Goal: Task Accomplishment & Management: Complete application form

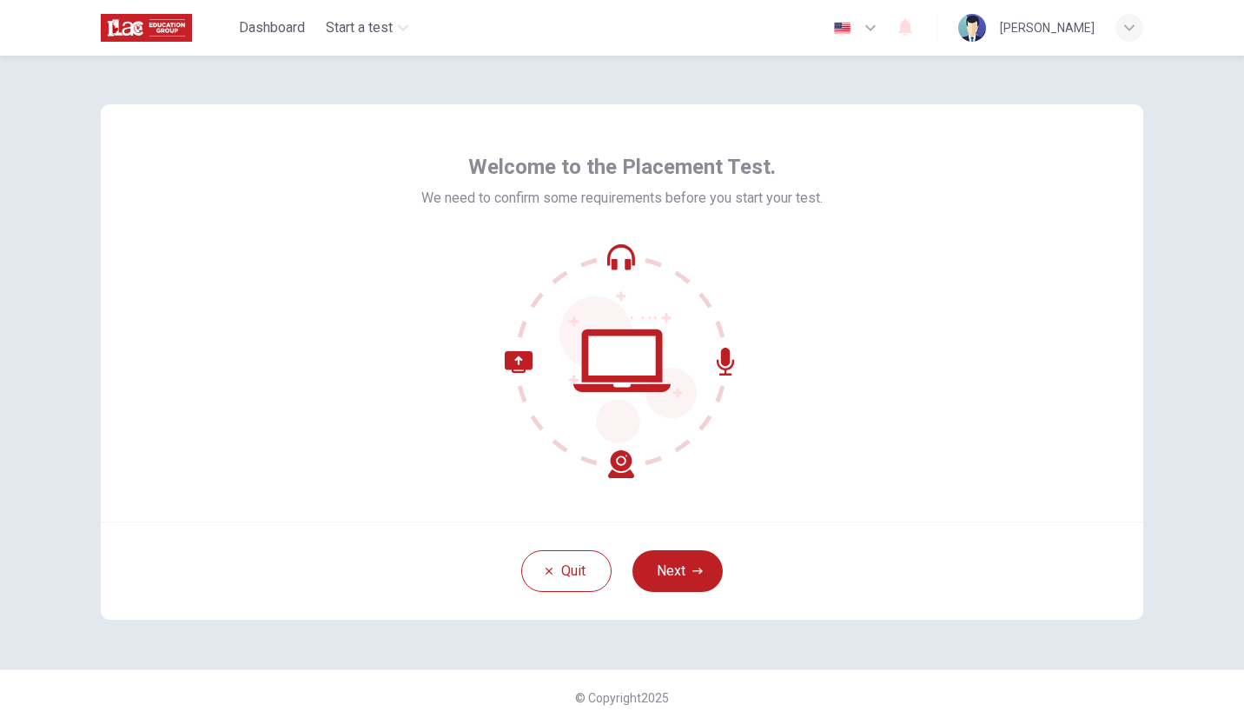
click at [1076, 283] on div "Welcome to the Placement Test. We need to confirm some requirements before you …" at bounding box center [622, 312] width 1043 height 417
click at [695, 573] on icon "button" at bounding box center [698, 571] width 10 height 10
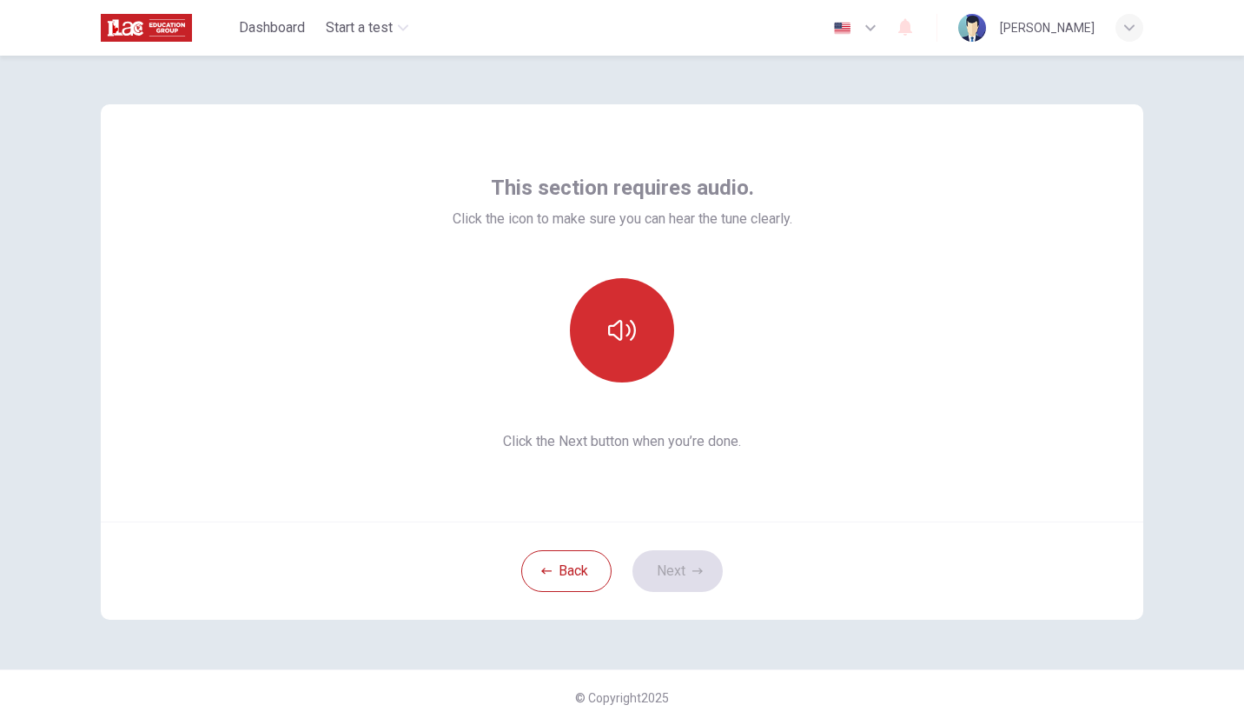
click at [625, 324] on icon "button" at bounding box center [622, 330] width 28 height 28
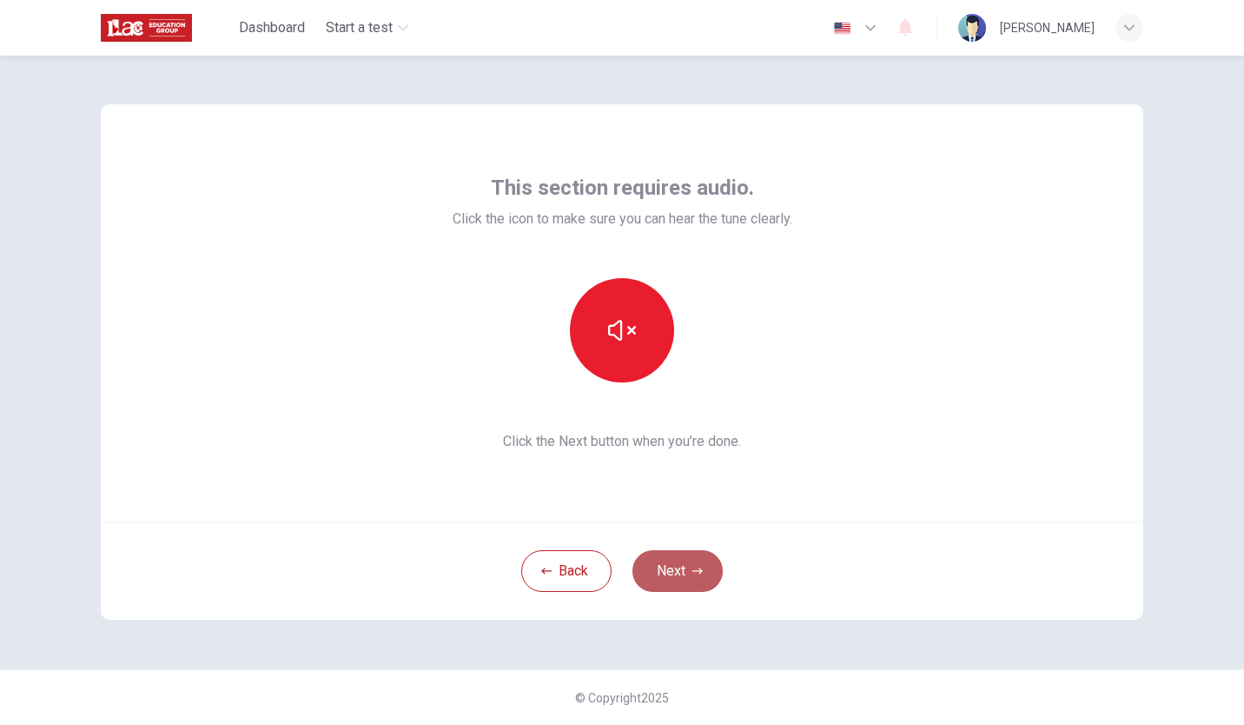
click at [661, 563] on button "Next" at bounding box center [678, 571] width 90 height 42
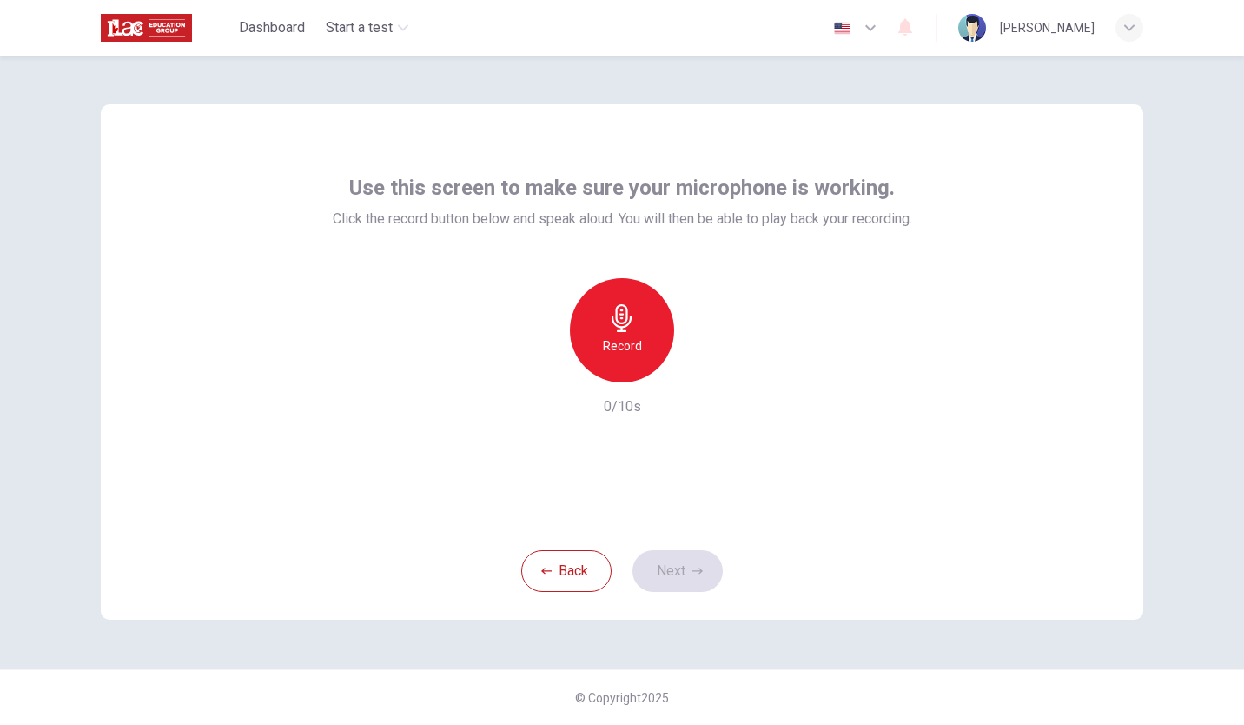
click at [612, 307] on icon "button" at bounding box center [622, 318] width 28 height 28
click at [680, 574] on button "Next" at bounding box center [678, 571] width 90 height 42
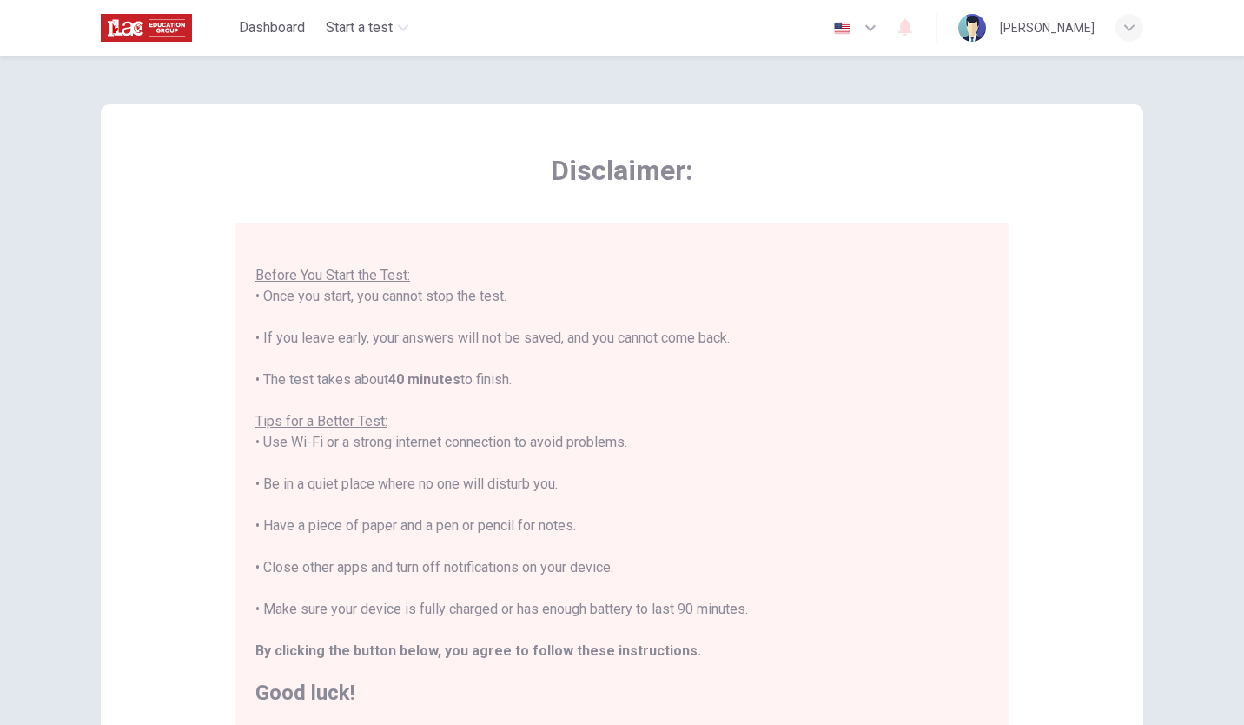
scroll to position [242, 0]
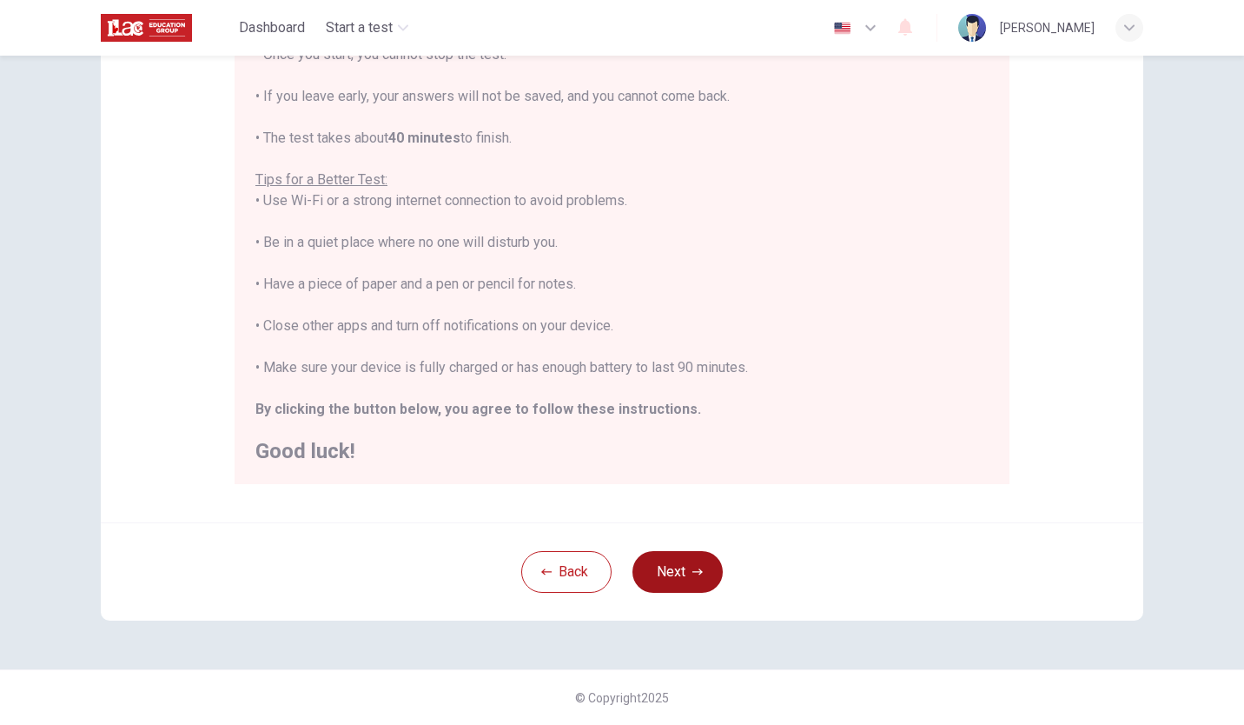
click at [680, 574] on button "Next" at bounding box center [678, 572] width 90 height 42
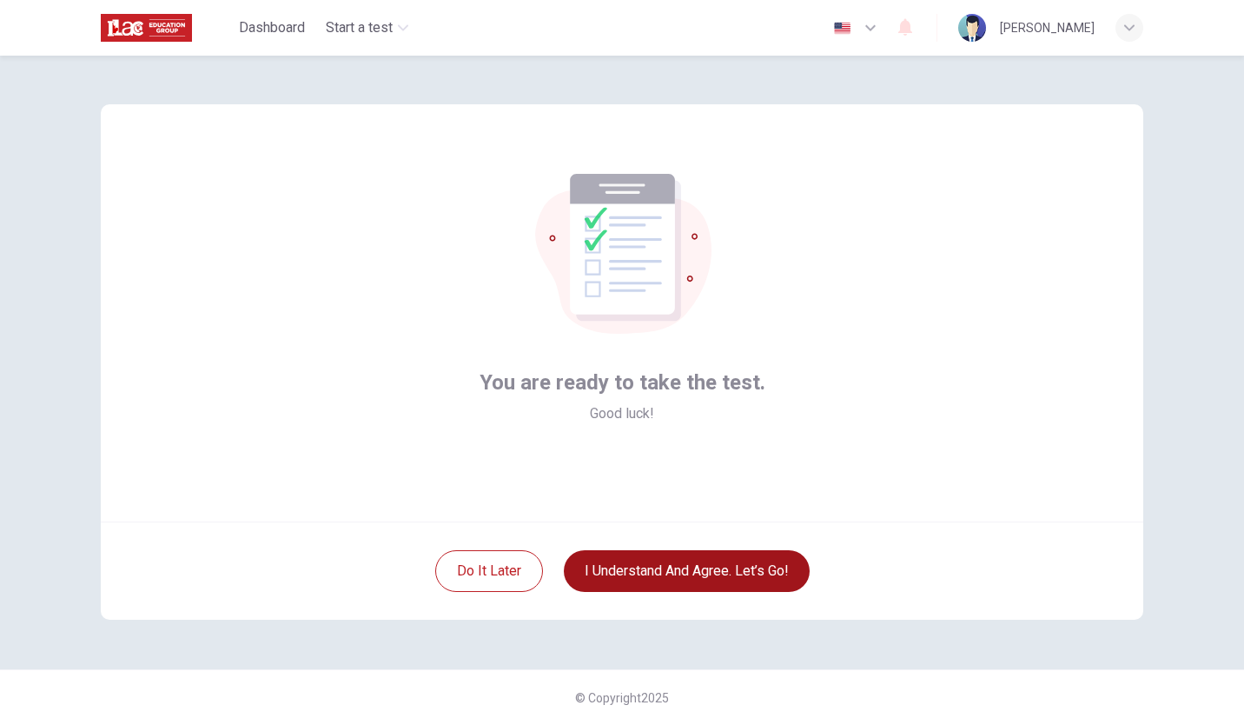
scroll to position [0, 0]
click at [680, 574] on button "I understand and agree. Let’s go!" at bounding box center [687, 571] width 246 height 42
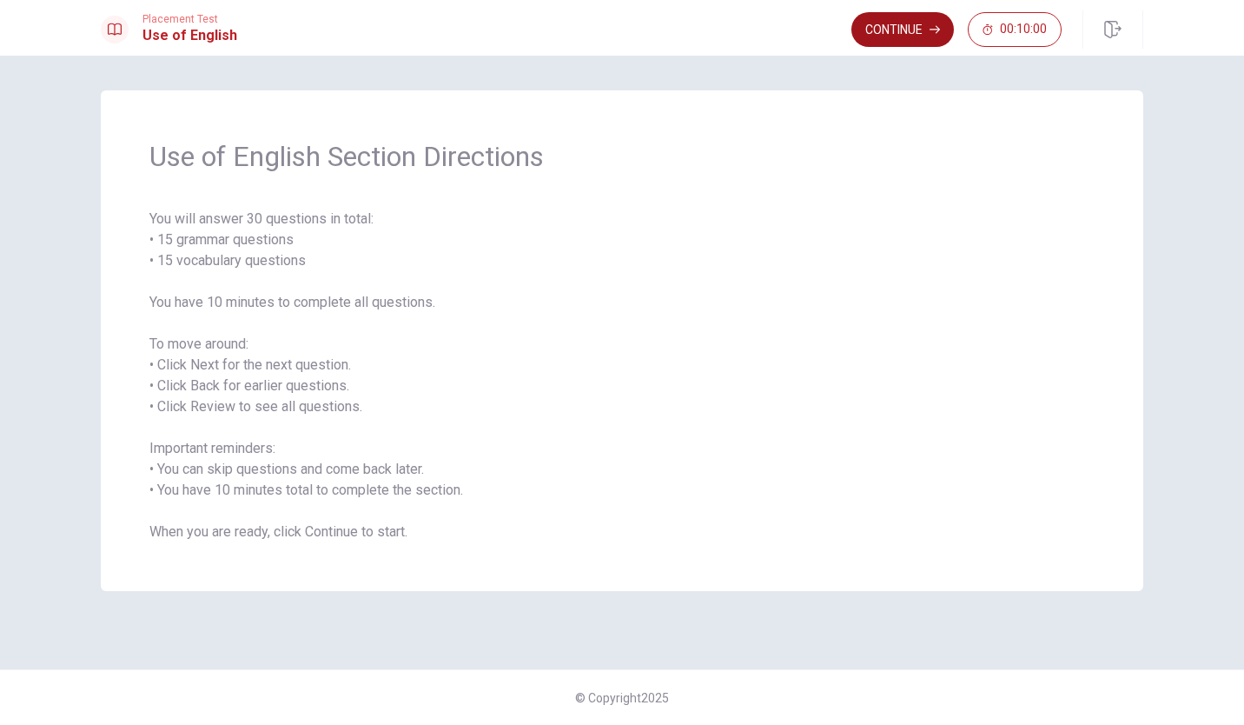
click at [907, 23] on button "Continue" at bounding box center [903, 29] width 103 height 35
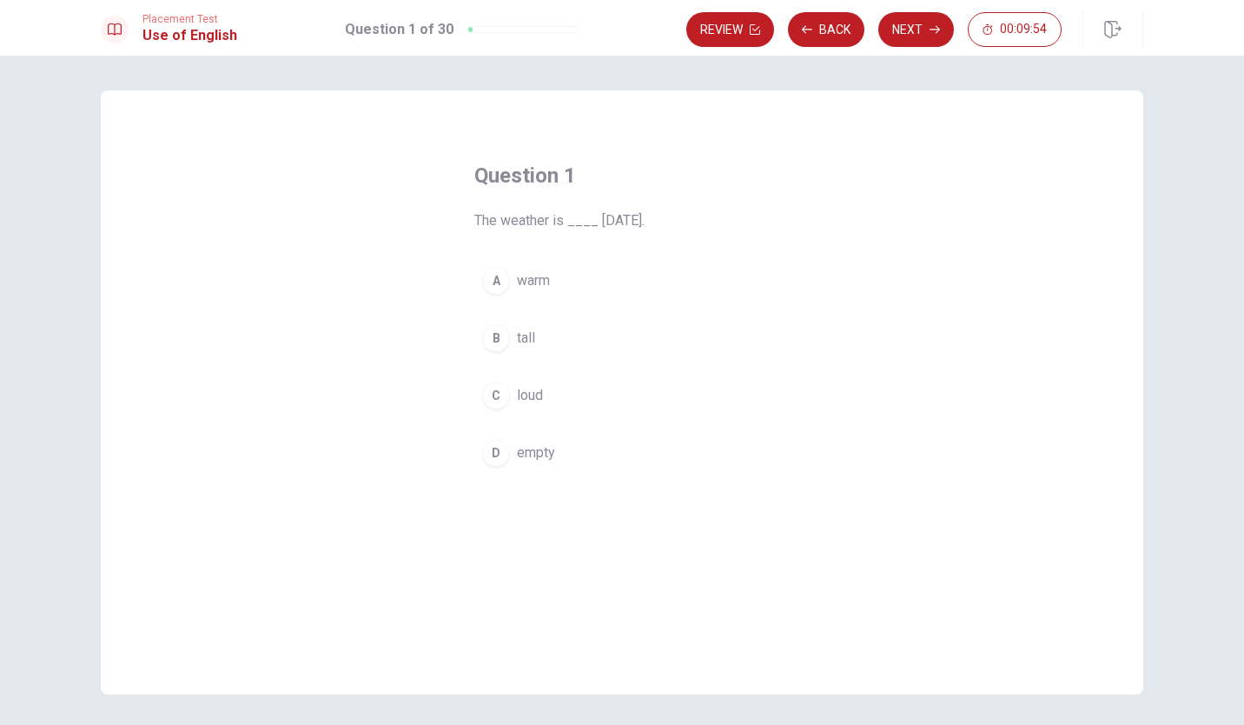
click at [493, 275] on div "A" at bounding box center [496, 281] width 28 height 28
click at [920, 13] on button "Next" at bounding box center [917, 29] width 76 height 35
click at [494, 391] on div "C" at bounding box center [496, 396] width 28 height 28
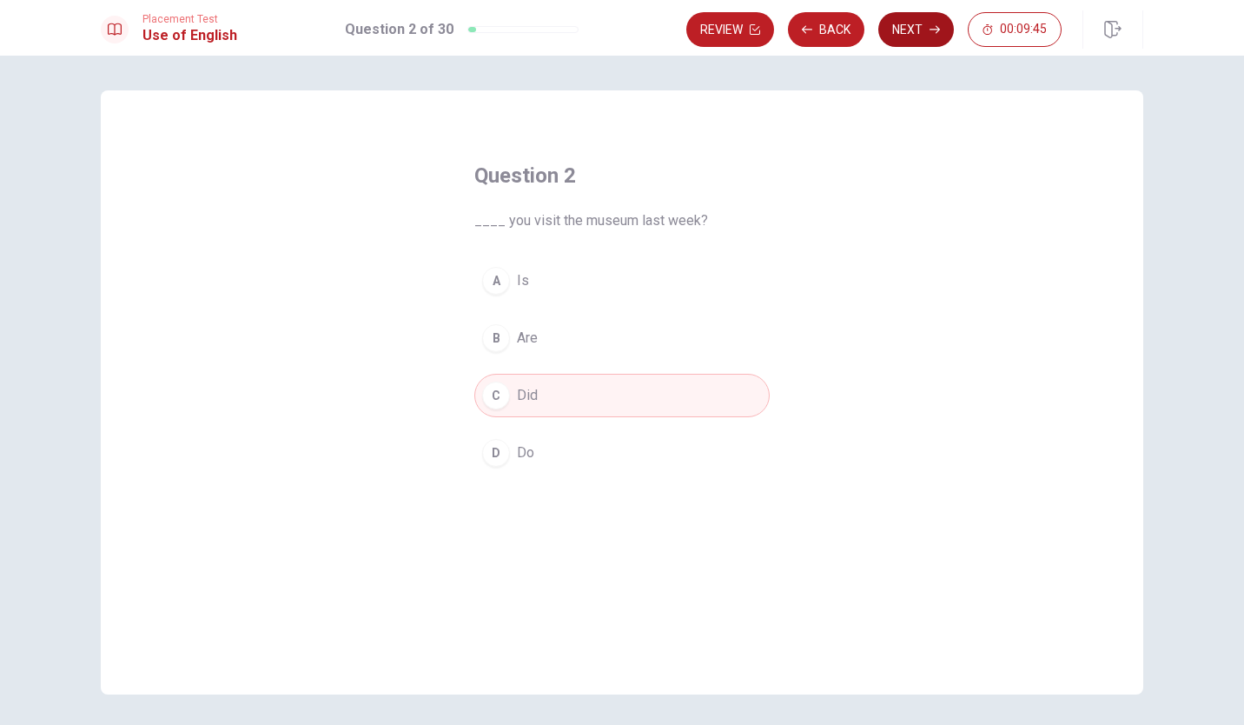
click at [923, 31] on button "Next" at bounding box center [917, 29] width 76 height 35
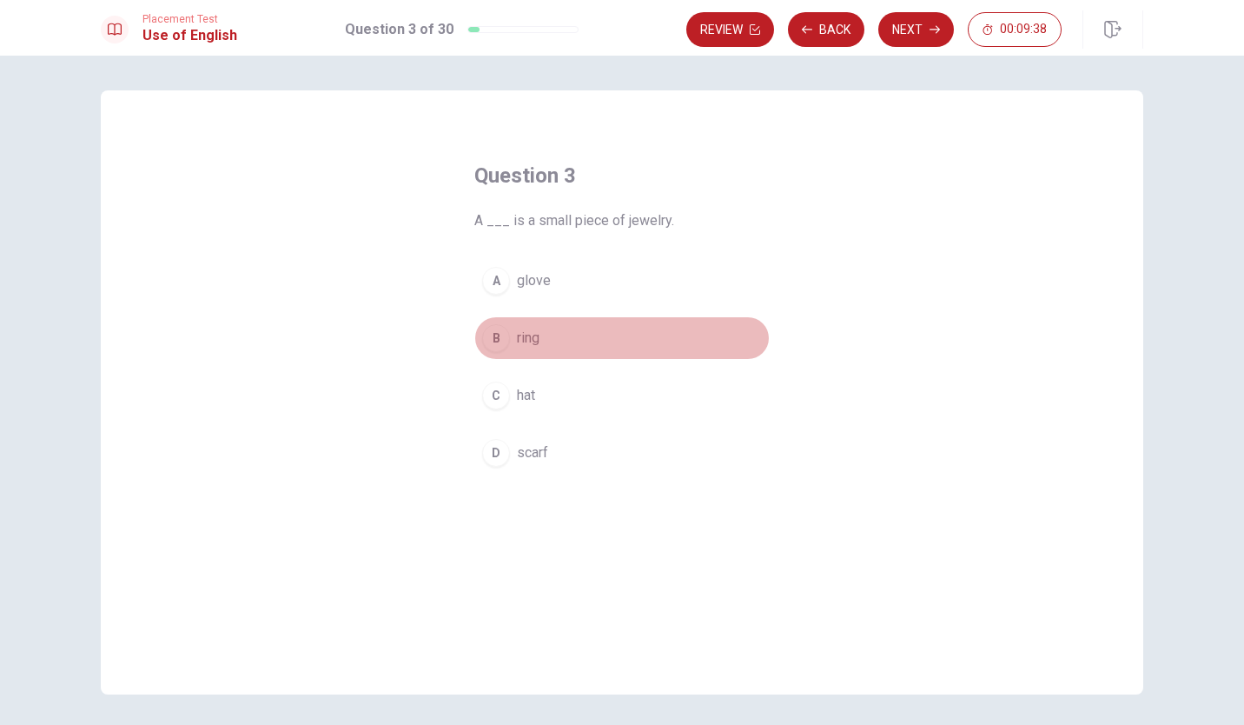
click at [487, 347] on div "B" at bounding box center [496, 338] width 28 height 28
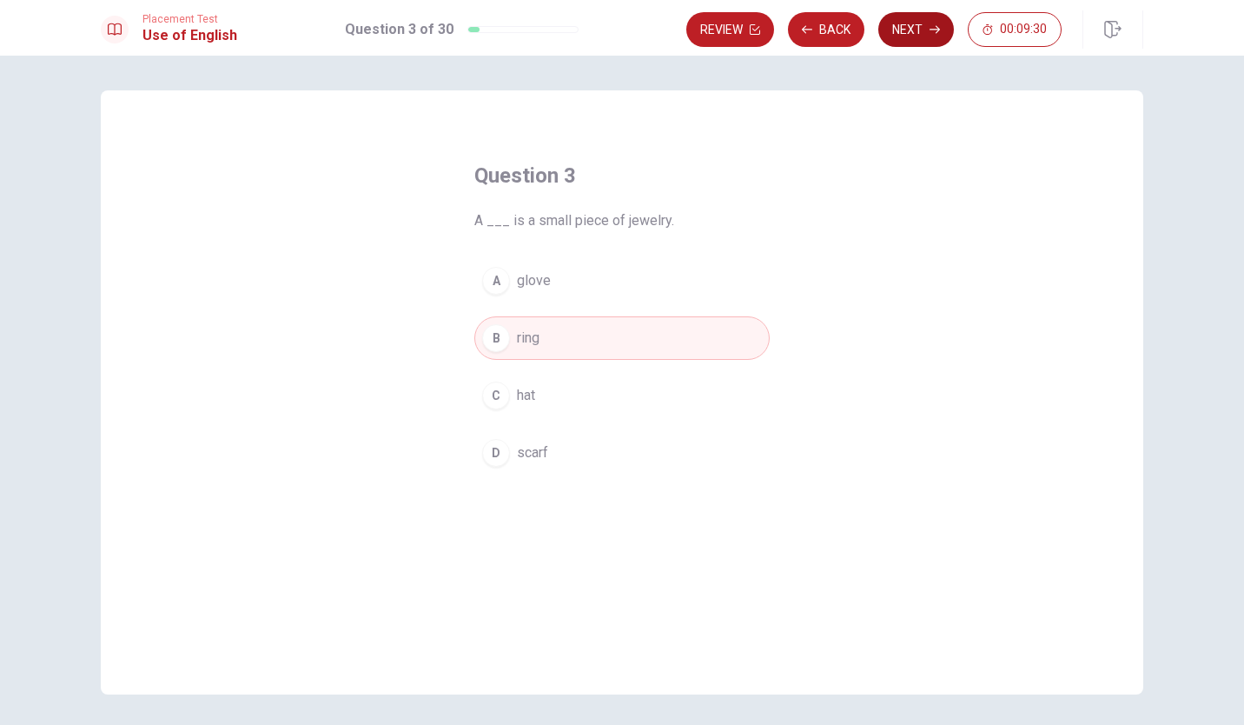
click at [899, 31] on button "Next" at bounding box center [917, 29] width 76 height 35
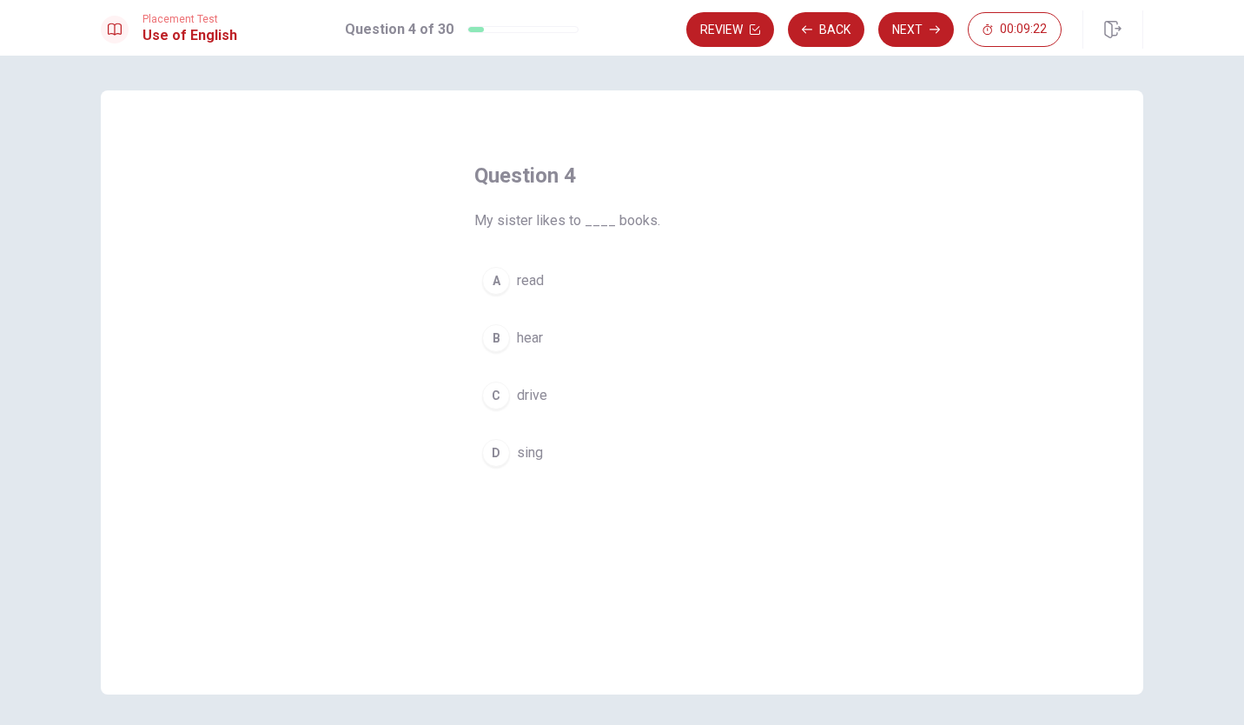
click at [503, 275] on div "A" at bounding box center [496, 281] width 28 height 28
click at [921, 29] on button "Next" at bounding box center [917, 29] width 76 height 35
click at [500, 392] on div "C" at bounding box center [496, 396] width 28 height 28
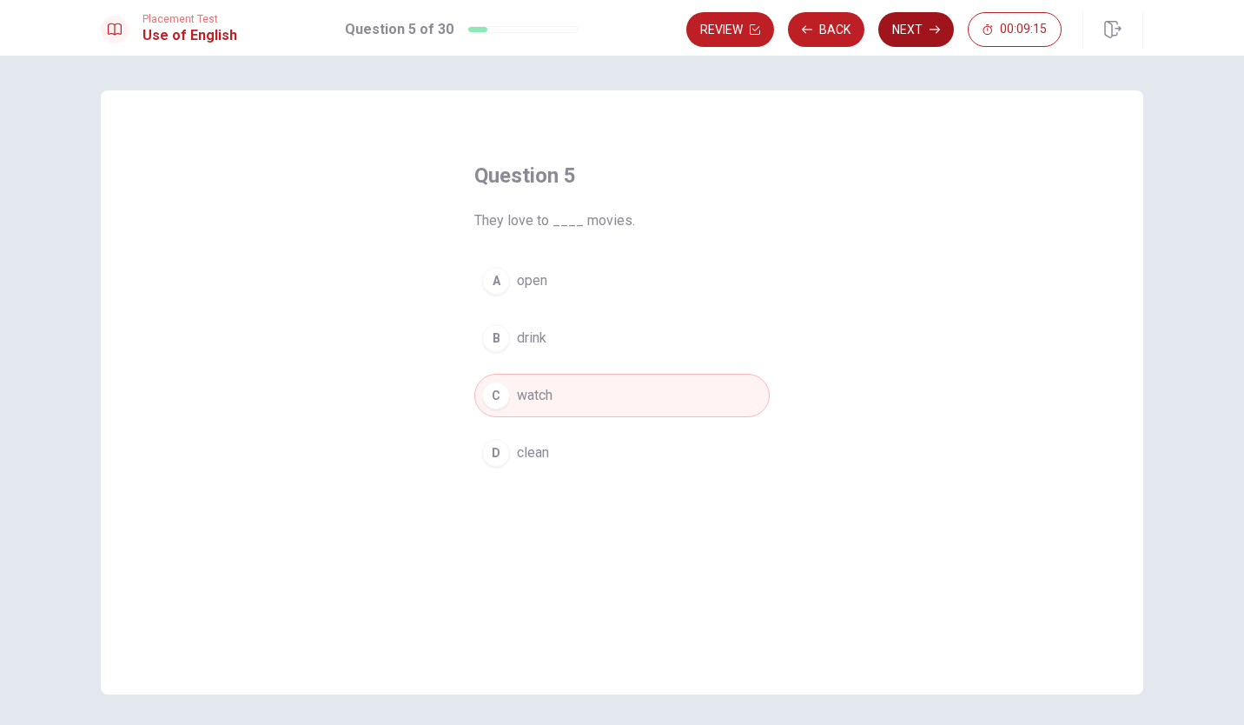
click at [913, 25] on button "Next" at bounding box center [917, 29] width 76 height 35
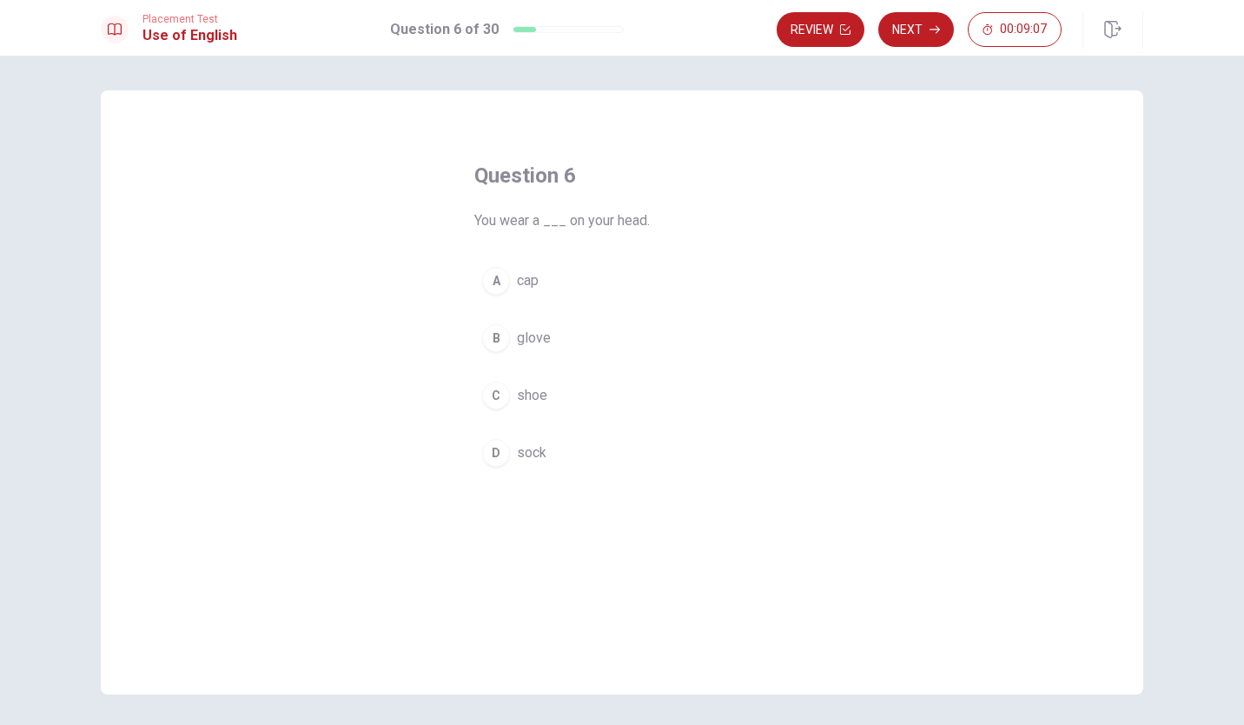
click at [499, 289] on div "A" at bounding box center [496, 281] width 28 height 28
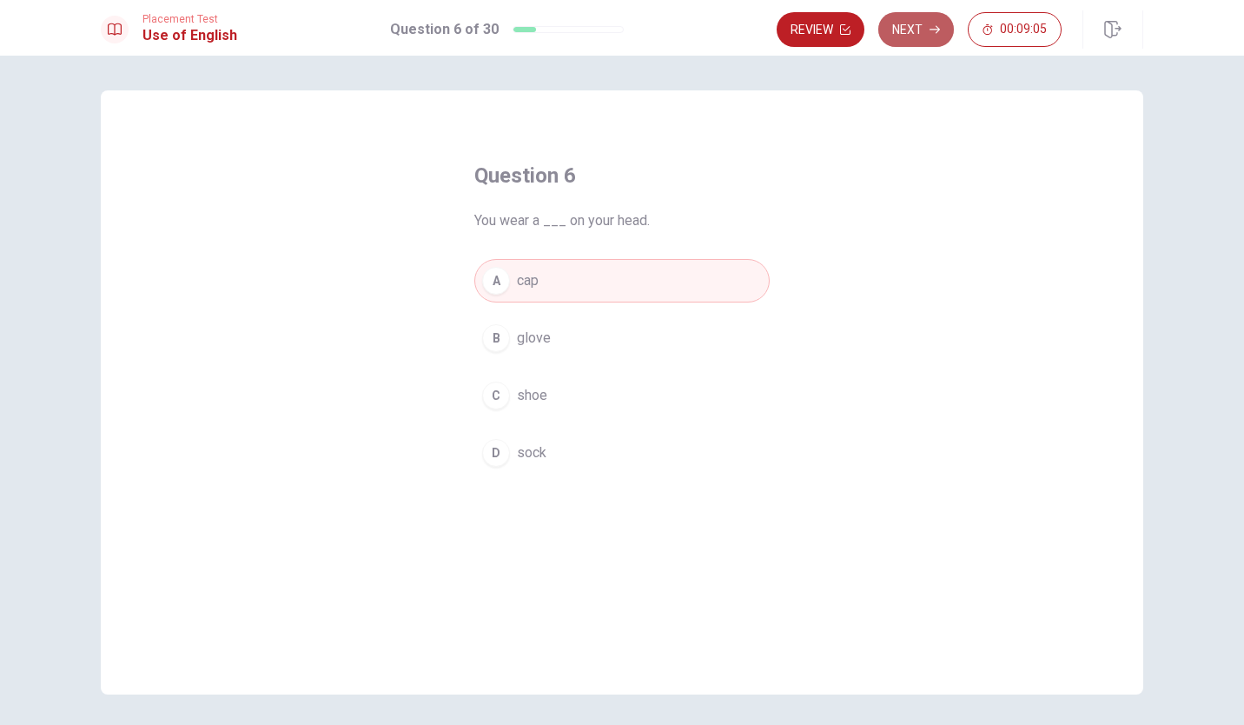
click at [919, 30] on button "Next" at bounding box center [917, 29] width 76 height 35
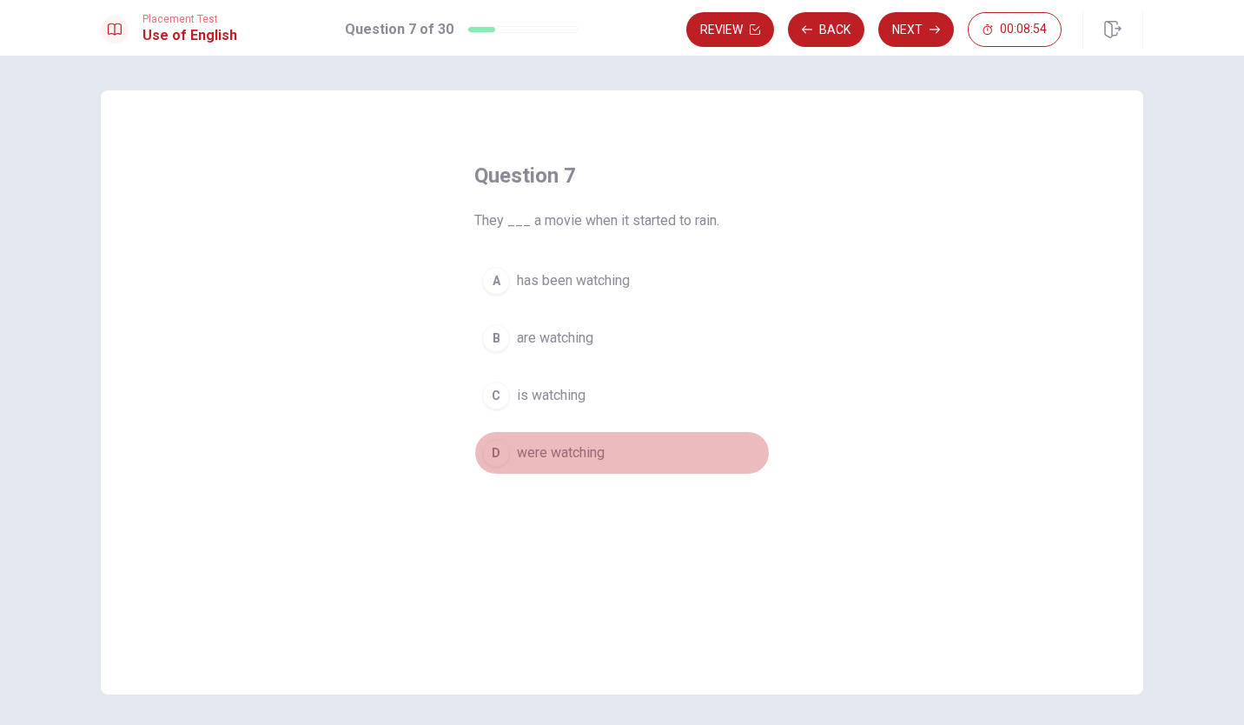
click at [489, 464] on div "D" at bounding box center [496, 453] width 28 height 28
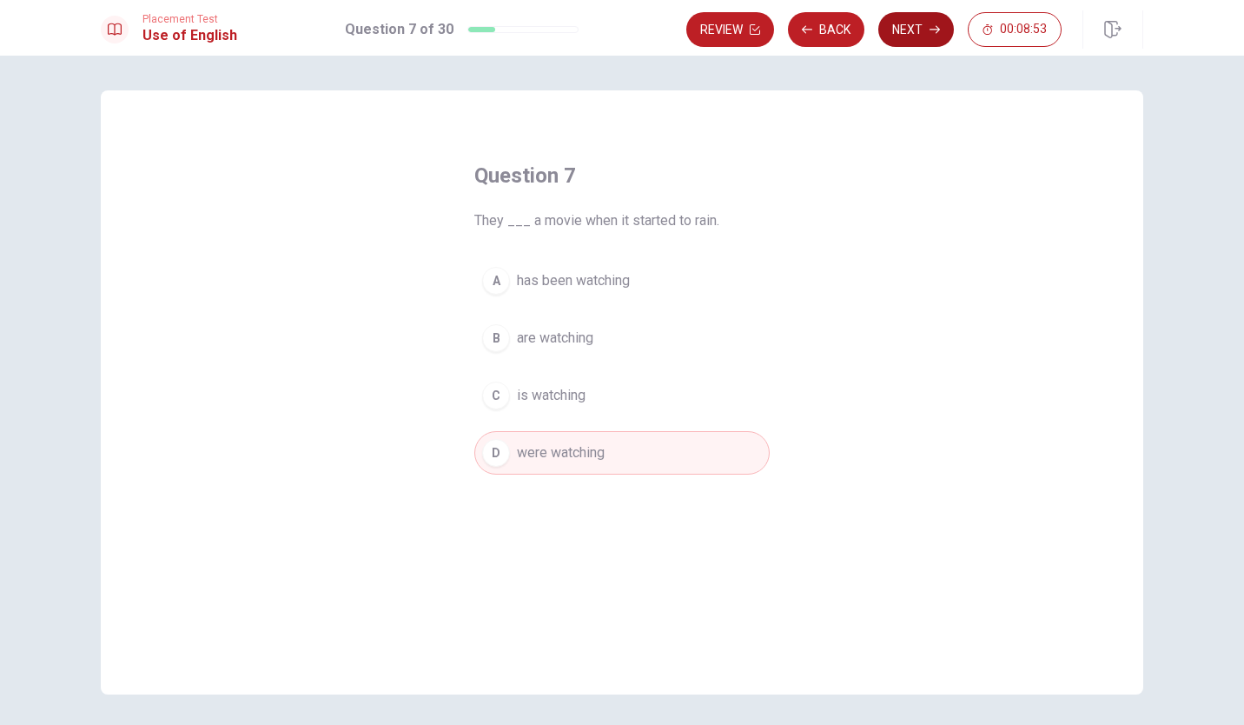
click at [913, 36] on button "Next" at bounding box center [917, 29] width 76 height 35
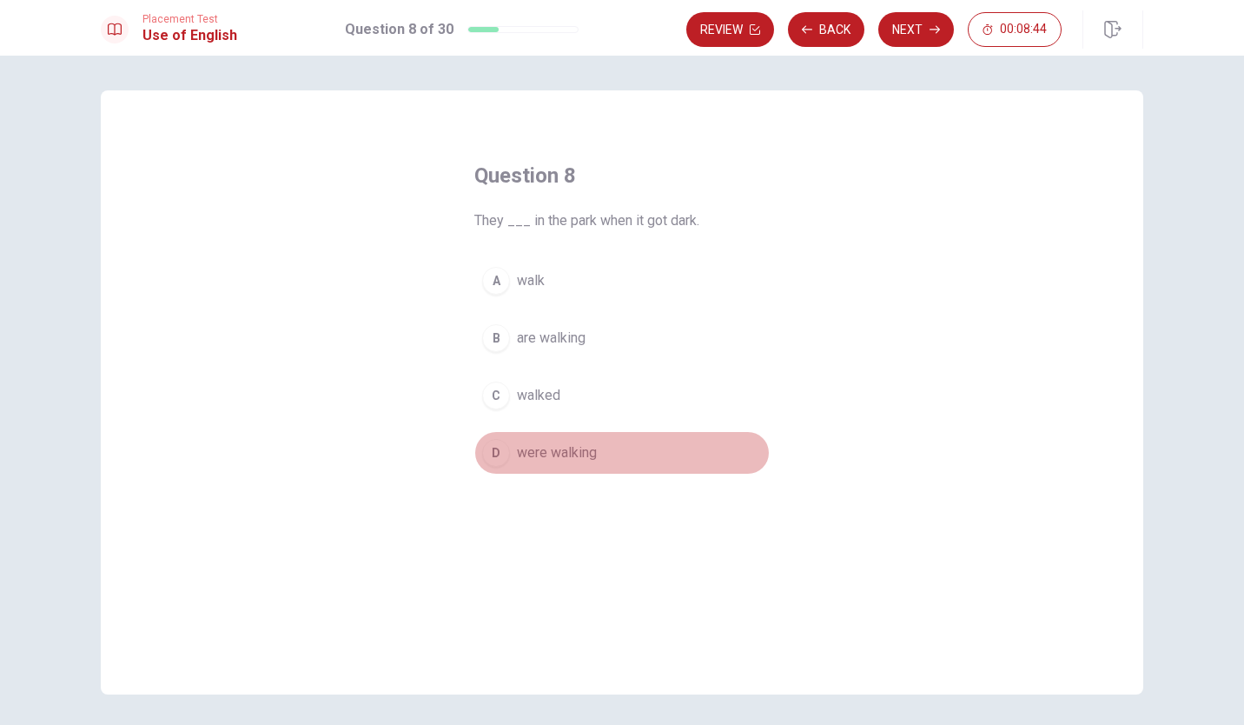
click at [485, 456] on div "D" at bounding box center [496, 453] width 28 height 28
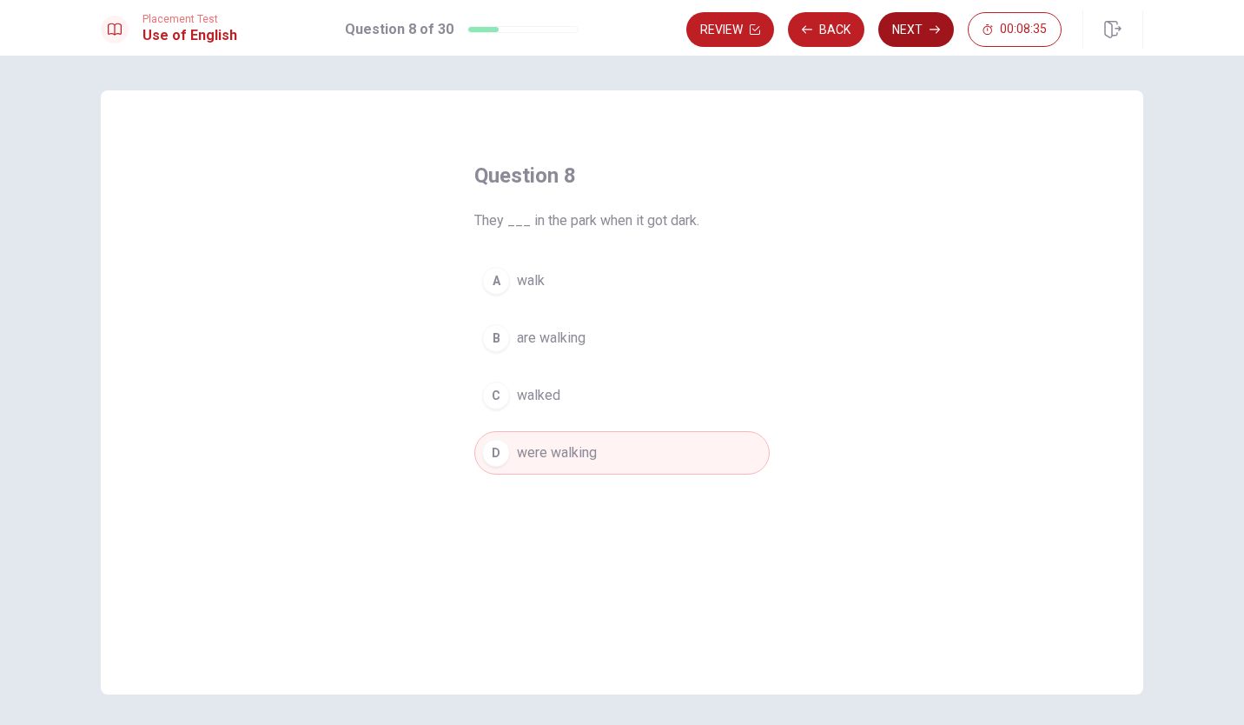
click at [900, 33] on button "Next" at bounding box center [917, 29] width 76 height 35
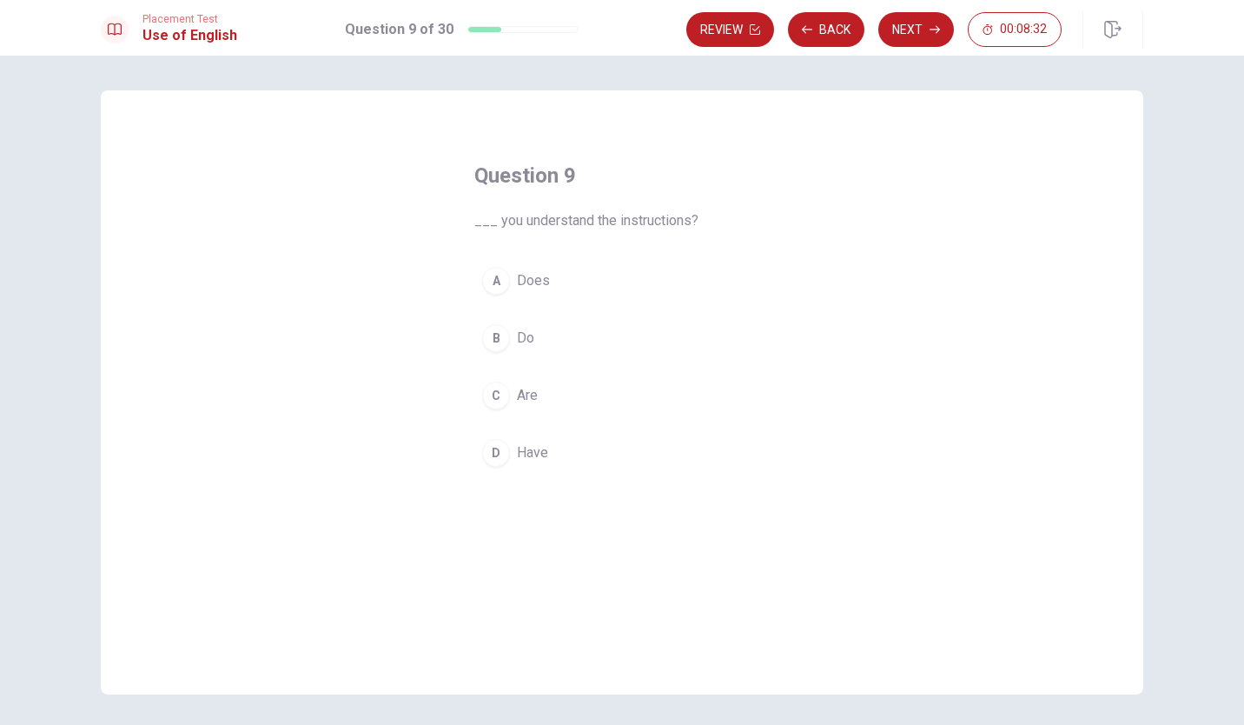
click at [483, 345] on div "B" at bounding box center [496, 338] width 28 height 28
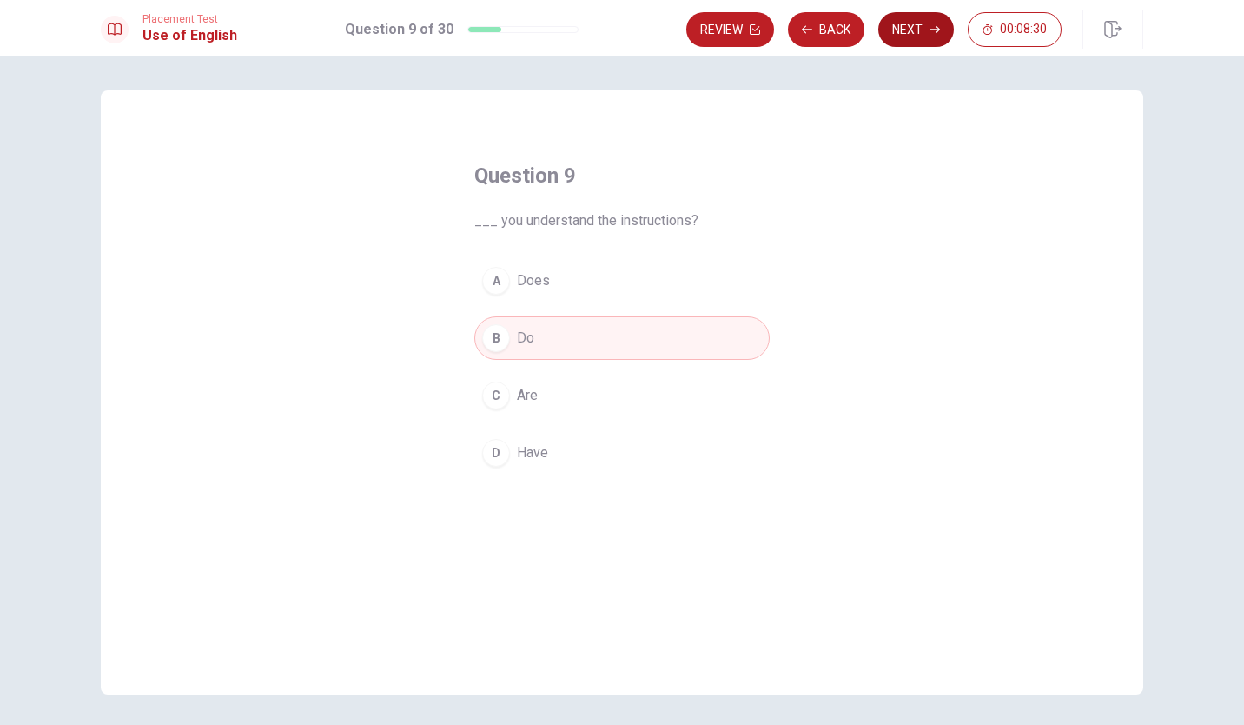
click at [909, 34] on button "Next" at bounding box center [917, 29] width 76 height 35
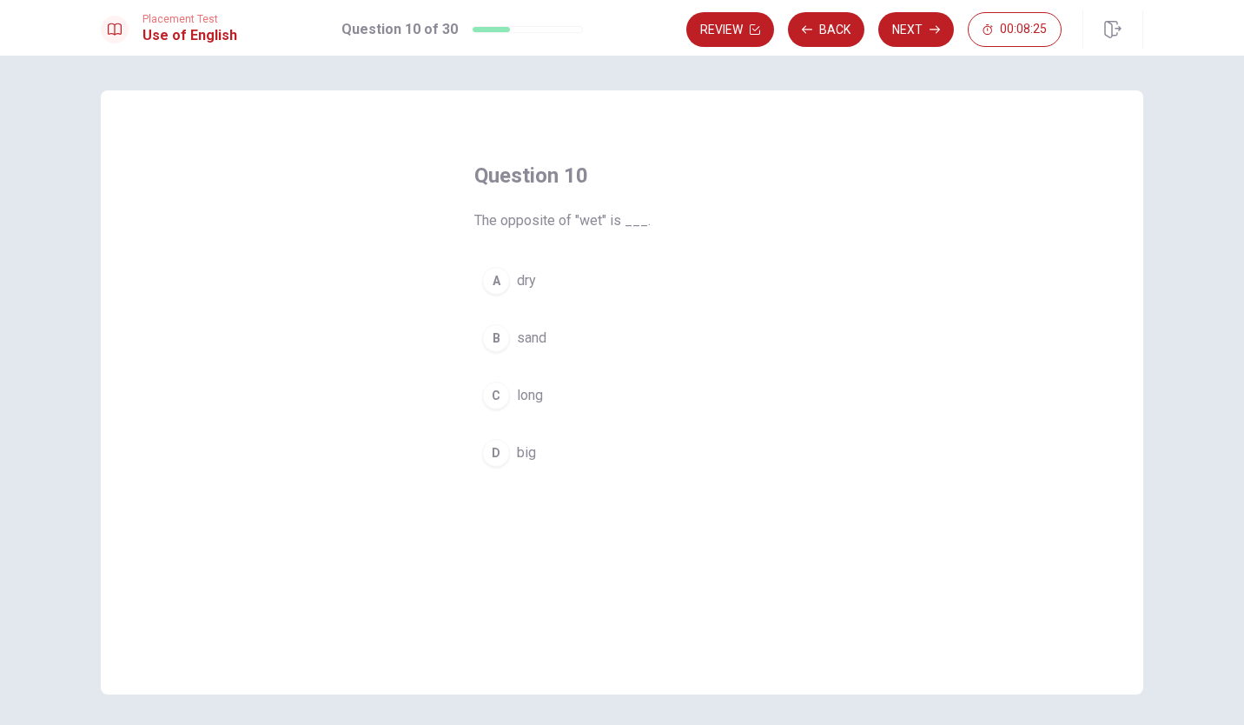
click at [501, 282] on div "A" at bounding box center [496, 281] width 28 height 28
click at [927, 36] on button "Next" at bounding box center [917, 29] width 76 height 35
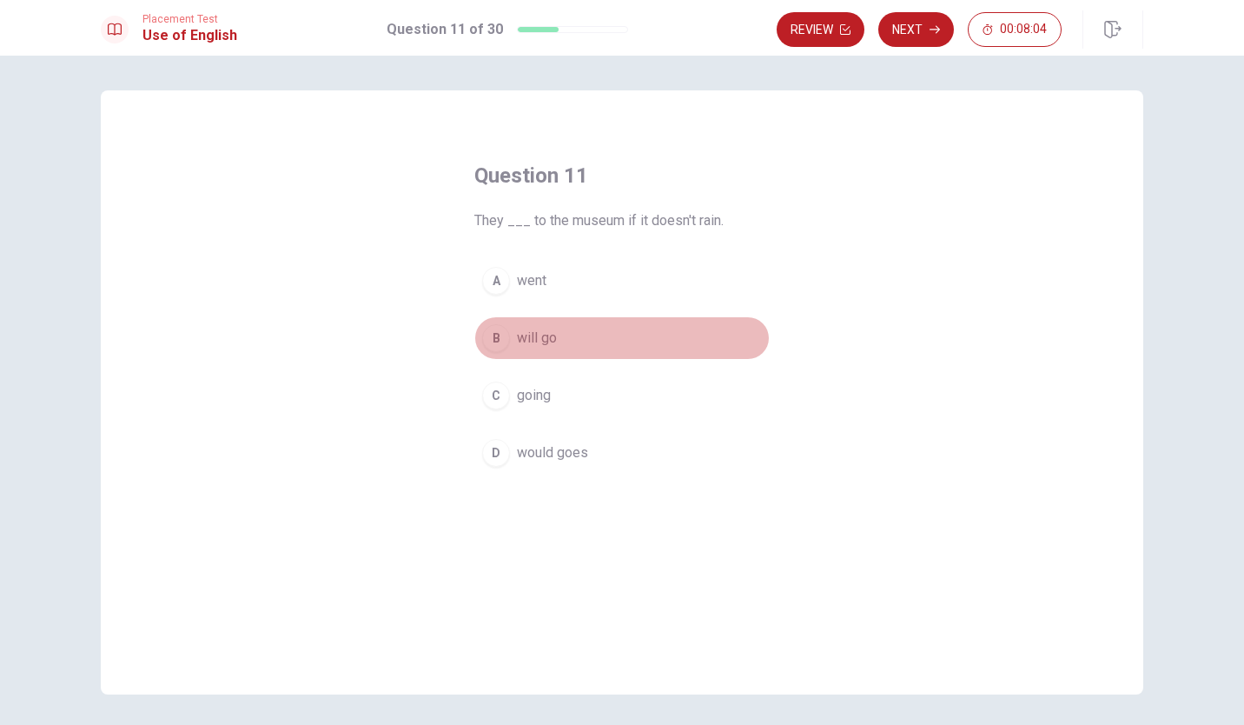
click at [487, 335] on div "B" at bounding box center [496, 338] width 28 height 28
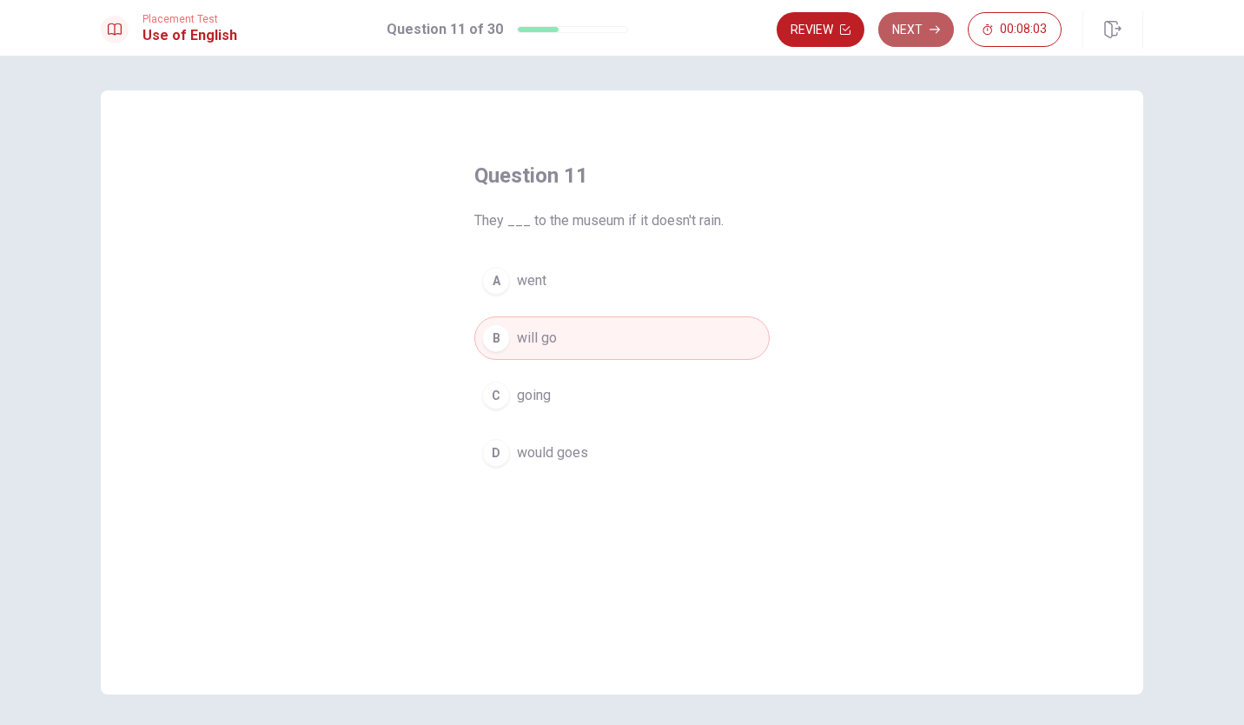
click at [920, 31] on button "Next" at bounding box center [917, 29] width 76 height 35
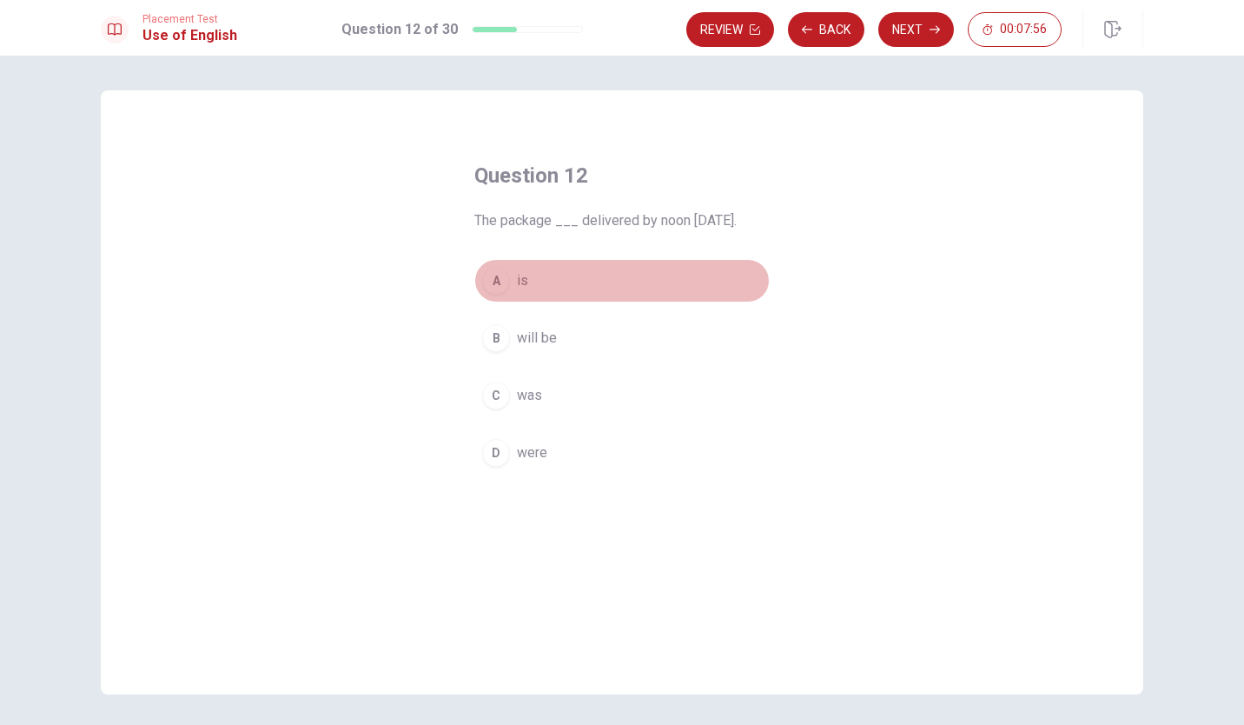
click at [489, 275] on div "A" at bounding box center [496, 281] width 28 height 28
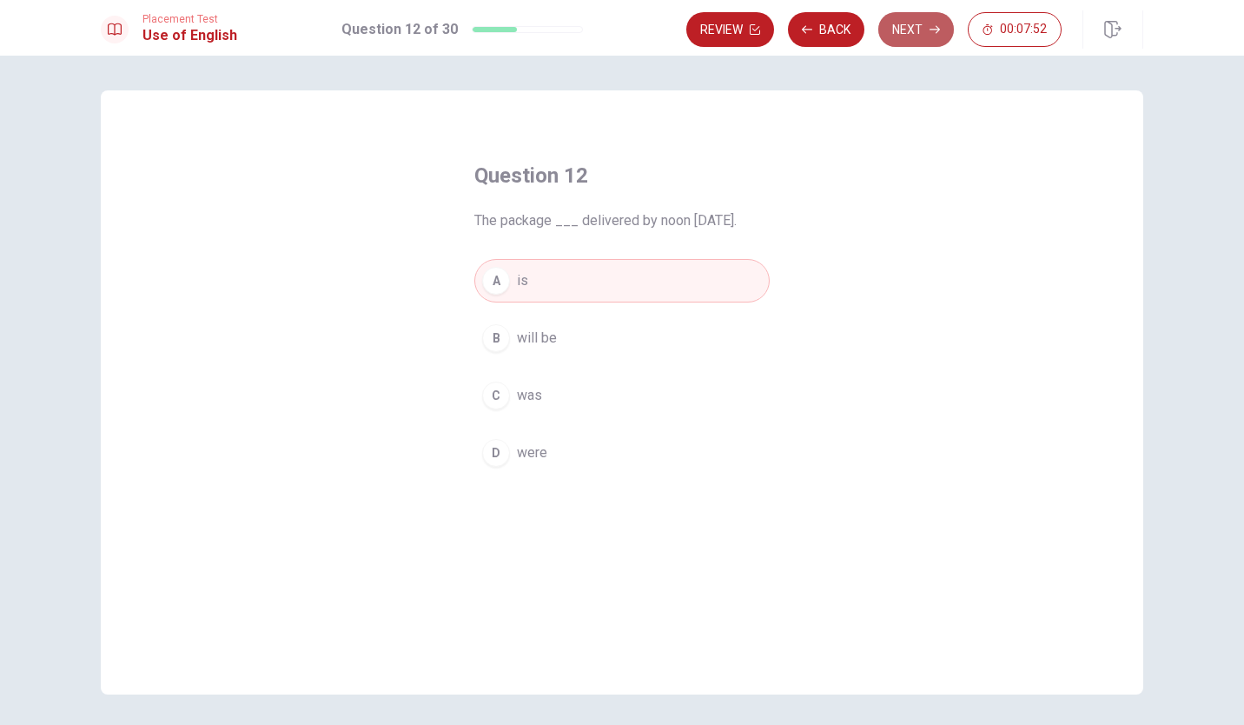
click at [909, 39] on button "Next" at bounding box center [917, 29] width 76 height 35
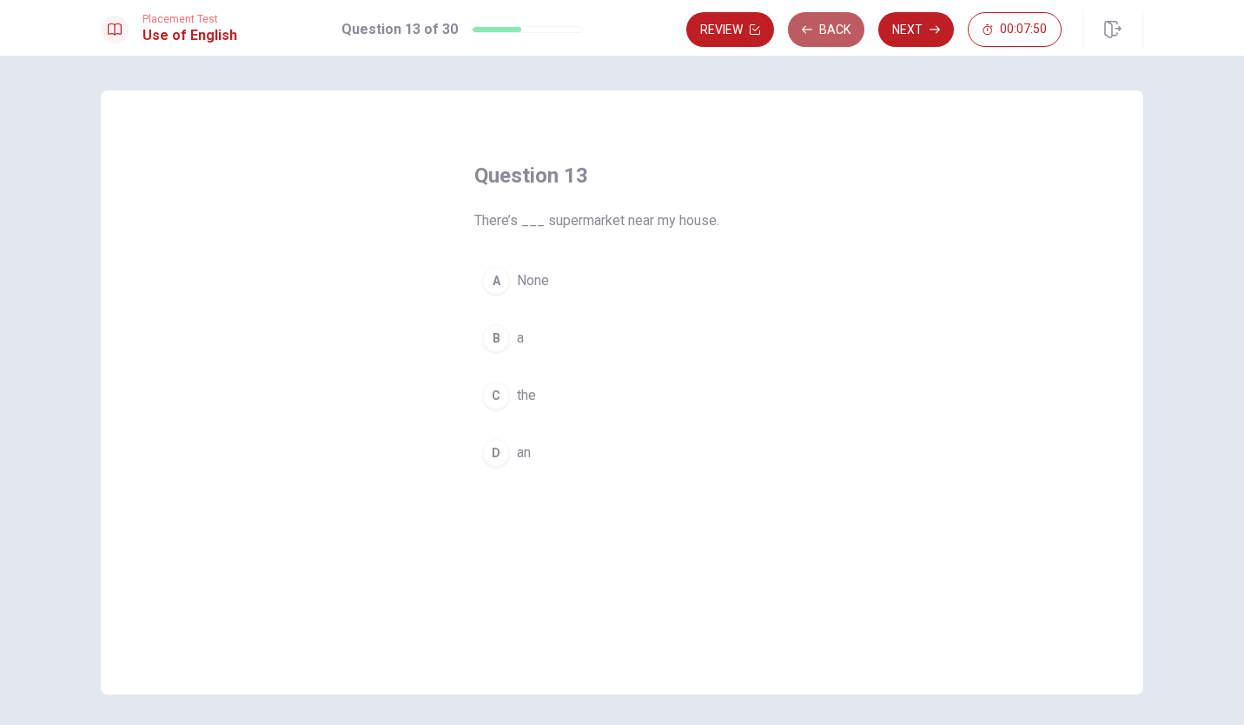
click at [843, 38] on button "Back" at bounding box center [826, 29] width 76 height 35
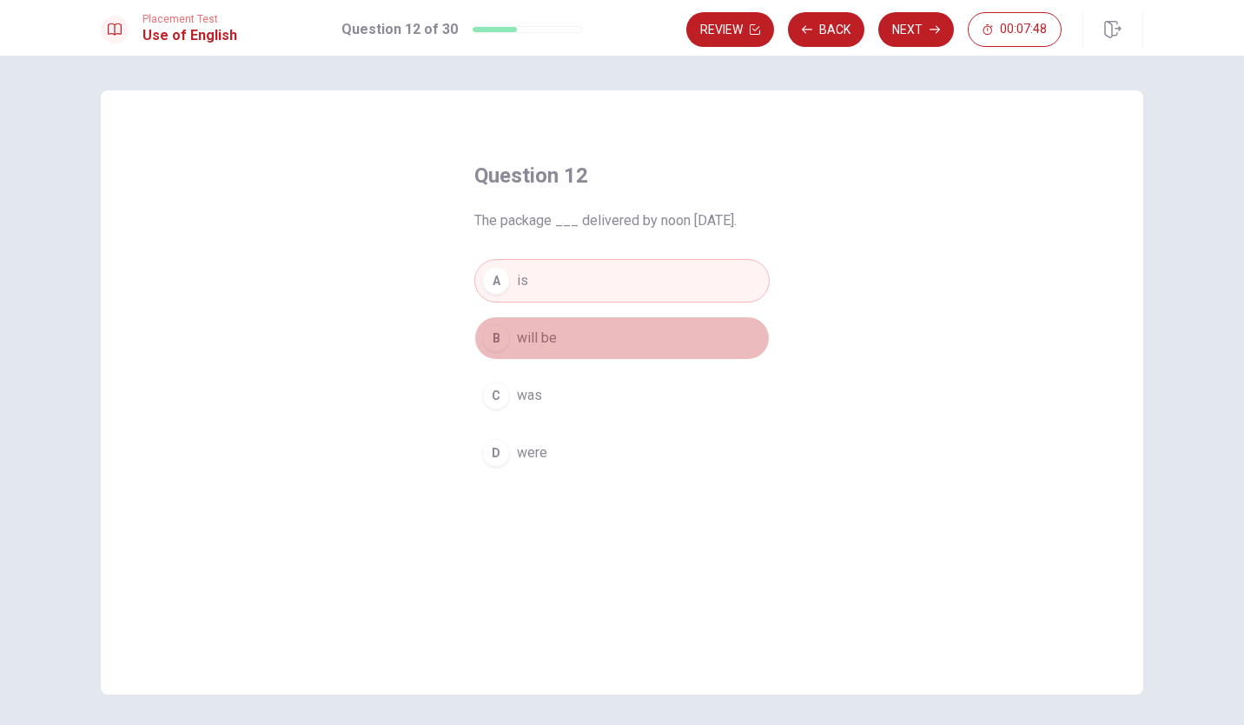
click at [517, 346] on span "will be" at bounding box center [537, 338] width 40 height 21
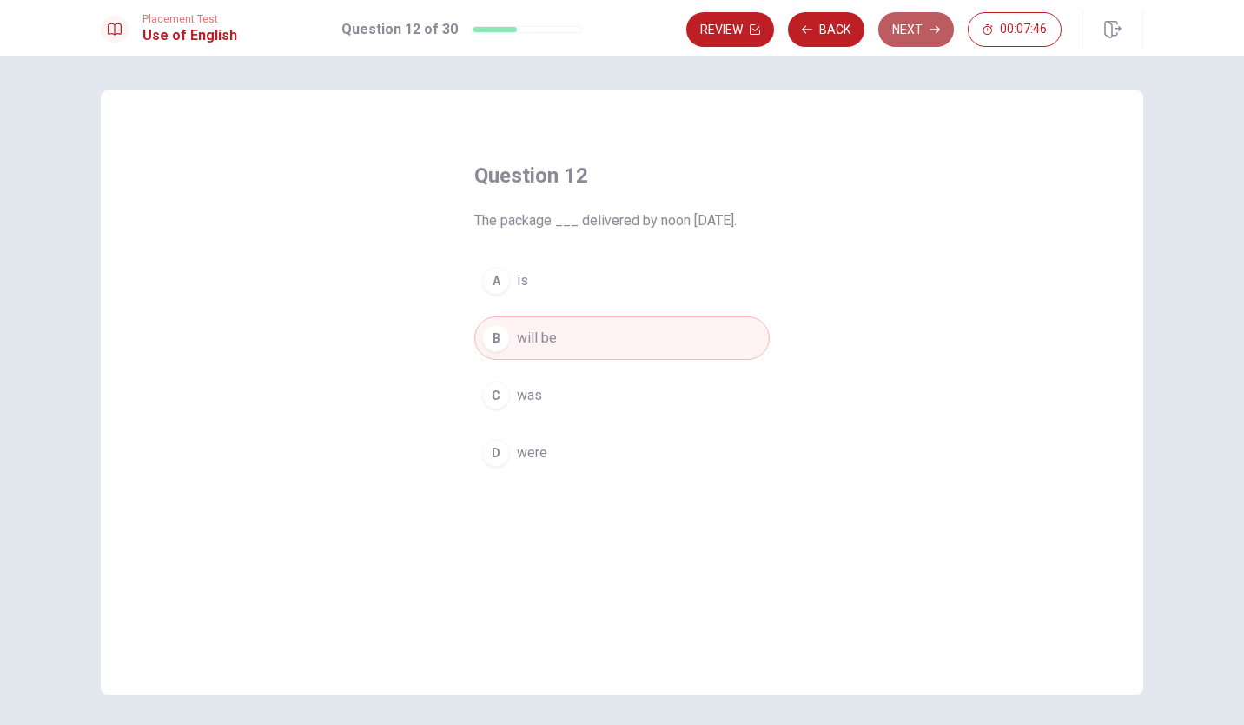
click at [901, 24] on button "Next" at bounding box center [917, 29] width 76 height 35
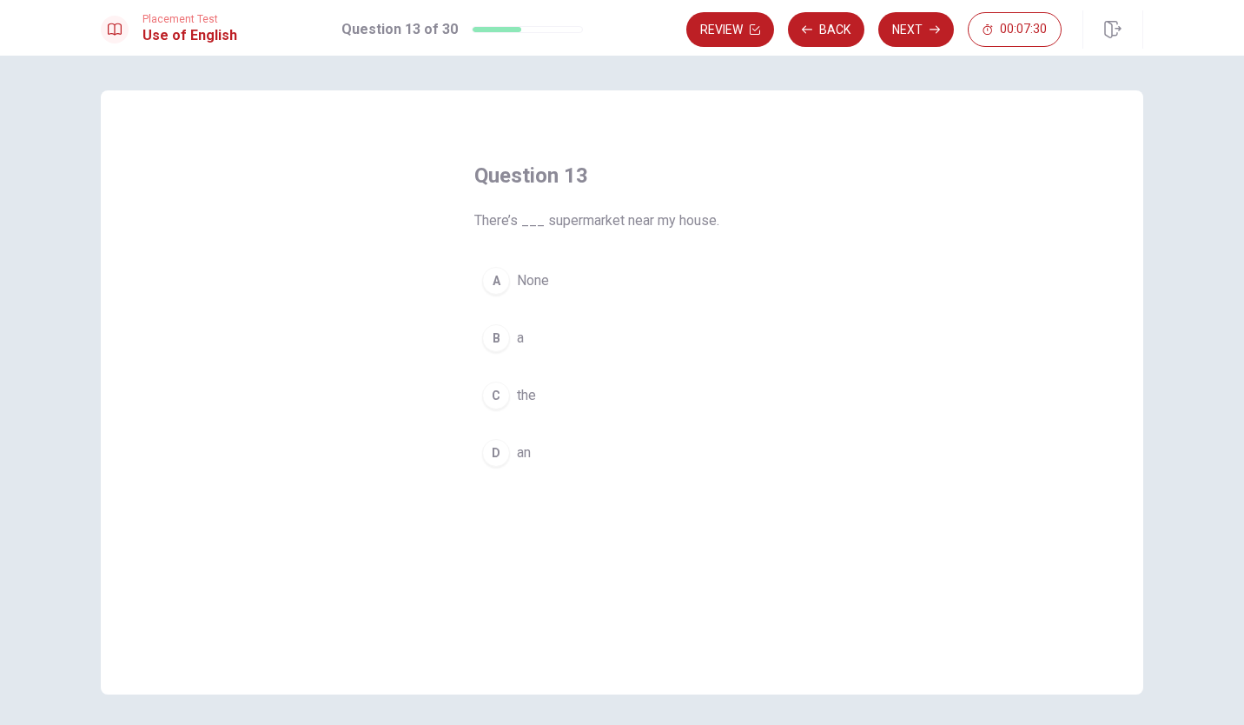
click at [488, 335] on div "B" at bounding box center [496, 338] width 28 height 28
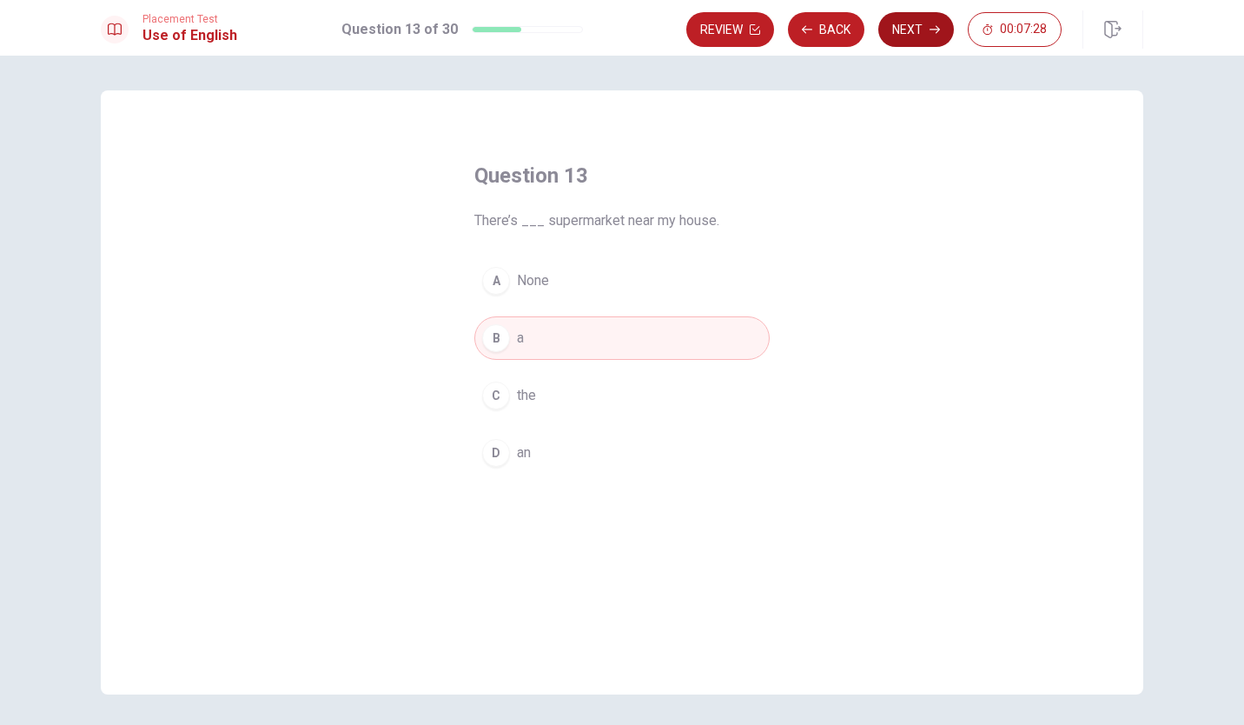
click at [916, 26] on button "Next" at bounding box center [917, 29] width 76 height 35
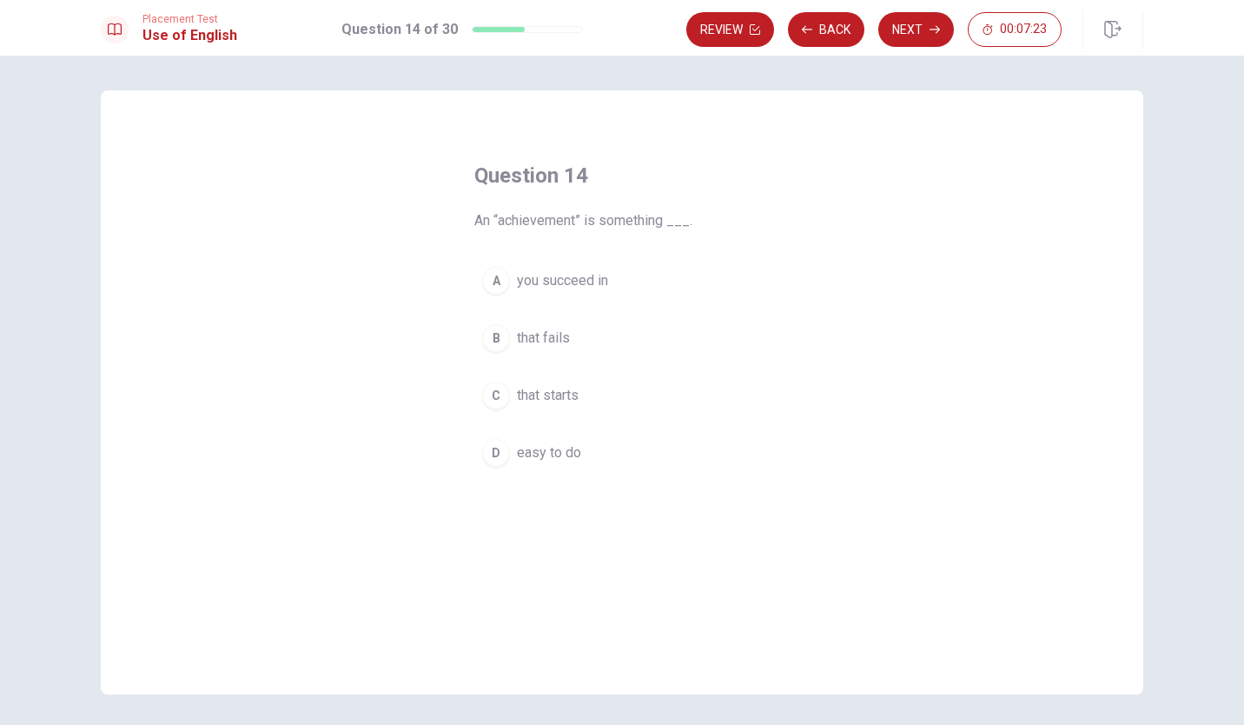
click at [491, 281] on div "A" at bounding box center [496, 281] width 28 height 28
click at [913, 20] on button "Next" at bounding box center [917, 29] width 76 height 35
click at [495, 453] on div "D" at bounding box center [496, 453] width 28 height 28
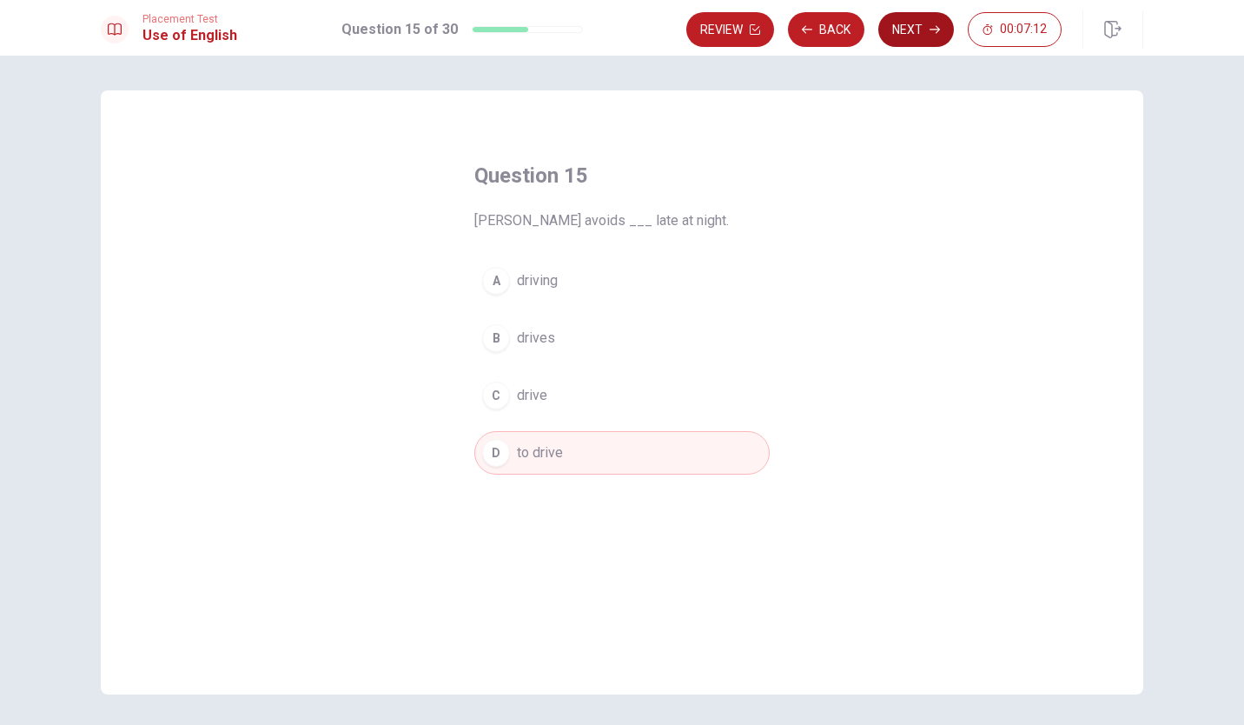
click at [893, 28] on button "Next" at bounding box center [917, 29] width 76 height 35
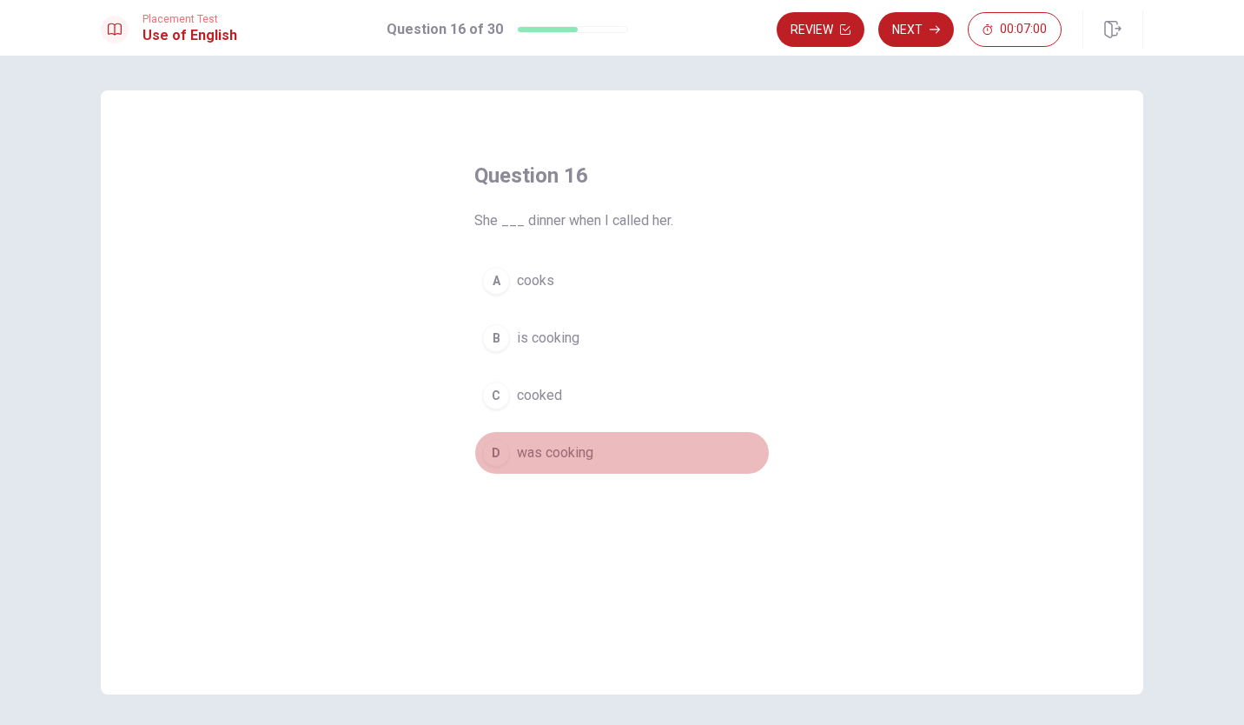
click at [492, 452] on div "D" at bounding box center [496, 453] width 28 height 28
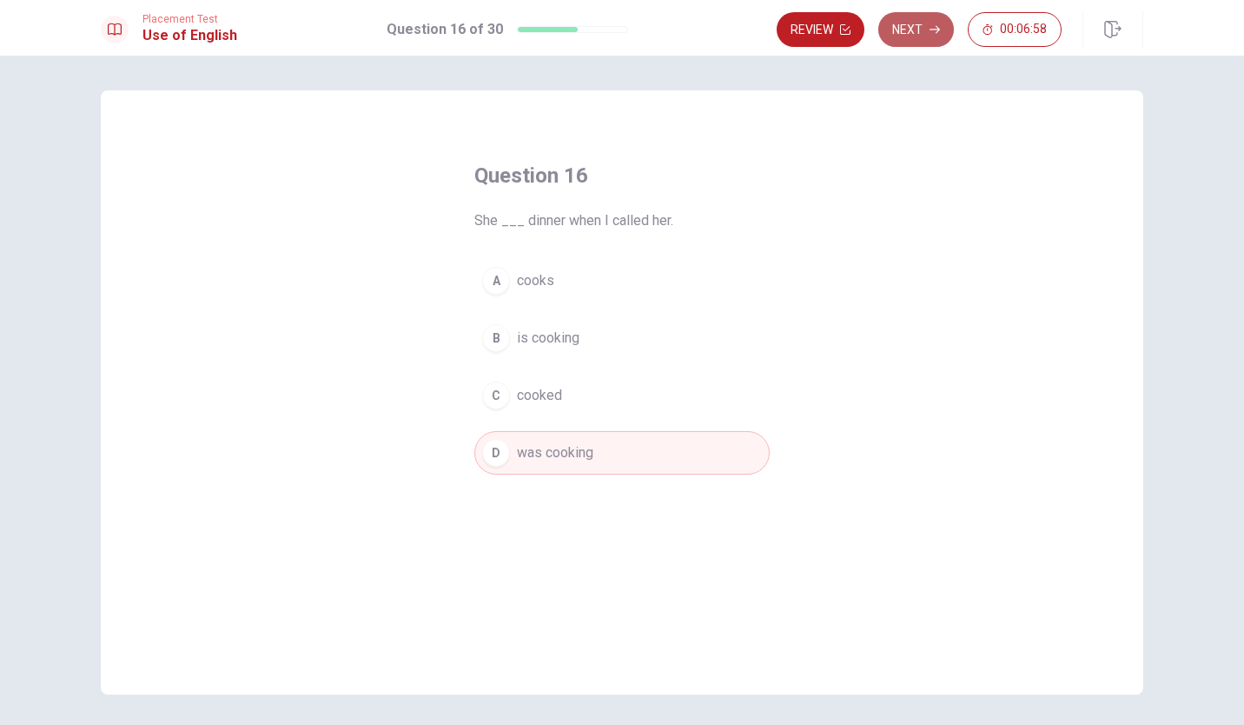
click at [922, 26] on button "Next" at bounding box center [917, 29] width 76 height 35
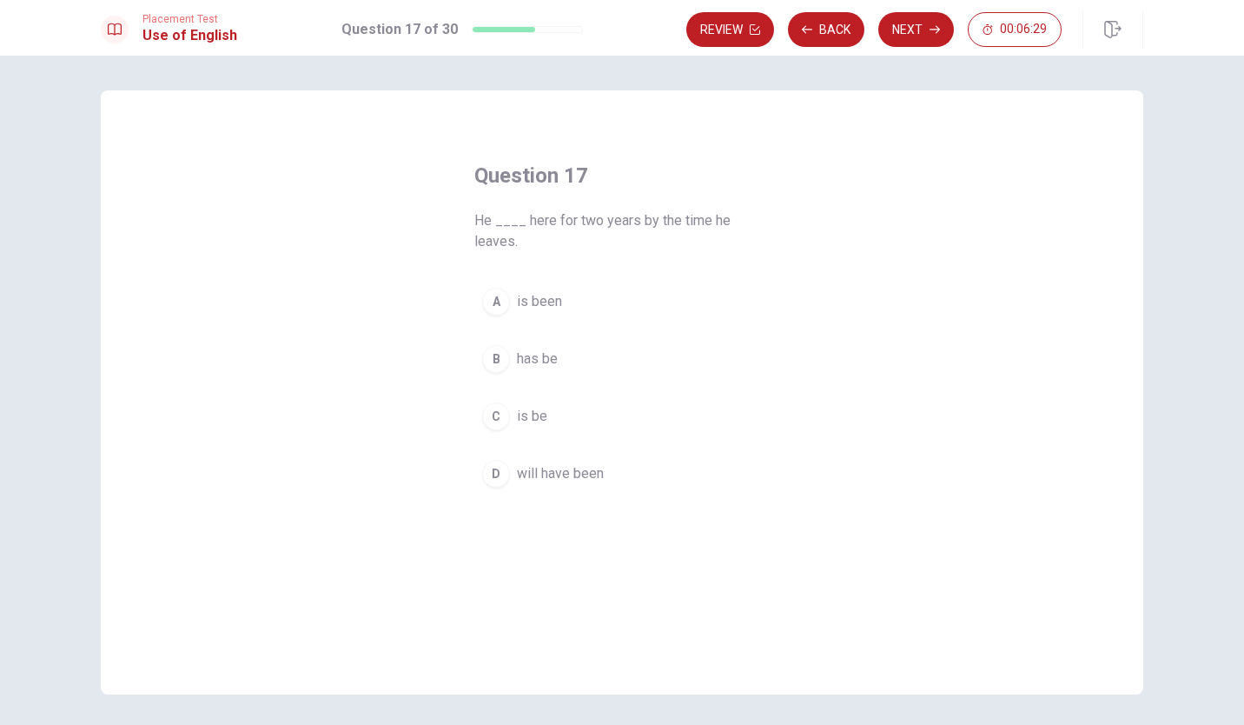
click at [487, 484] on div "D" at bounding box center [496, 474] width 28 height 28
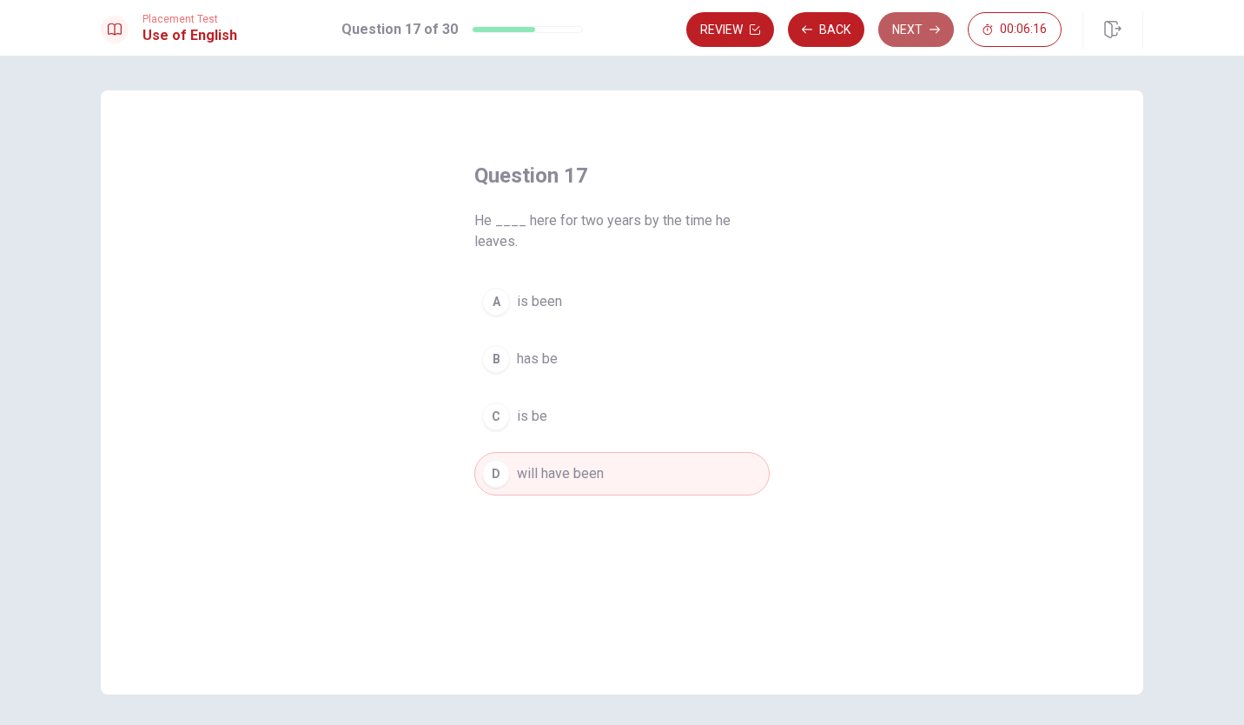
click at [918, 29] on button "Next" at bounding box center [917, 29] width 76 height 35
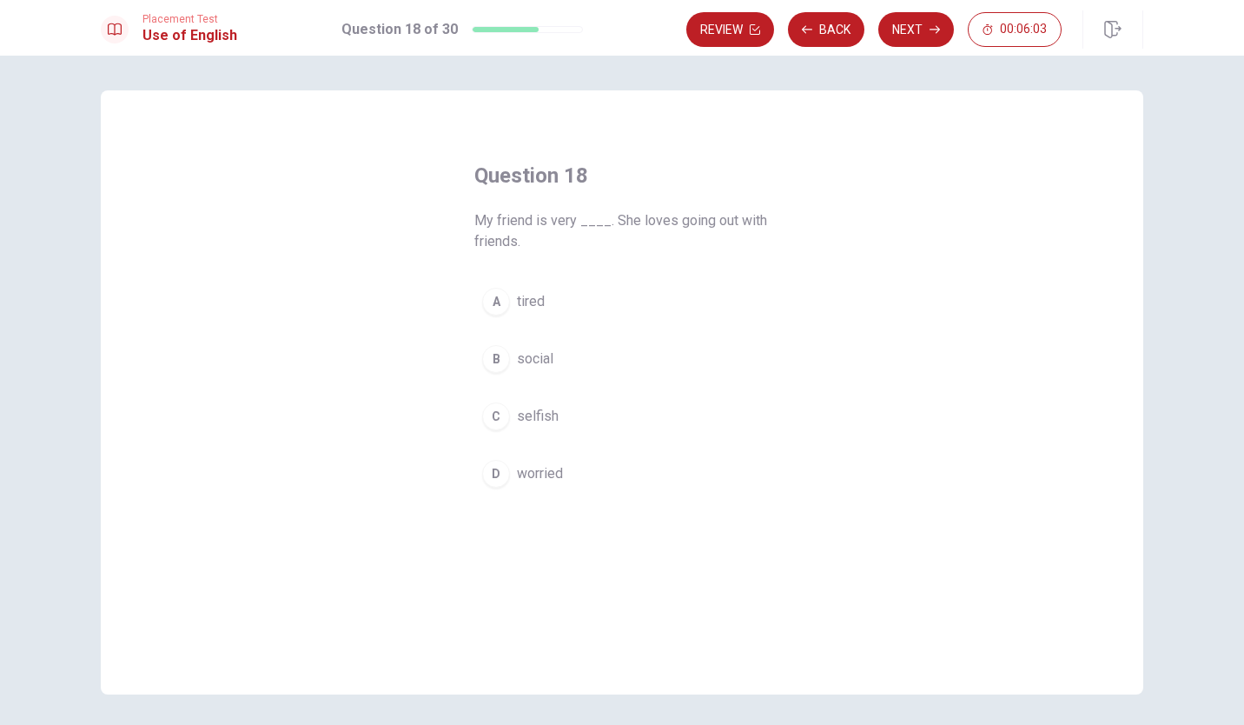
click at [491, 350] on div "B" at bounding box center [496, 359] width 28 height 28
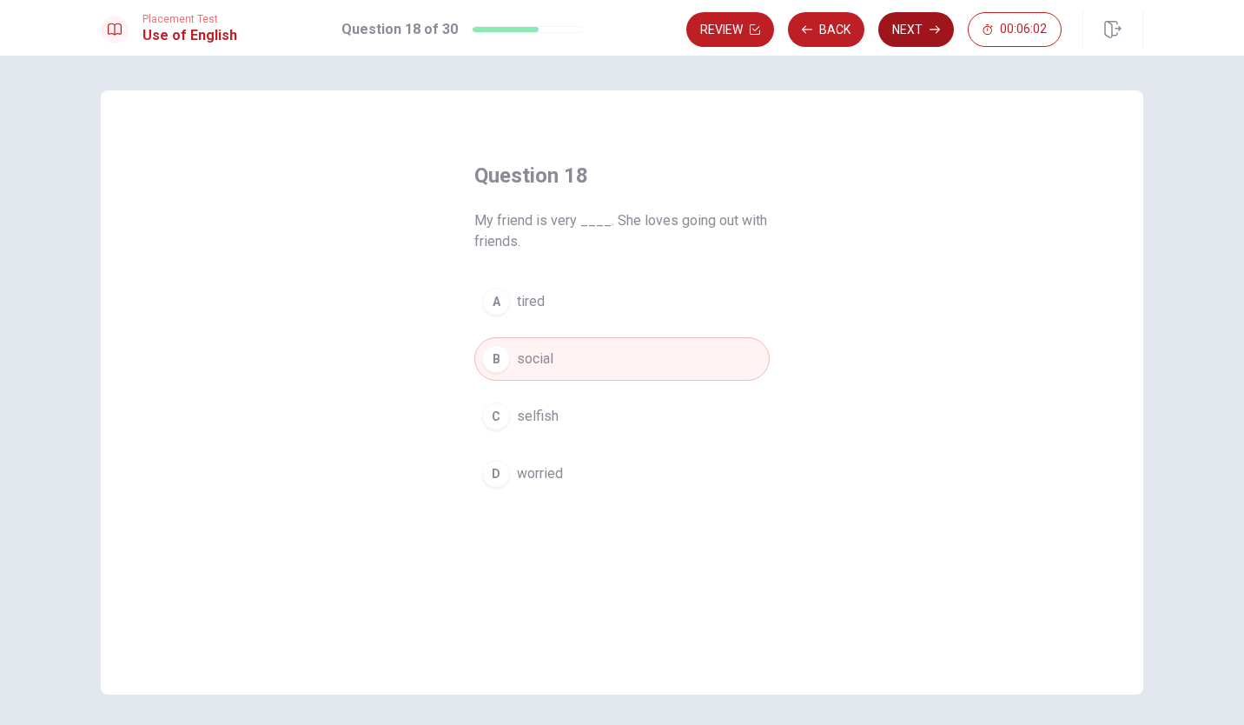
click at [919, 16] on button "Next" at bounding box center [917, 29] width 76 height 35
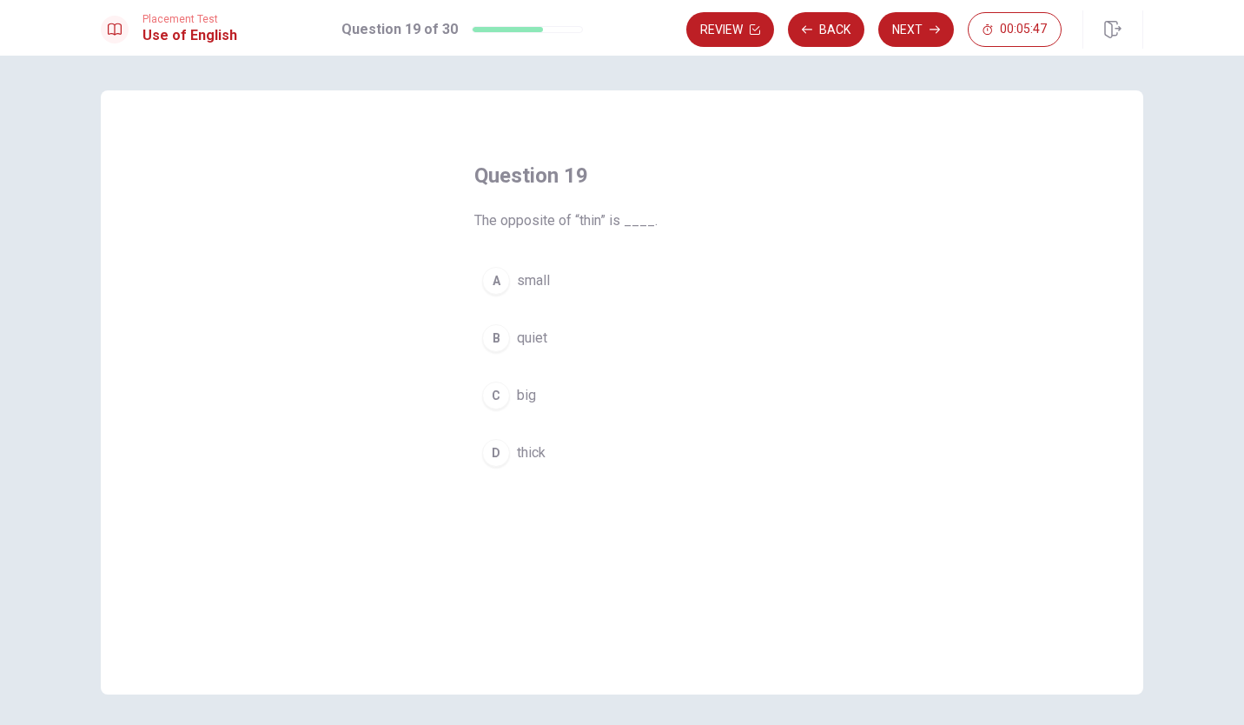
click at [490, 459] on div "D" at bounding box center [496, 453] width 28 height 28
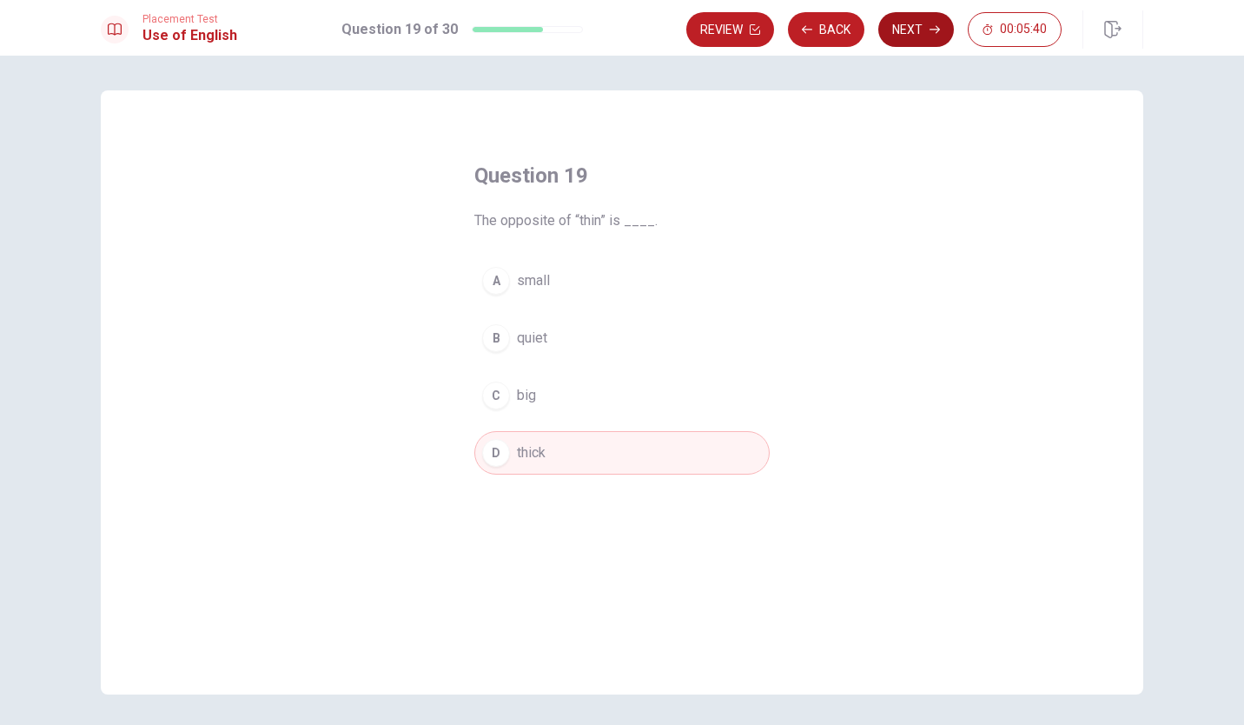
click at [918, 37] on button "Next" at bounding box center [917, 29] width 76 height 35
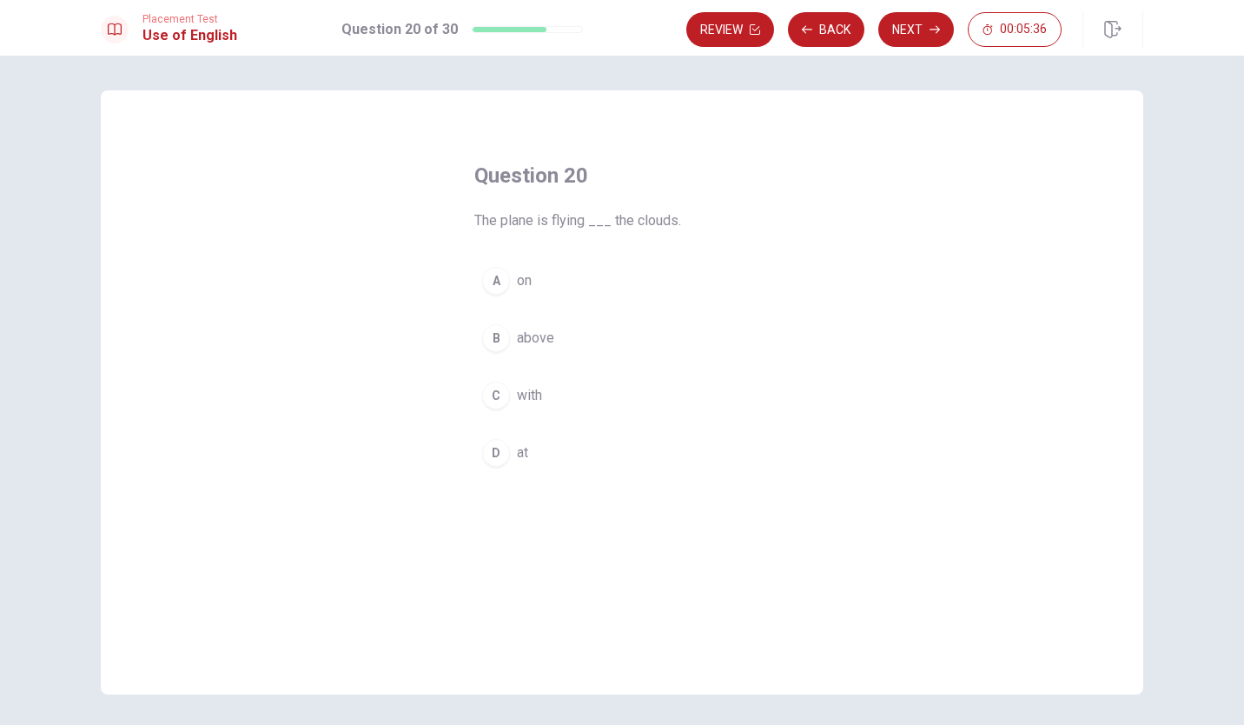
click at [494, 339] on div "B" at bounding box center [496, 338] width 28 height 28
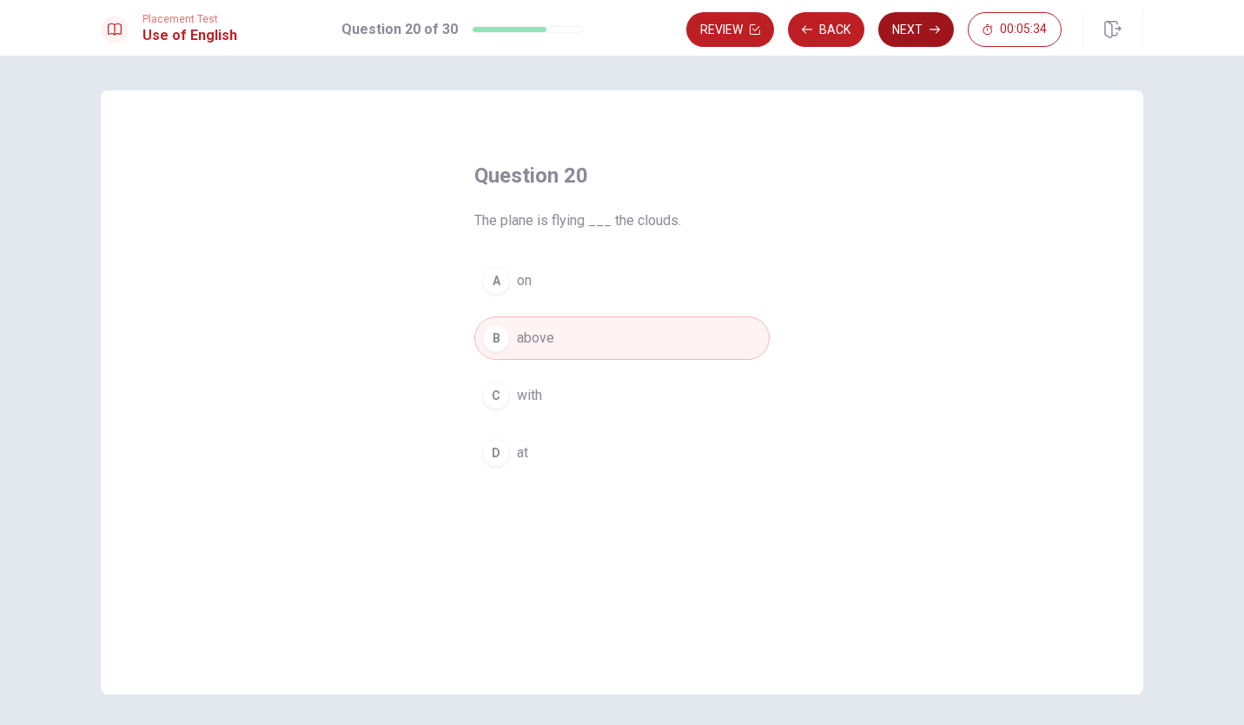
click at [919, 32] on button "Next" at bounding box center [917, 29] width 76 height 35
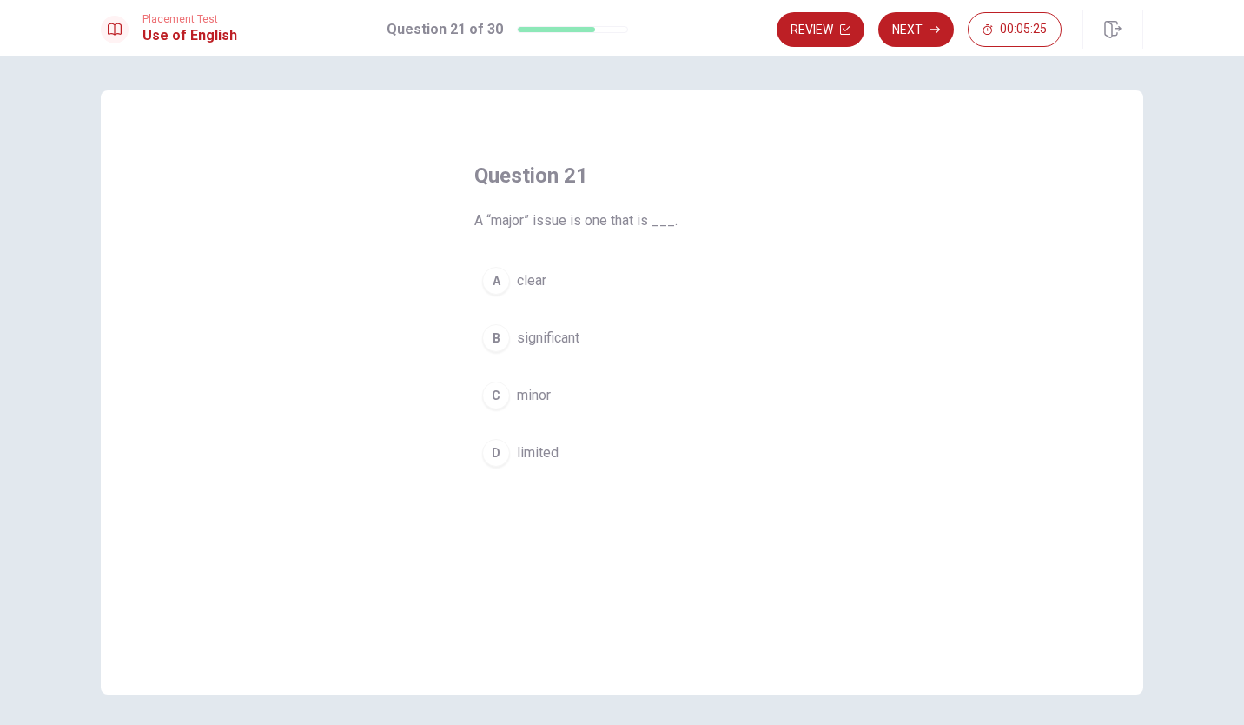
click at [492, 271] on div "A" at bounding box center [496, 281] width 28 height 28
click at [903, 19] on button "Next" at bounding box center [917, 29] width 76 height 35
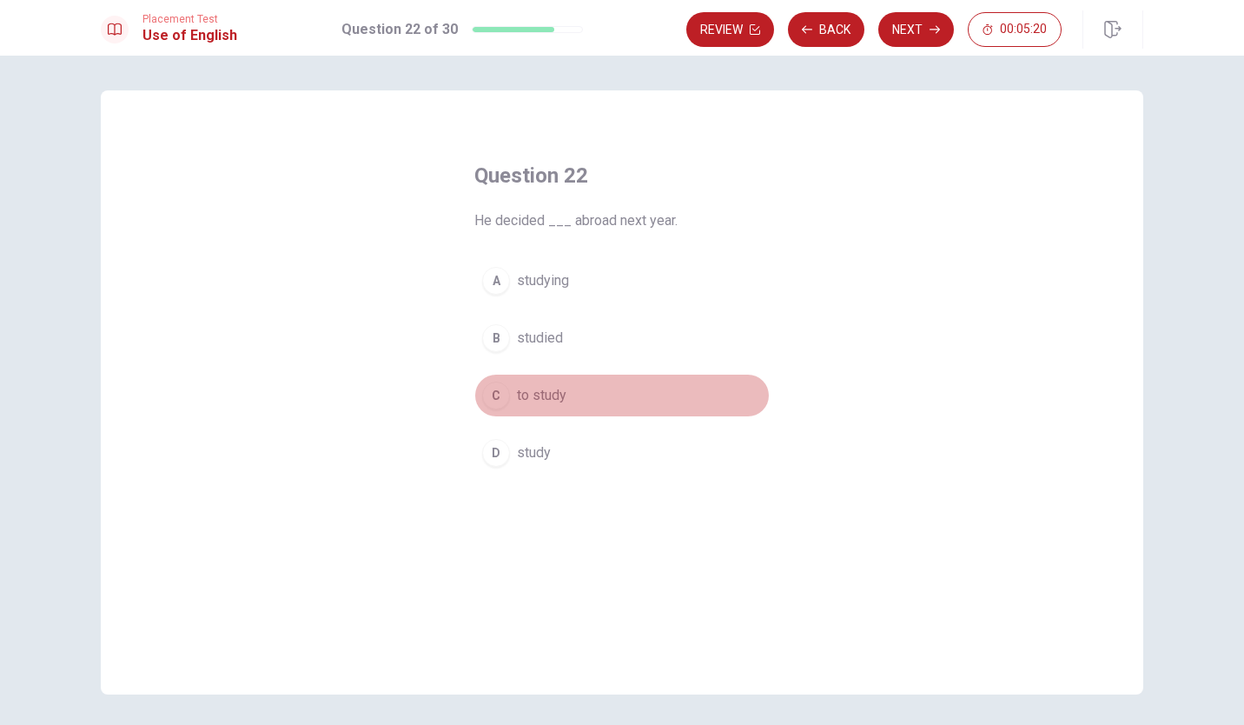
click at [490, 407] on div "C" at bounding box center [496, 396] width 28 height 28
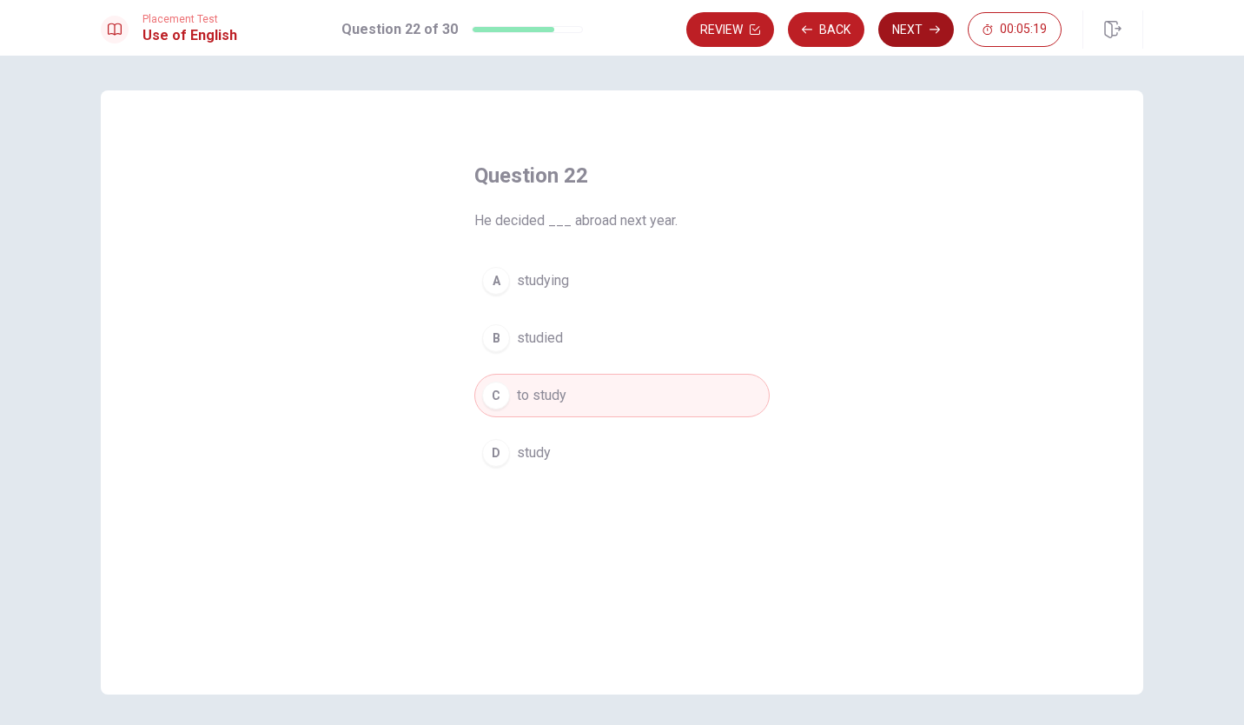
click at [906, 31] on button "Next" at bounding box center [917, 29] width 76 height 35
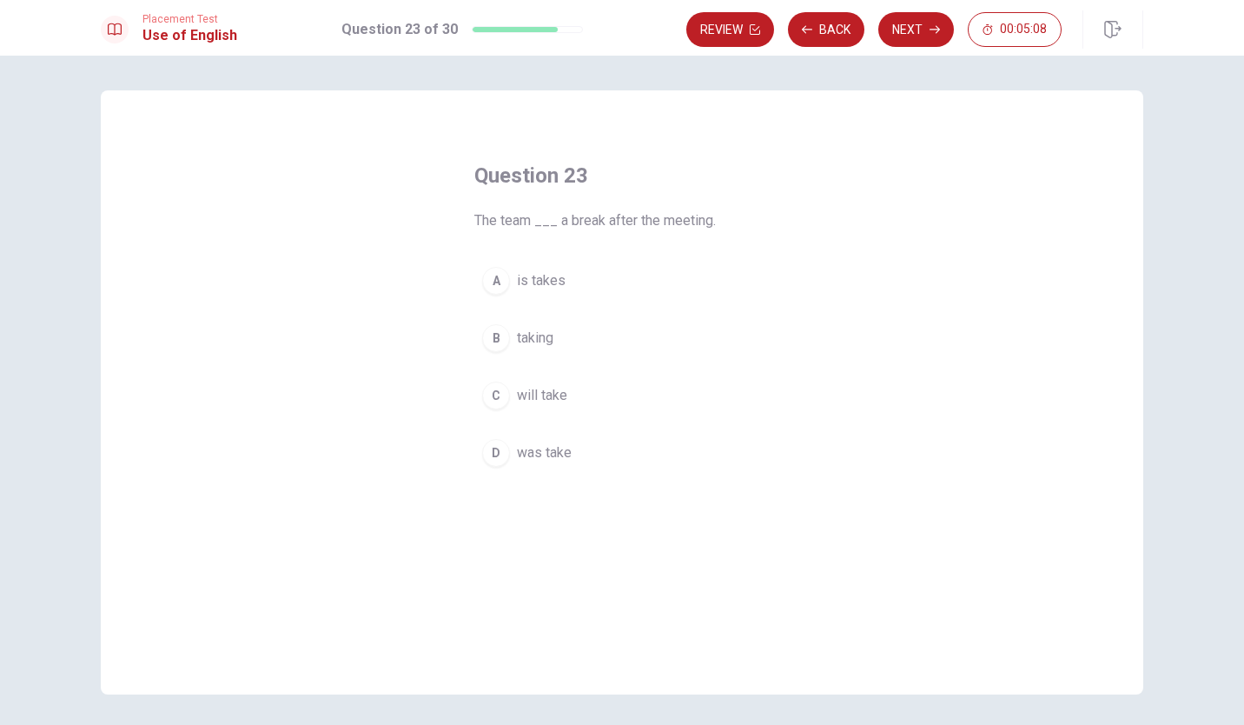
click at [485, 392] on div "C" at bounding box center [496, 396] width 28 height 28
click at [897, 33] on button "Next" at bounding box center [917, 29] width 76 height 35
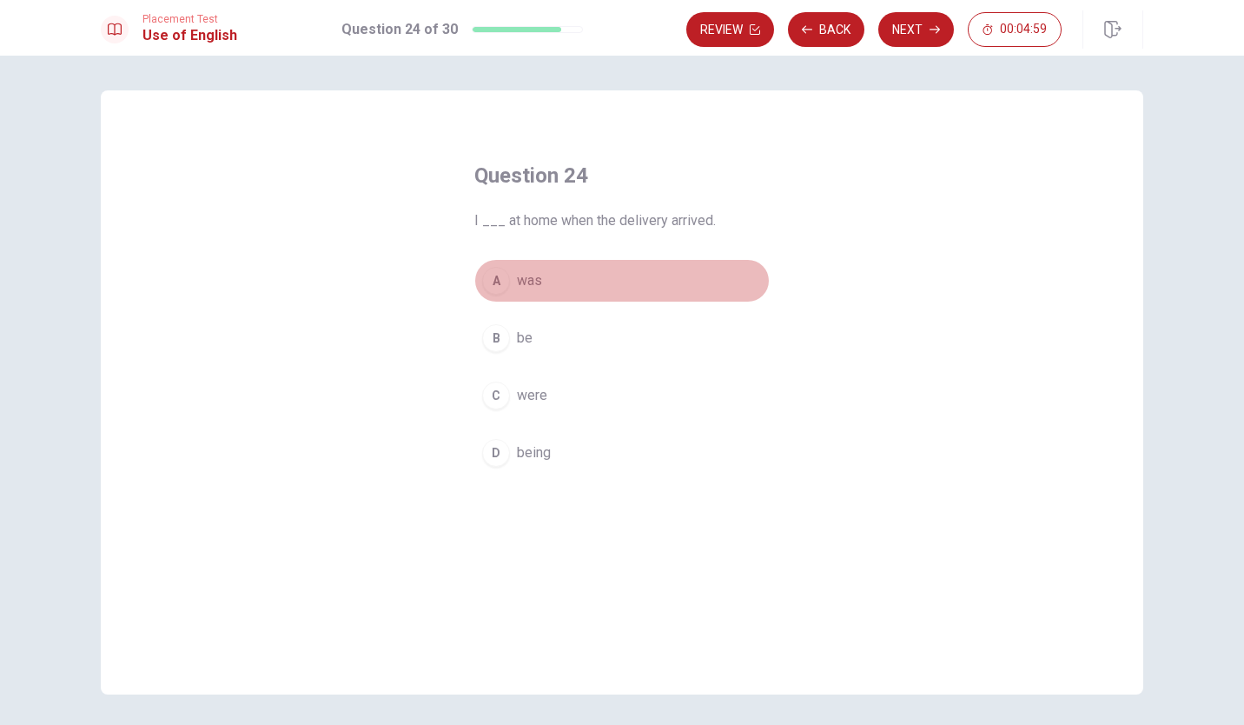
click at [482, 283] on div "A" at bounding box center [496, 281] width 28 height 28
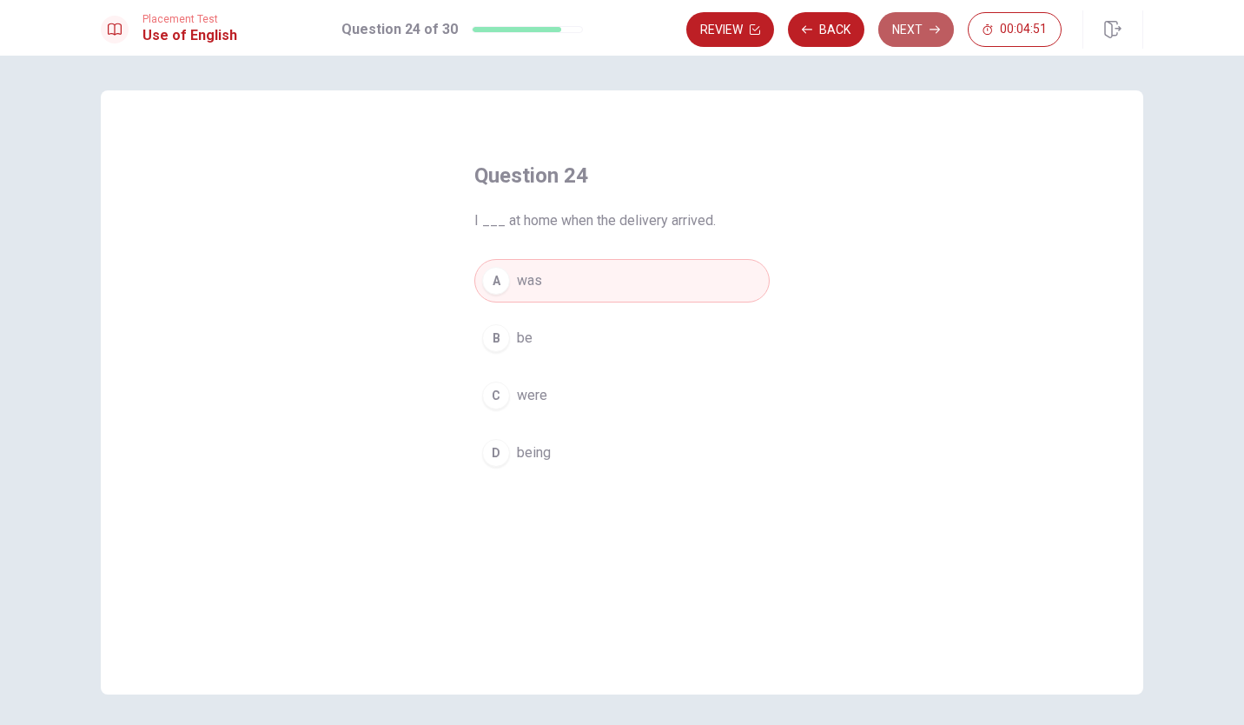
click at [926, 31] on button "Next" at bounding box center [917, 29] width 76 height 35
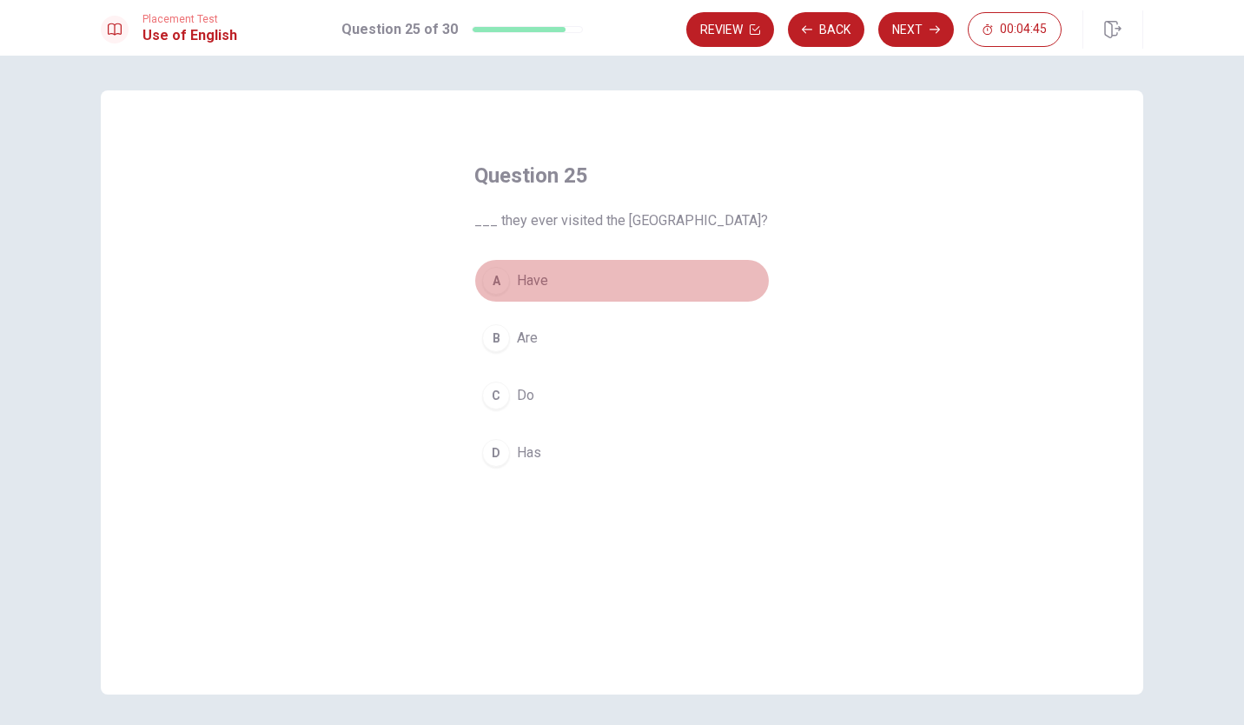
click at [489, 272] on div "A" at bounding box center [496, 281] width 28 height 28
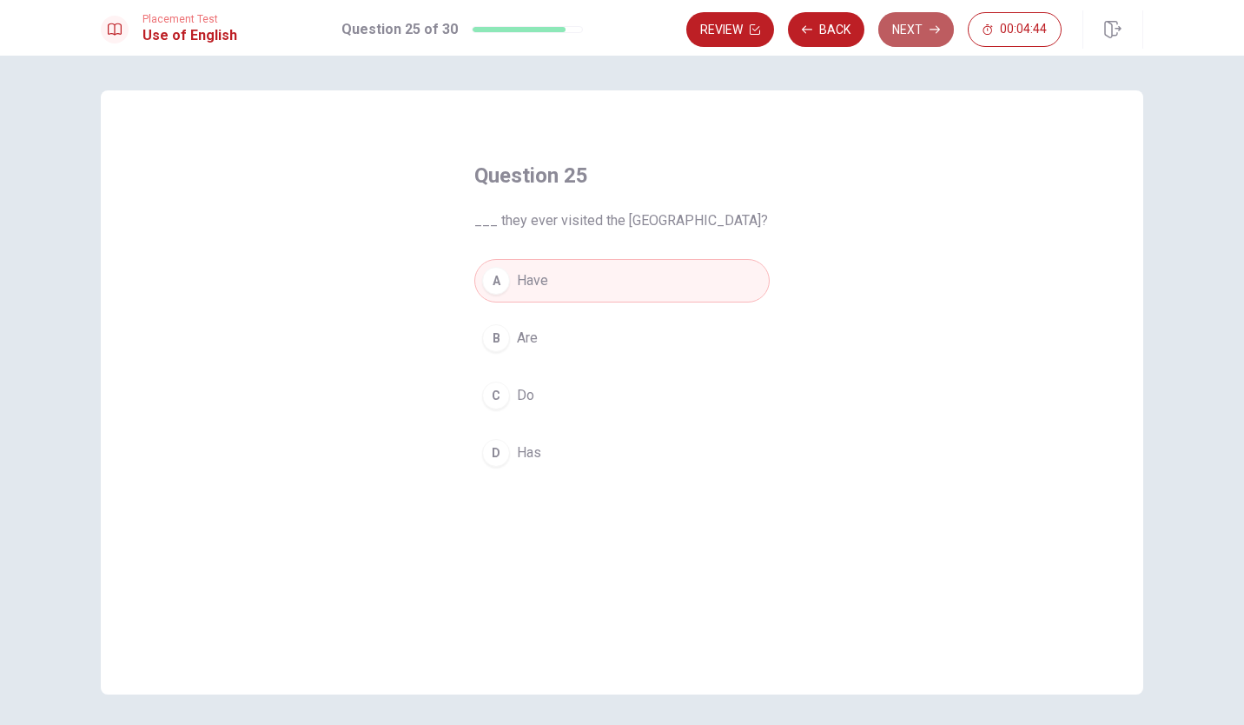
click at [913, 24] on button "Next" at bounding box center [917, 29] width 76 height 35
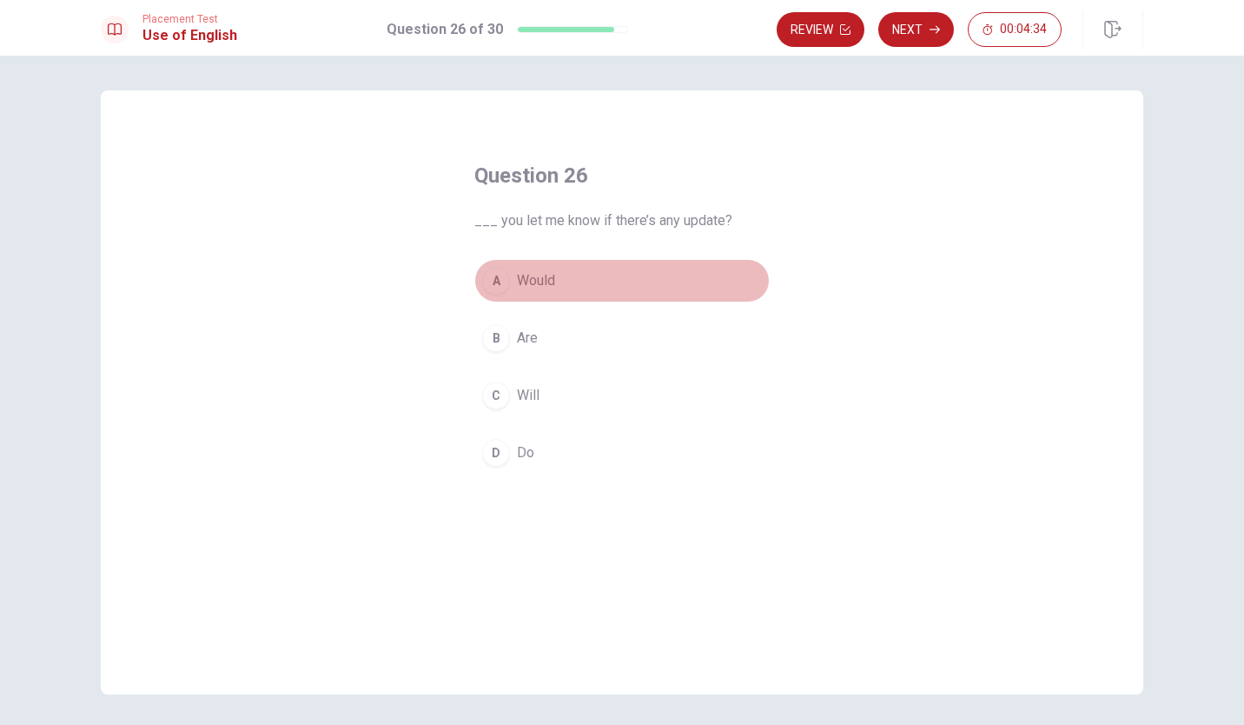
click at [495, 281] on div "A" at bounding box center [496, 281] width 28 height 28
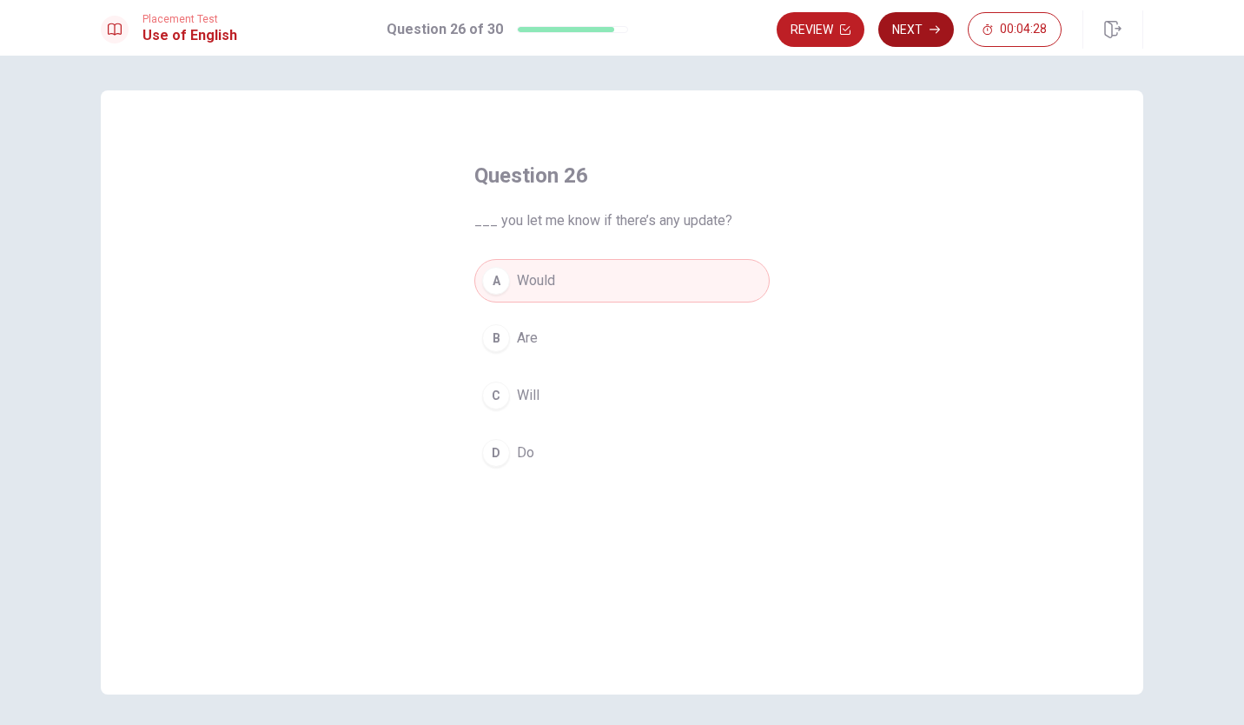
click at [926, 40] on button "Next" at bounding box center [917, 29] width 76 height 35
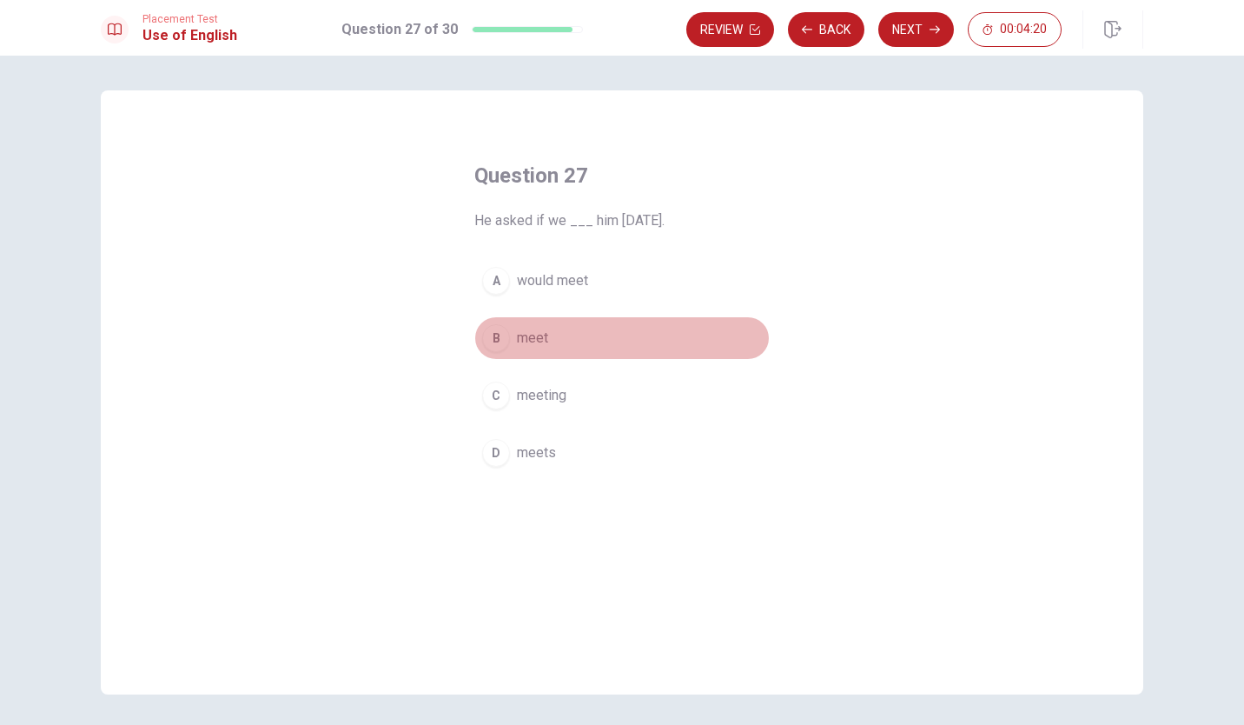
click at [488, 328] on div "B" at bounding box center [496, 338] width 28 height 28
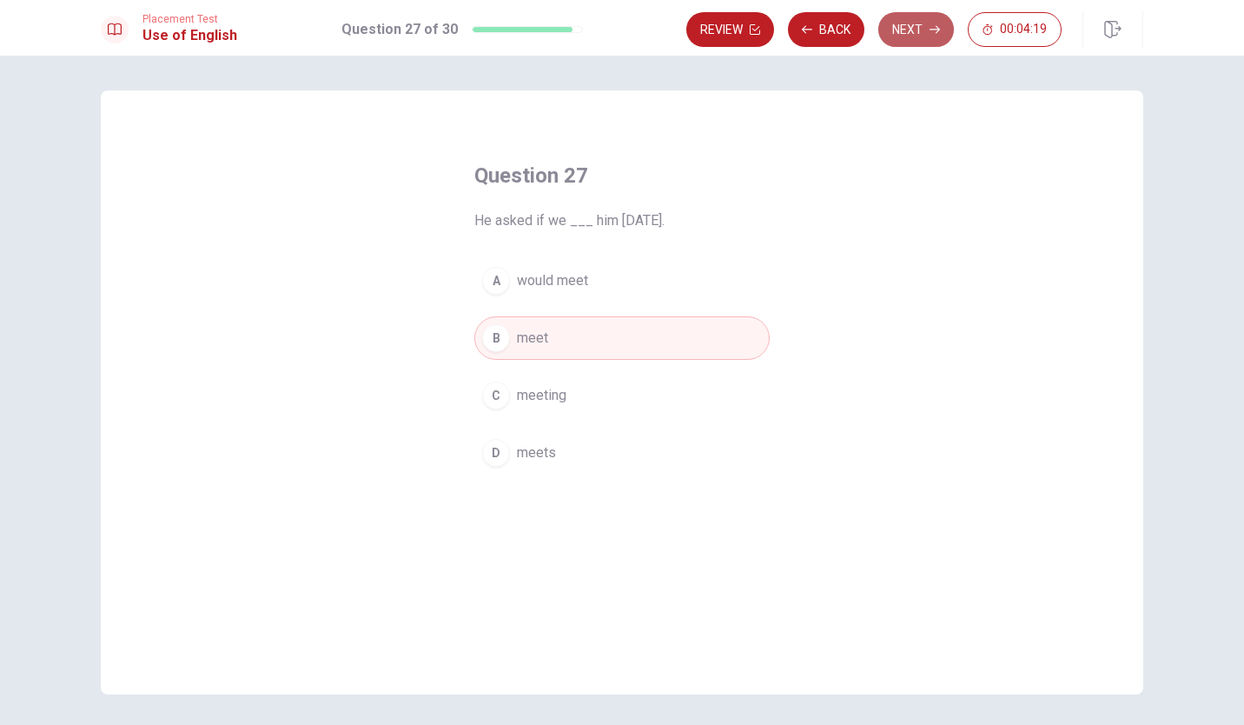
click at [915, 23] on button "Next" at bounding box center [917, 29] width 76 height 35
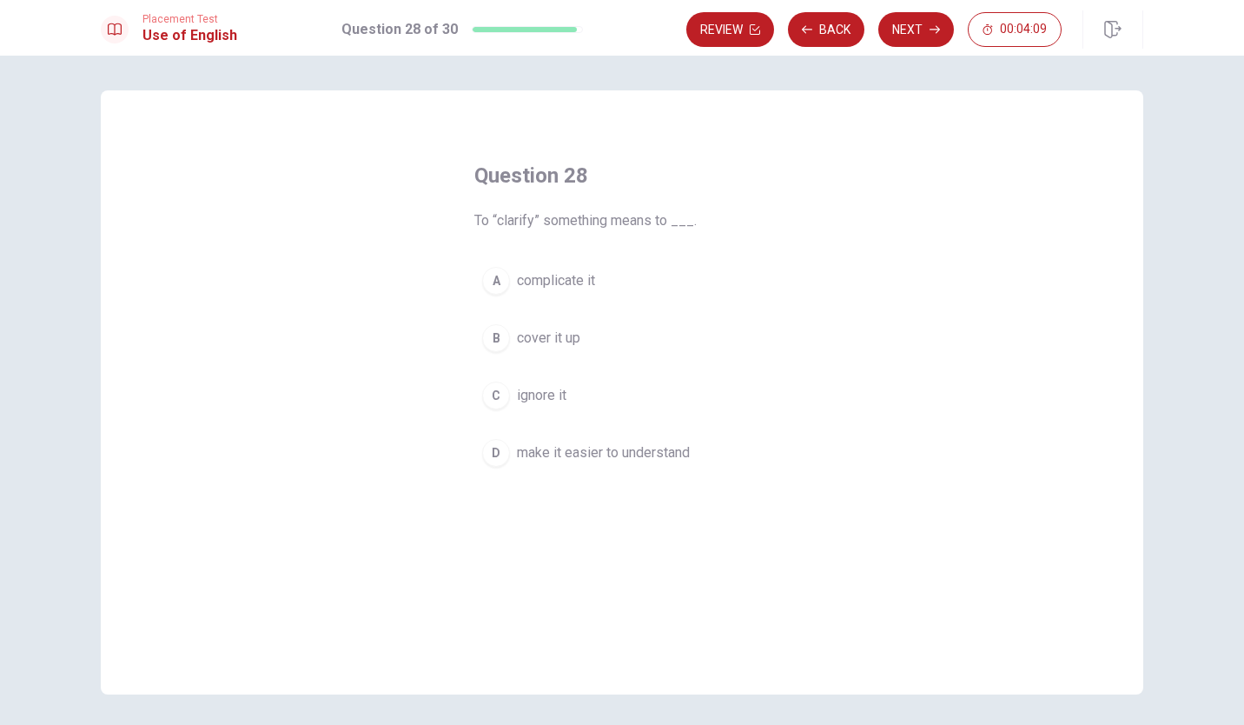
click at [497, 449] on div "D" at bounding box center [496, 453] width 28 height 28
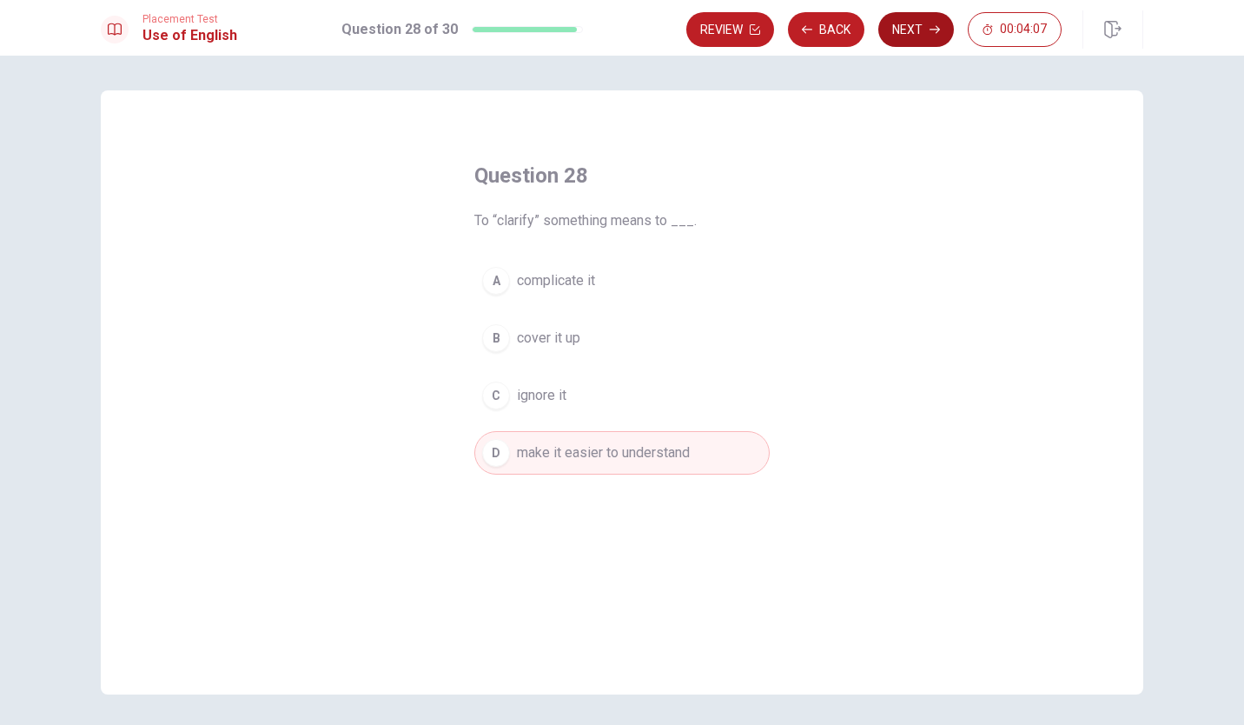
click at [898, 27] on button "Next" at bounding box center [917, 29] width 76 height 35
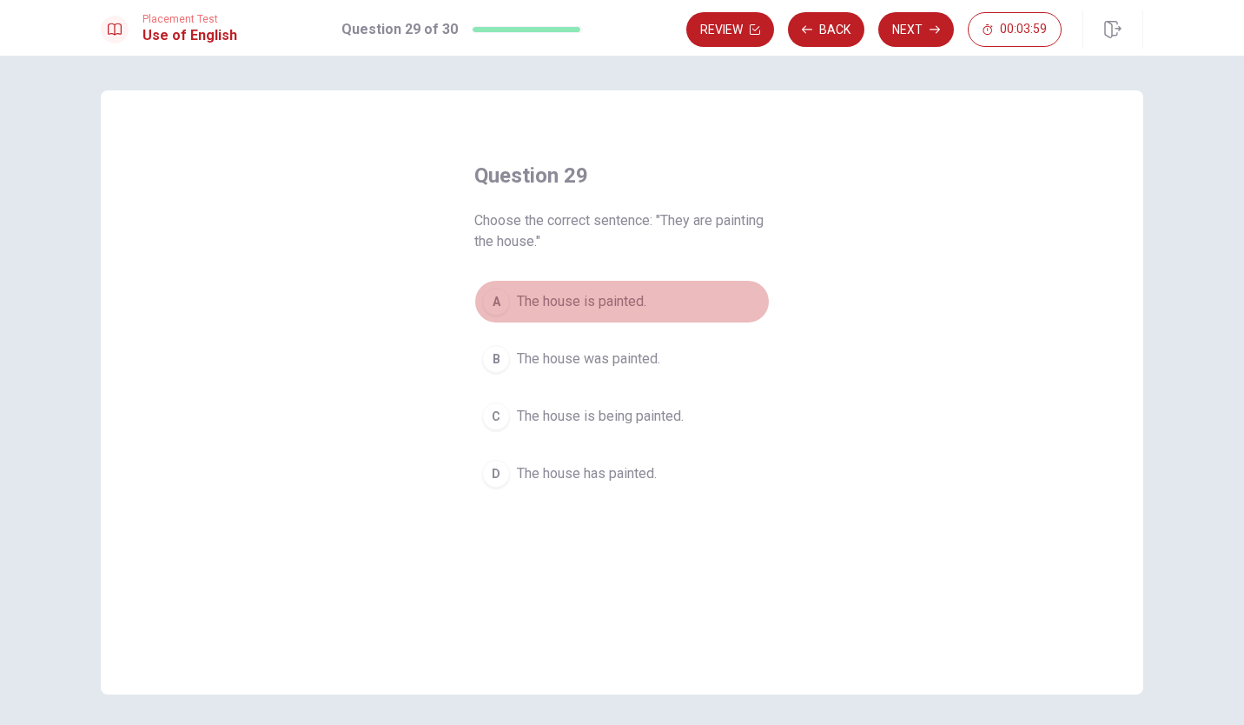
click at [478, 289] on button "A The house is painted." at bounding box center [621, 301] width 295 height 43
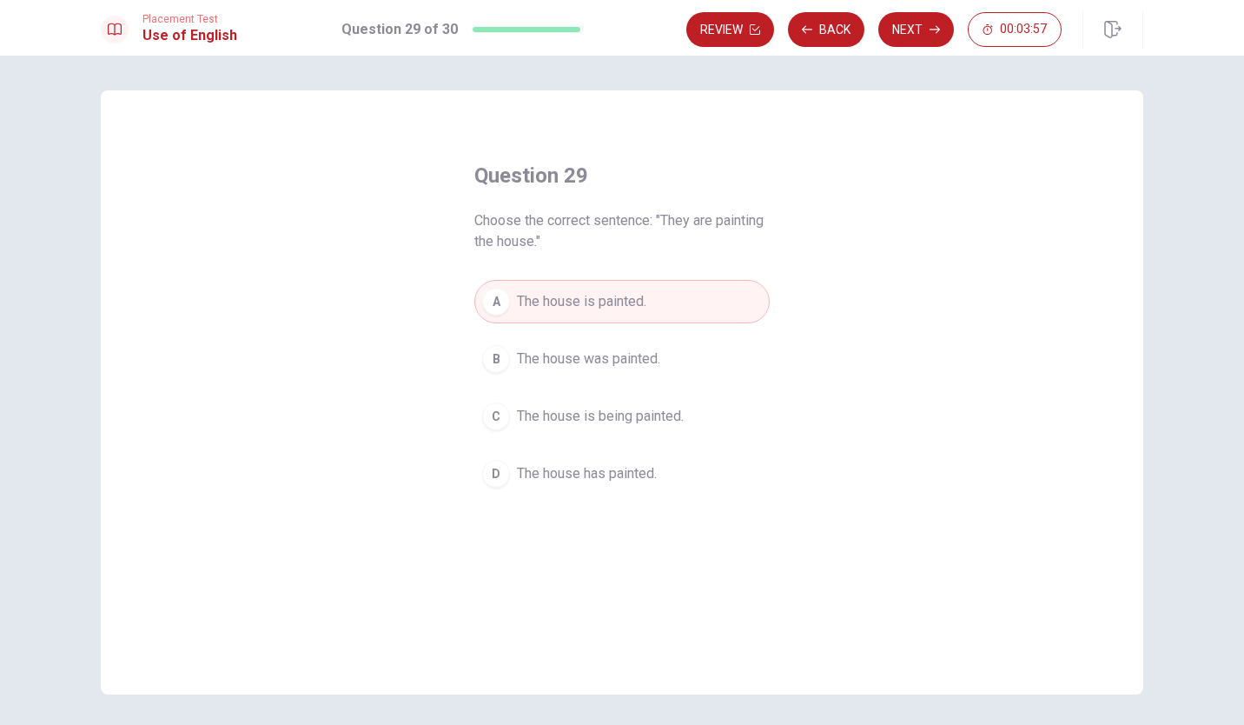
click at [496, 418] on div "C" at bounding box center [496, 416] width 28 height 28
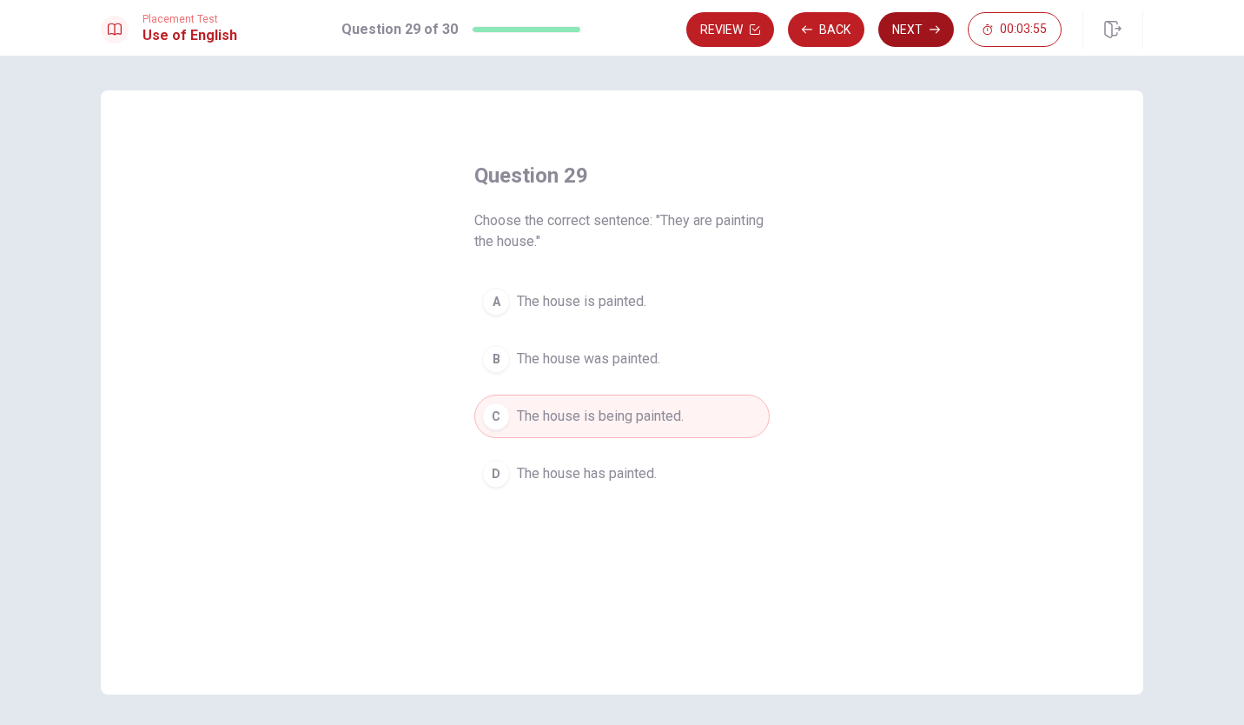
click at [917, 34] on button "Next" at bounding box center [917, 29] width 76 height 35
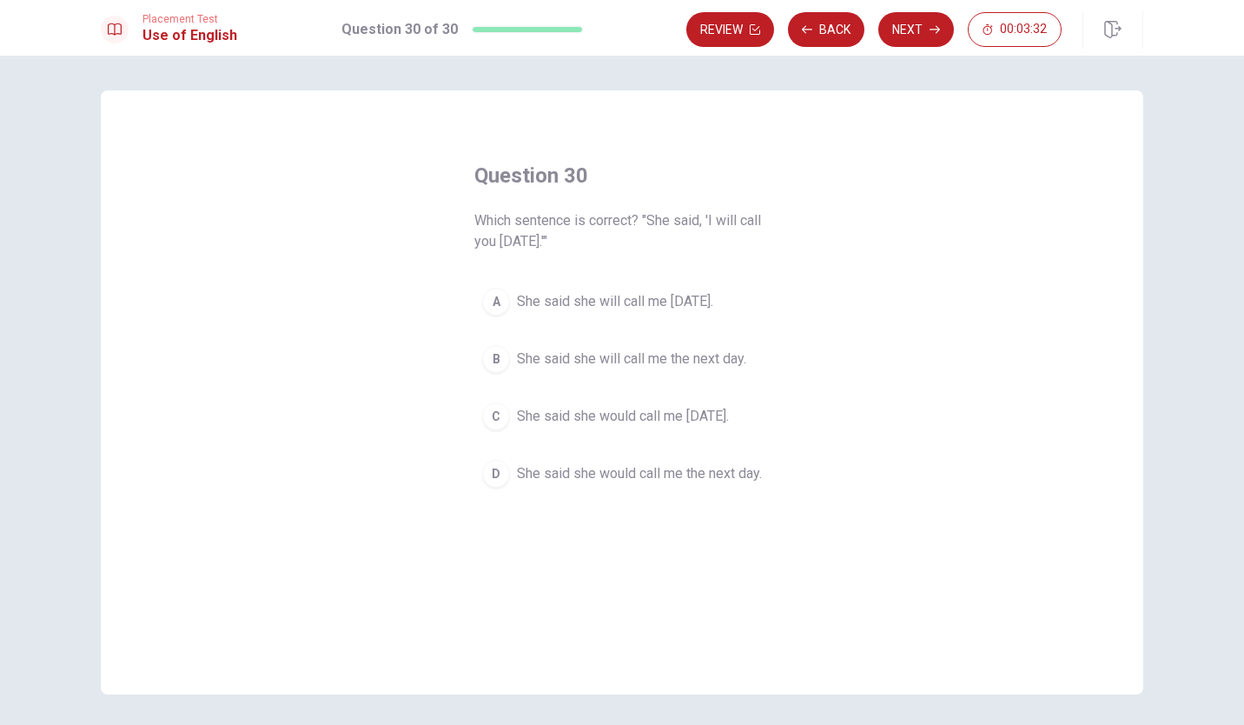
click at [493, 410] on div "C" at bounding box center [496, 416] width 28 height 28
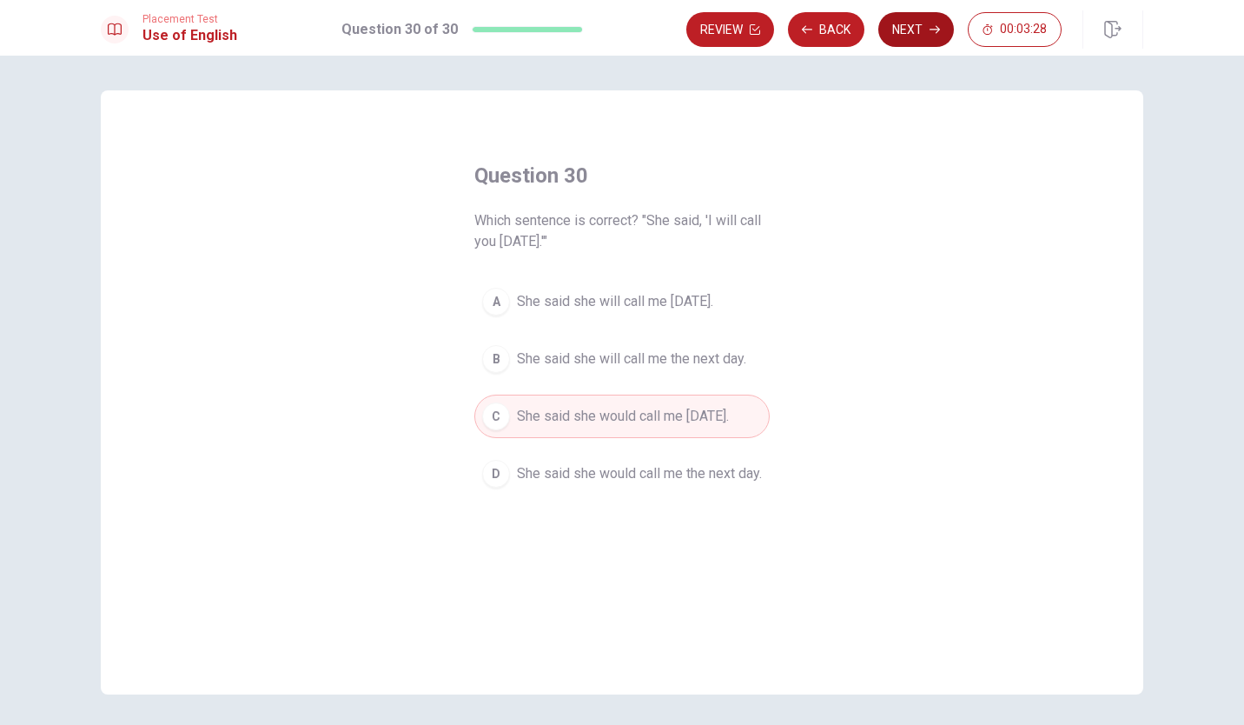
click at [913, 29] on button "Next" at bounding box center [917, 29] width 76 height 35
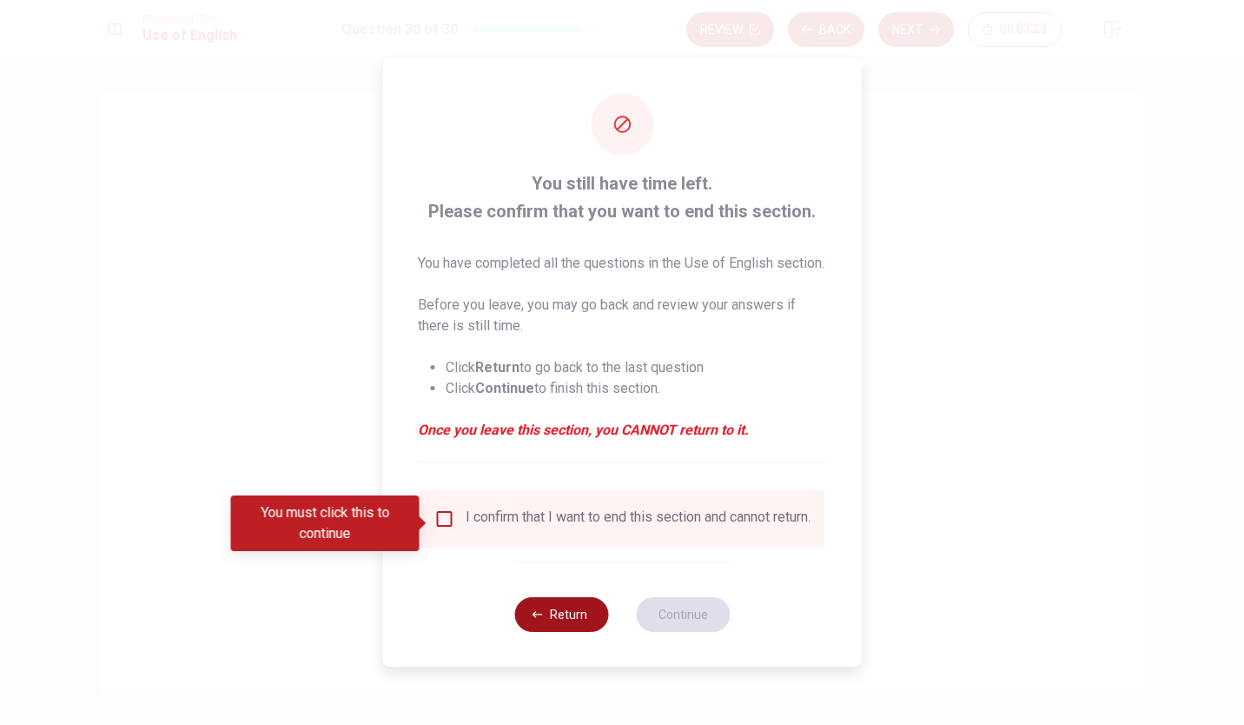
click at [560, 620] on button "Return" at bounding box center [561, 614] width 94 height 35
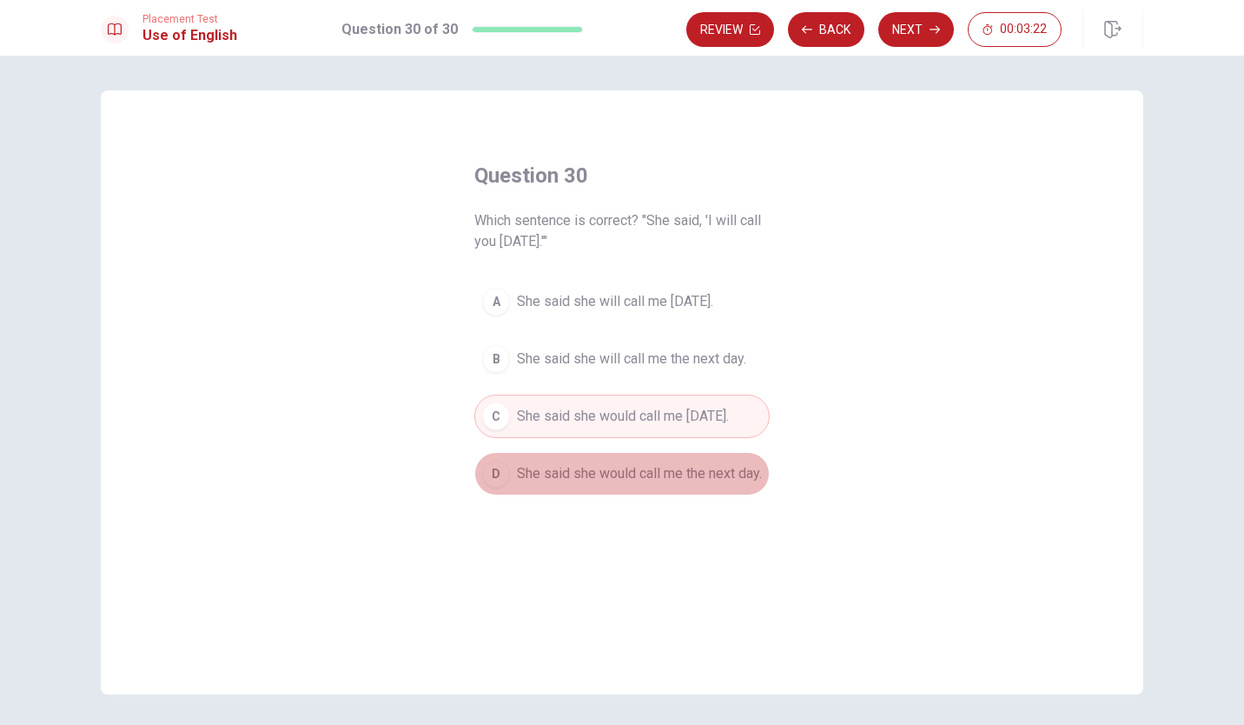
click at [488, 474] on div "D" at bounding box center [496, 474] width 28 height 28
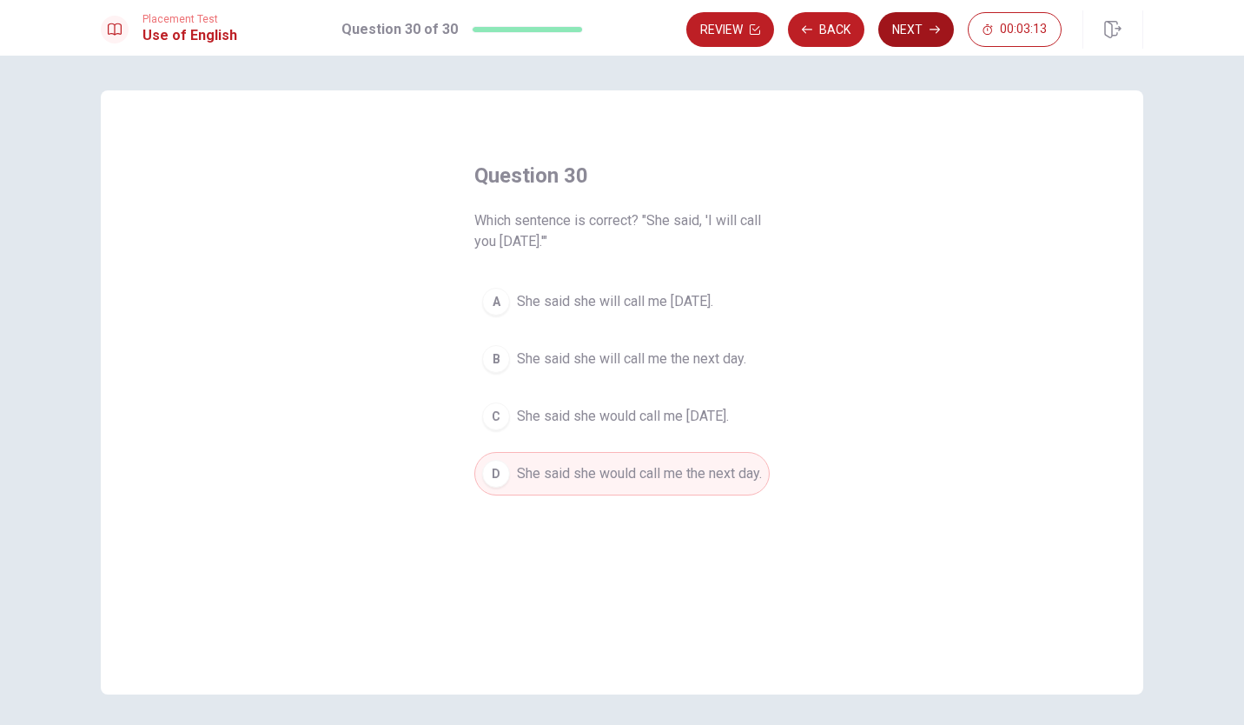
click at [912, 23] on button "Next" at bounding box center [917, 29] width 76 height 35
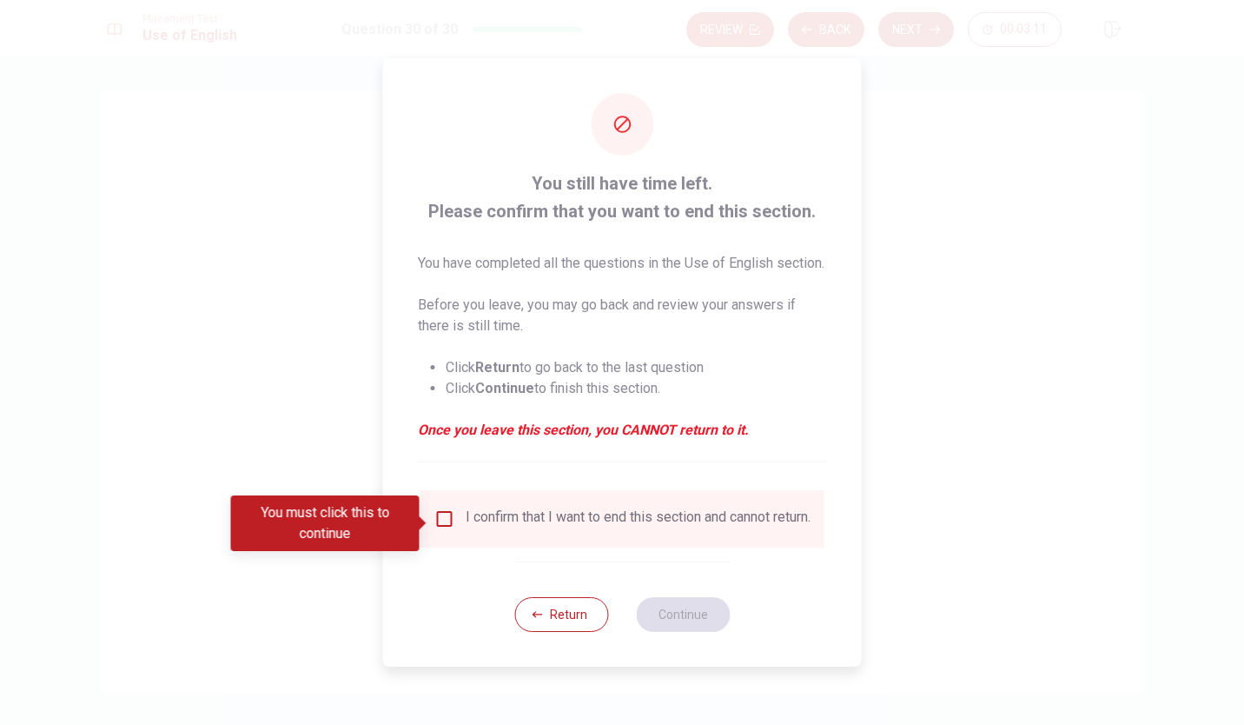
click at [438, 525] on input "You must click this to continue" at bounding box center [445, 518] width 21 height 21
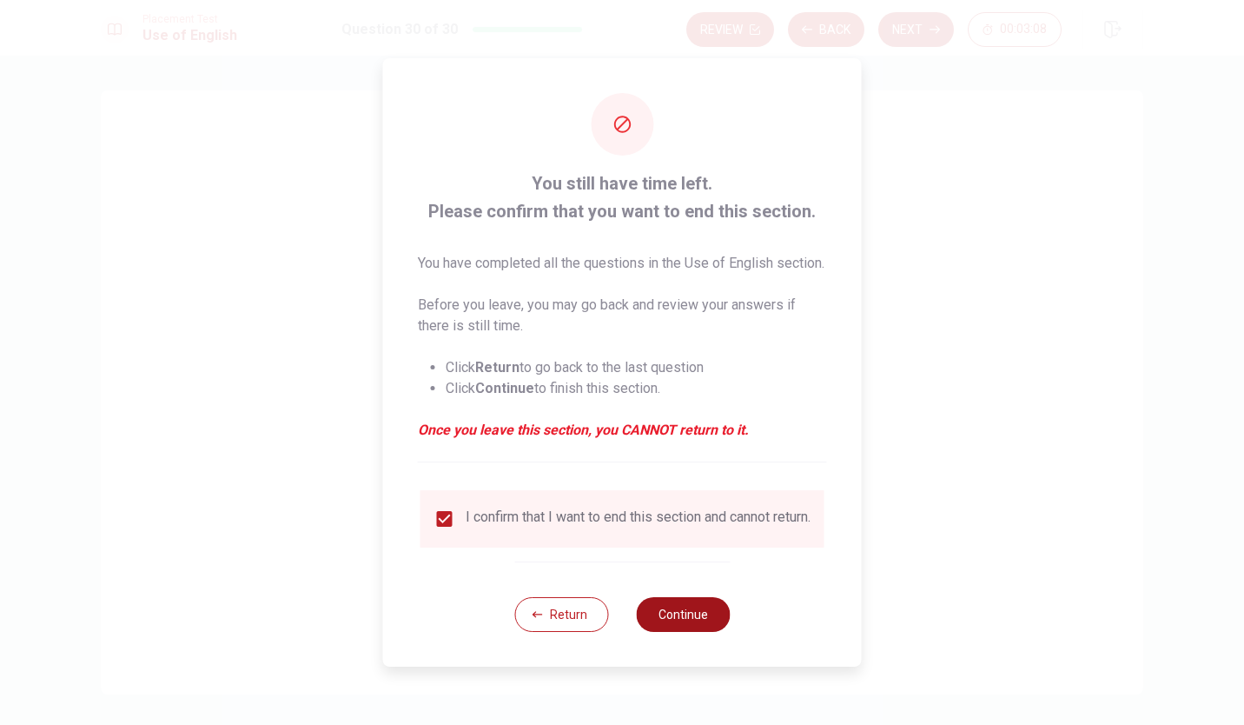
click at [664, 620] on button "Continue" at bounding box center [683, 614] width 94 height 35
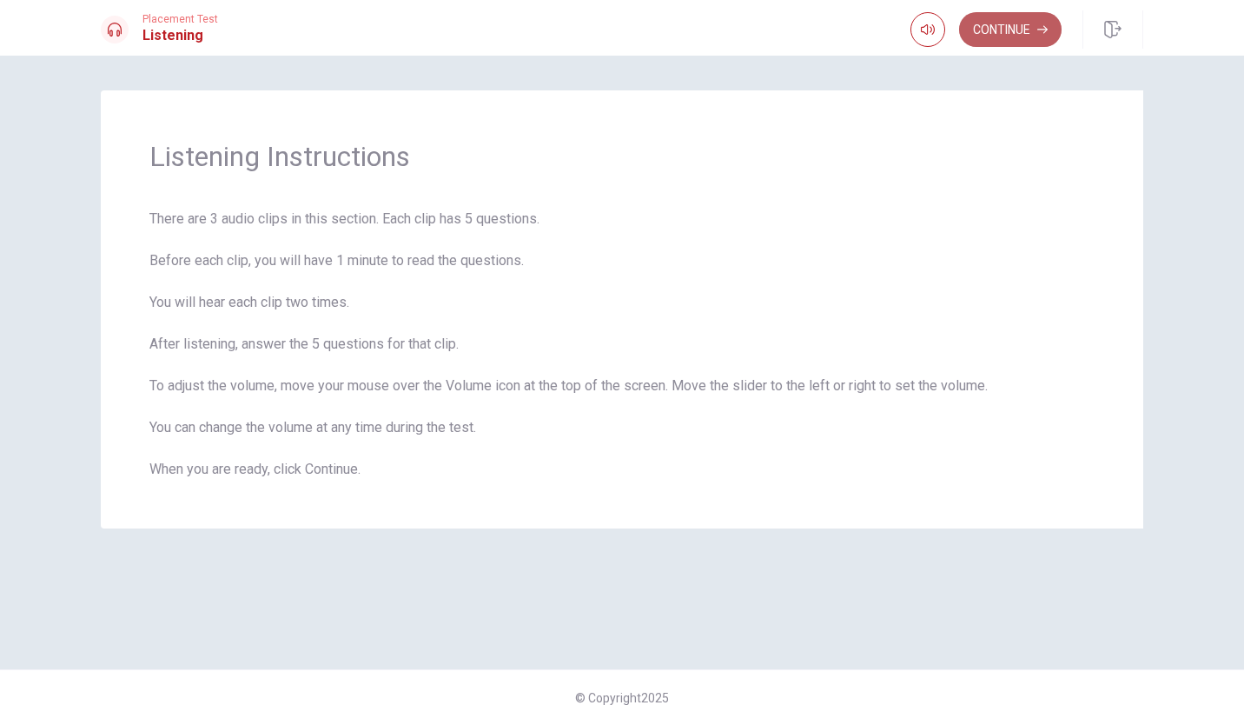
click at [1000, 22] on button "Continue" at bounding box center [1010, 29] width 103 height 35
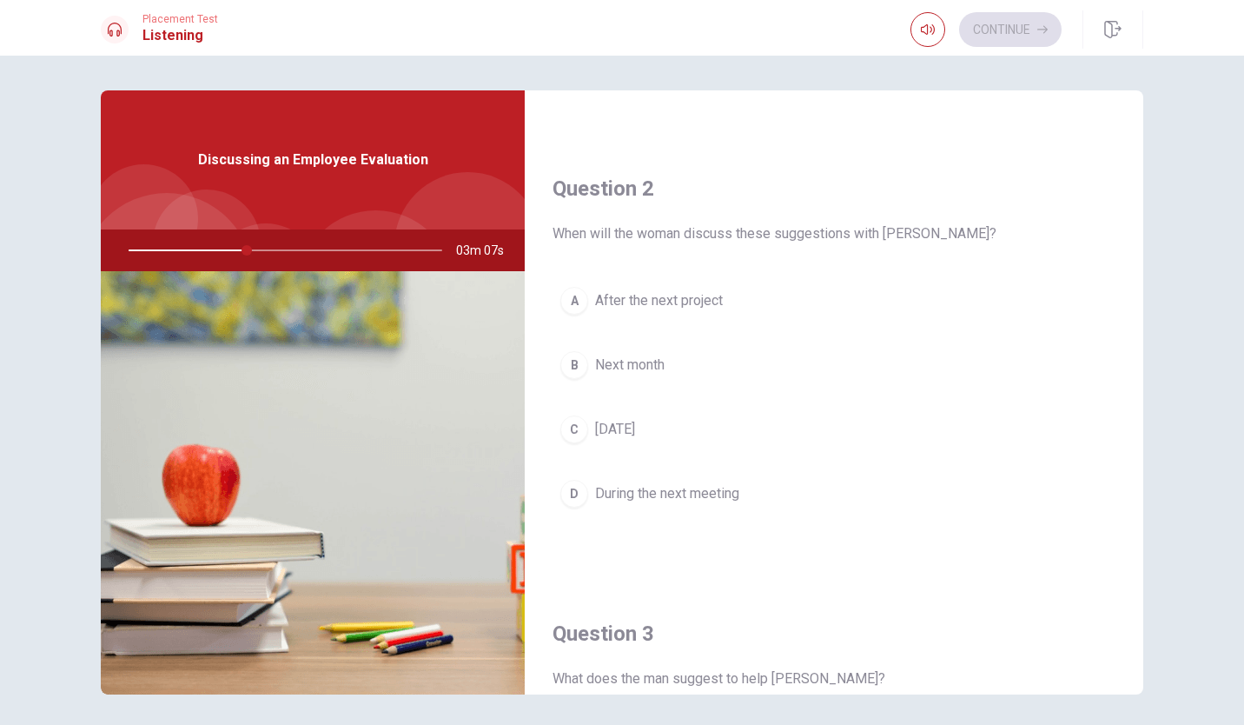
scroll to position [396, 0]
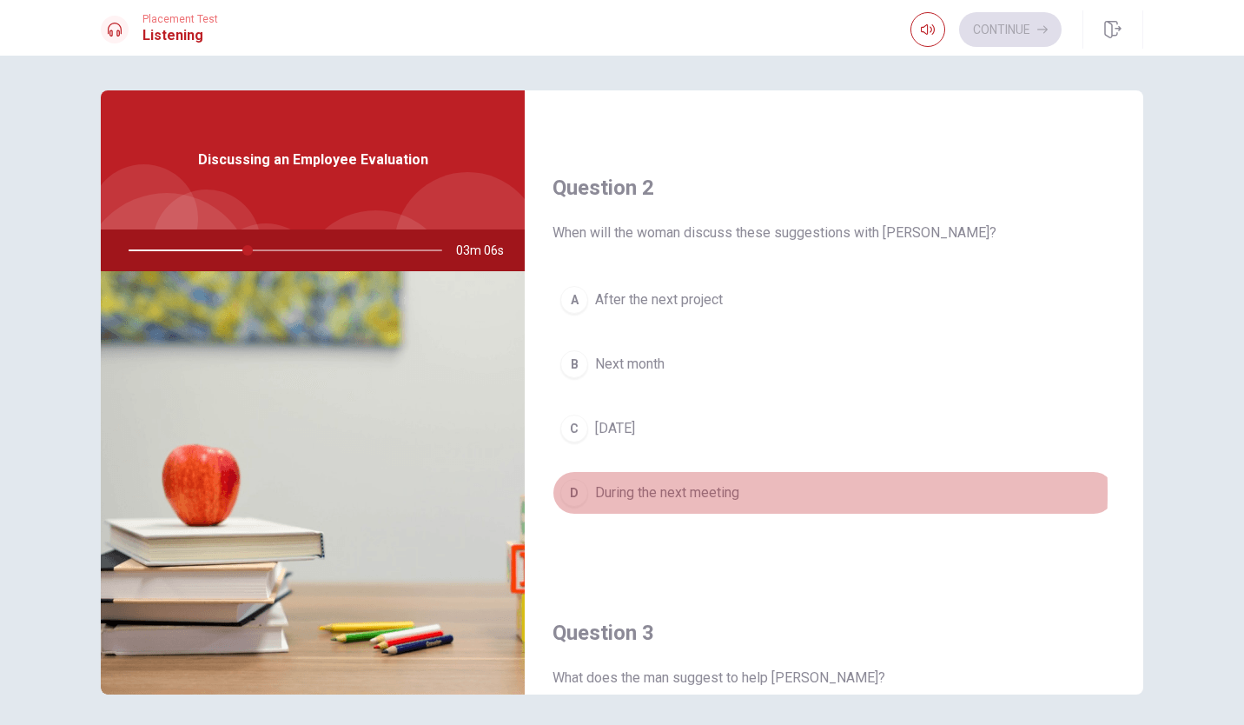
click at [570, 492] on div "D" at bounding box center [575, 493] width 28 height 28
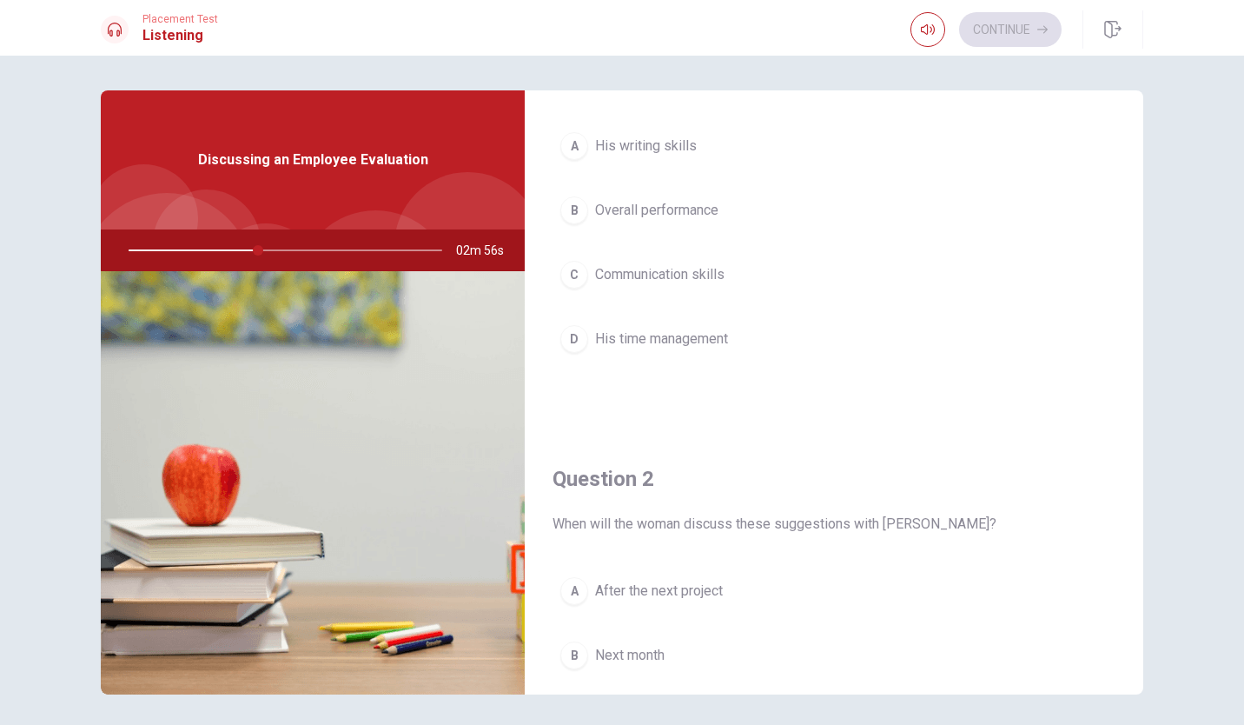
scroll to position [0, 0]
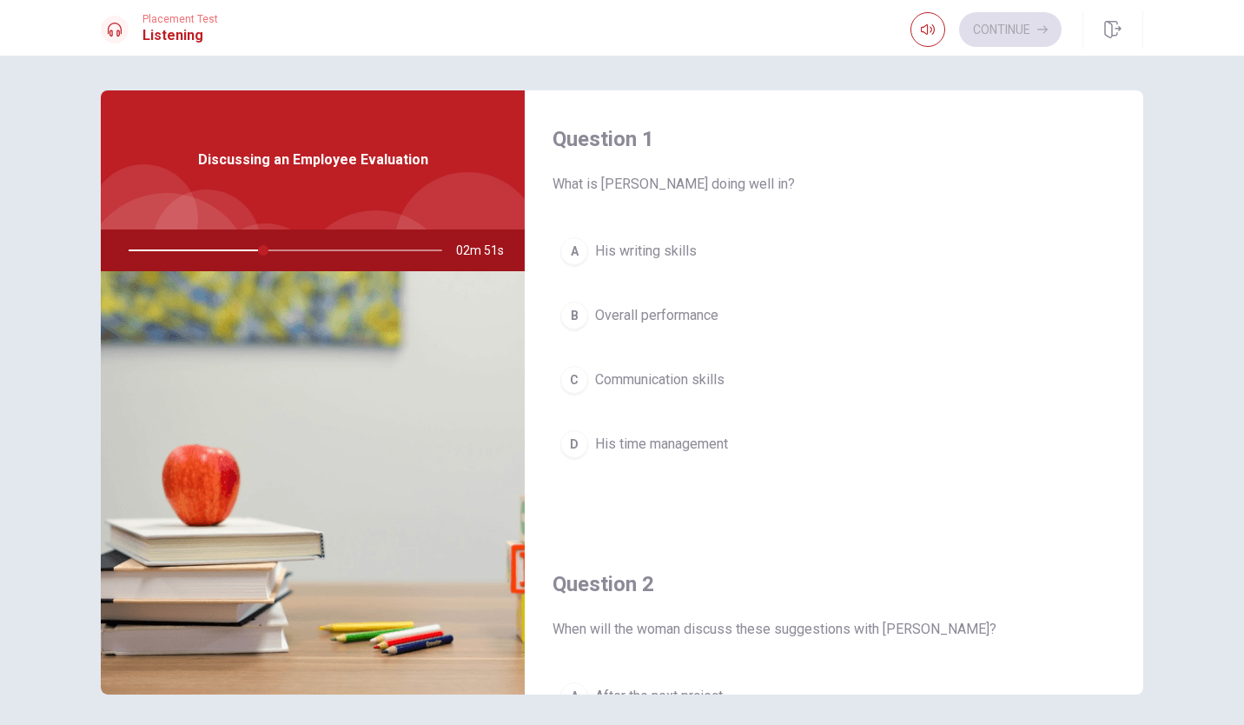
click at [574, 323] on div "B" at bounding box center [575, 316] width 28 height 28
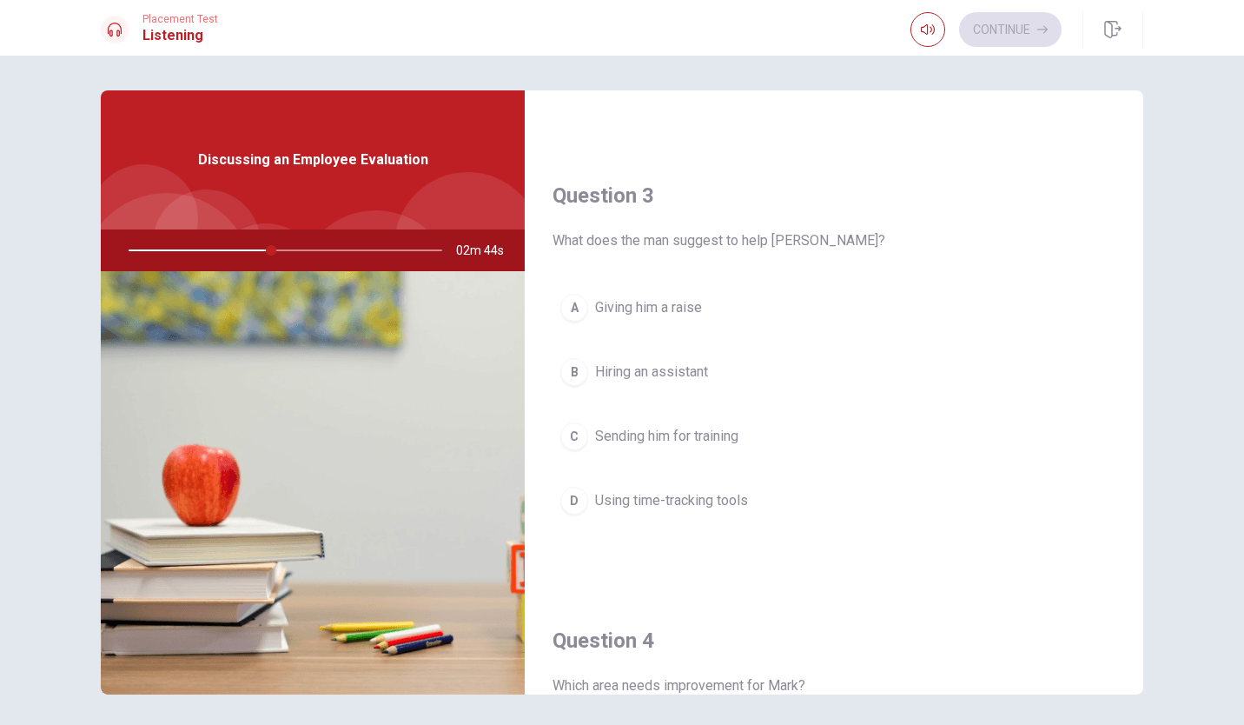
scroll to position [834, 0]
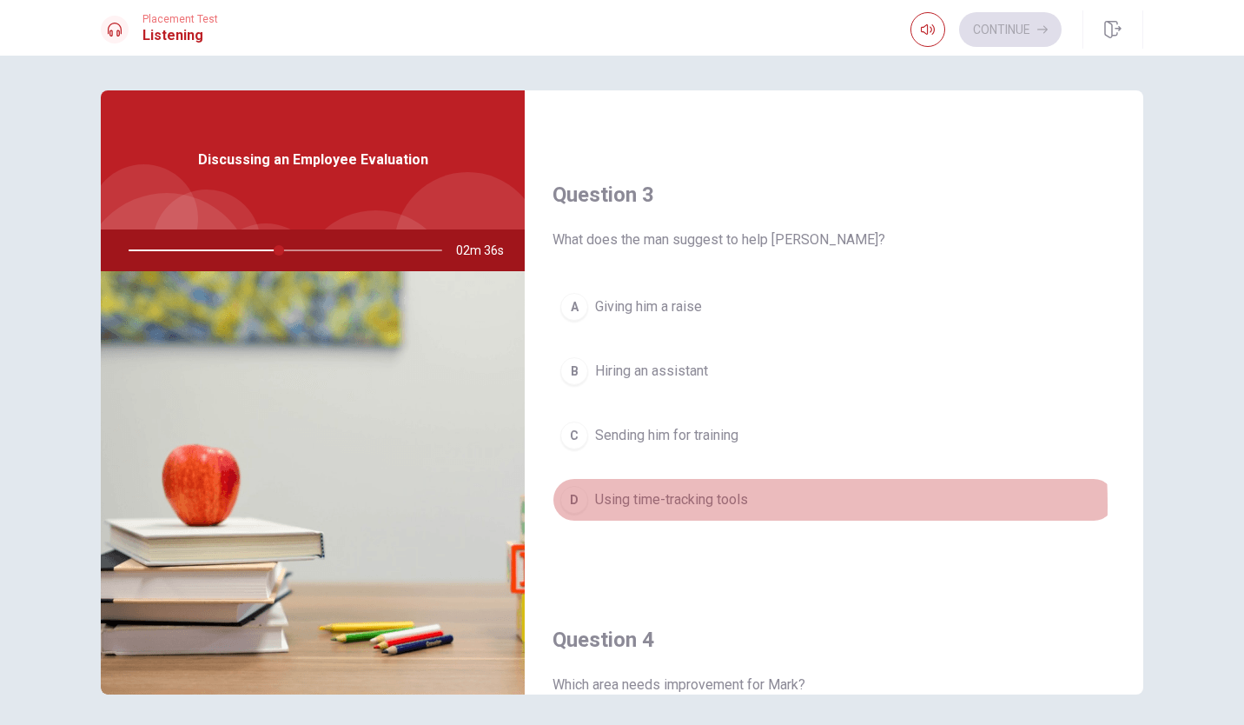
click at [571, 505] on div "D" at bounding box center [575, 500] width 28 height 28
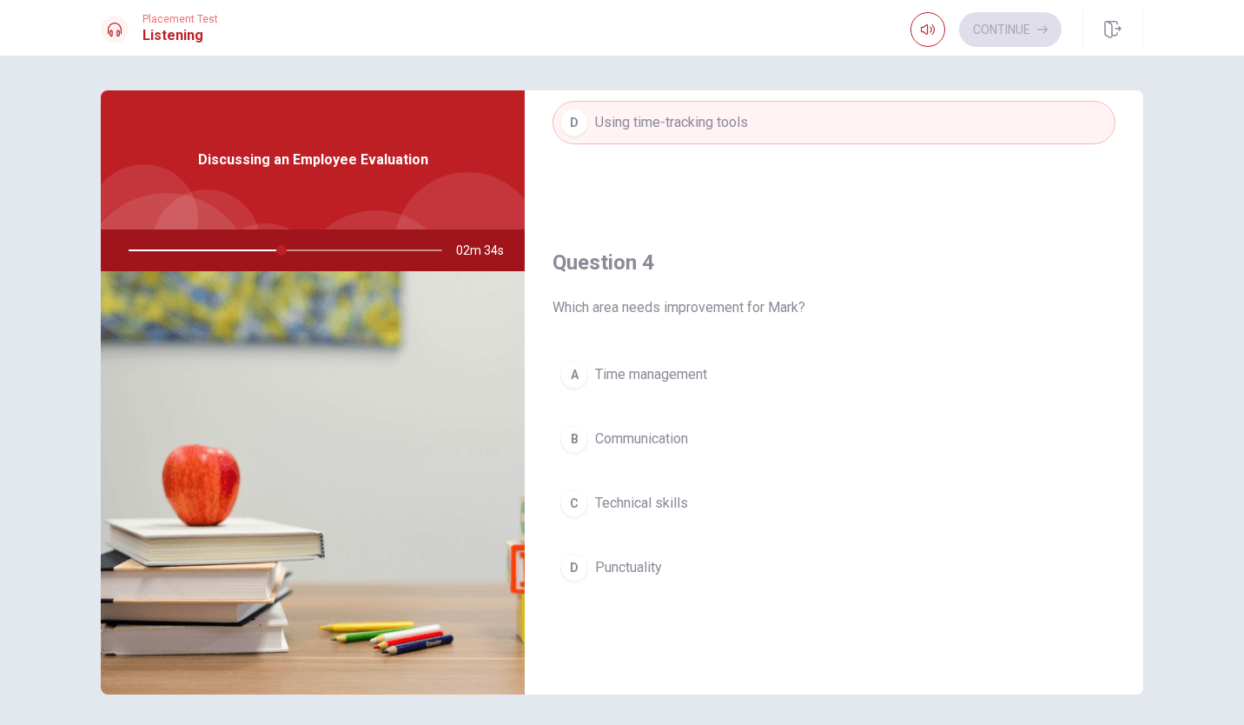
scroll to position [1212, 0]
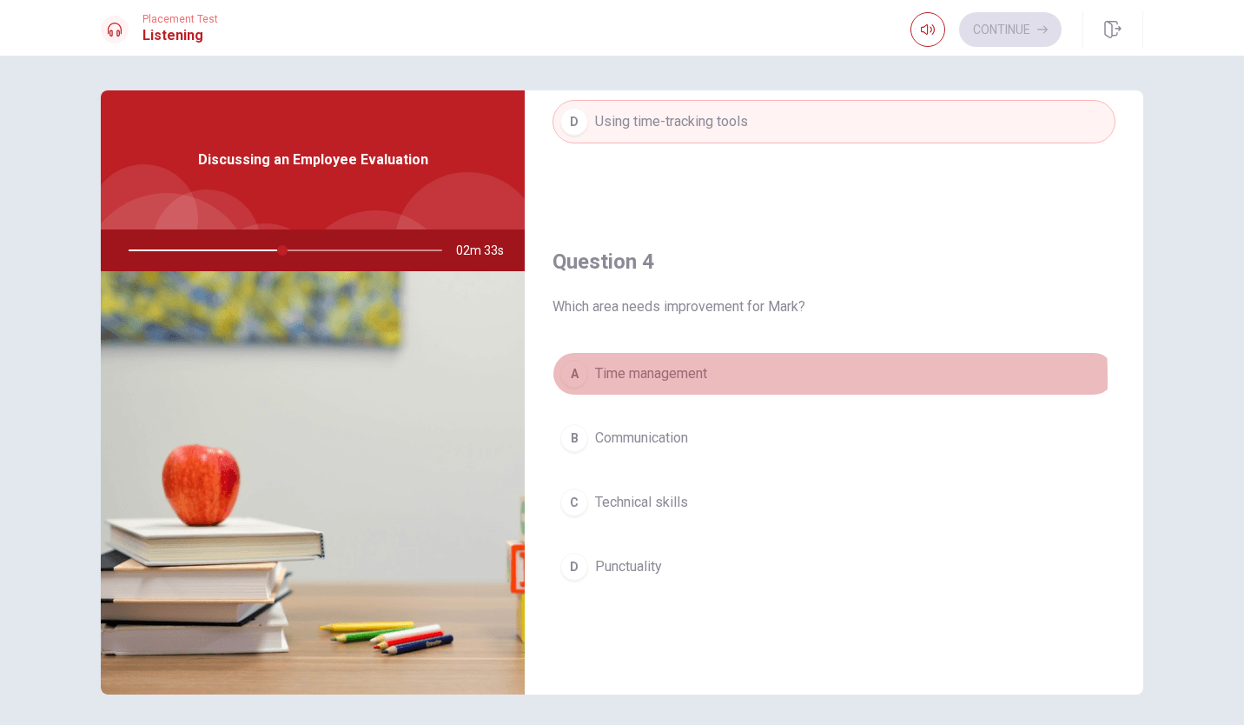
click at [577, 379] on div "A" at bounding box center [575, 374] width 28 height 28
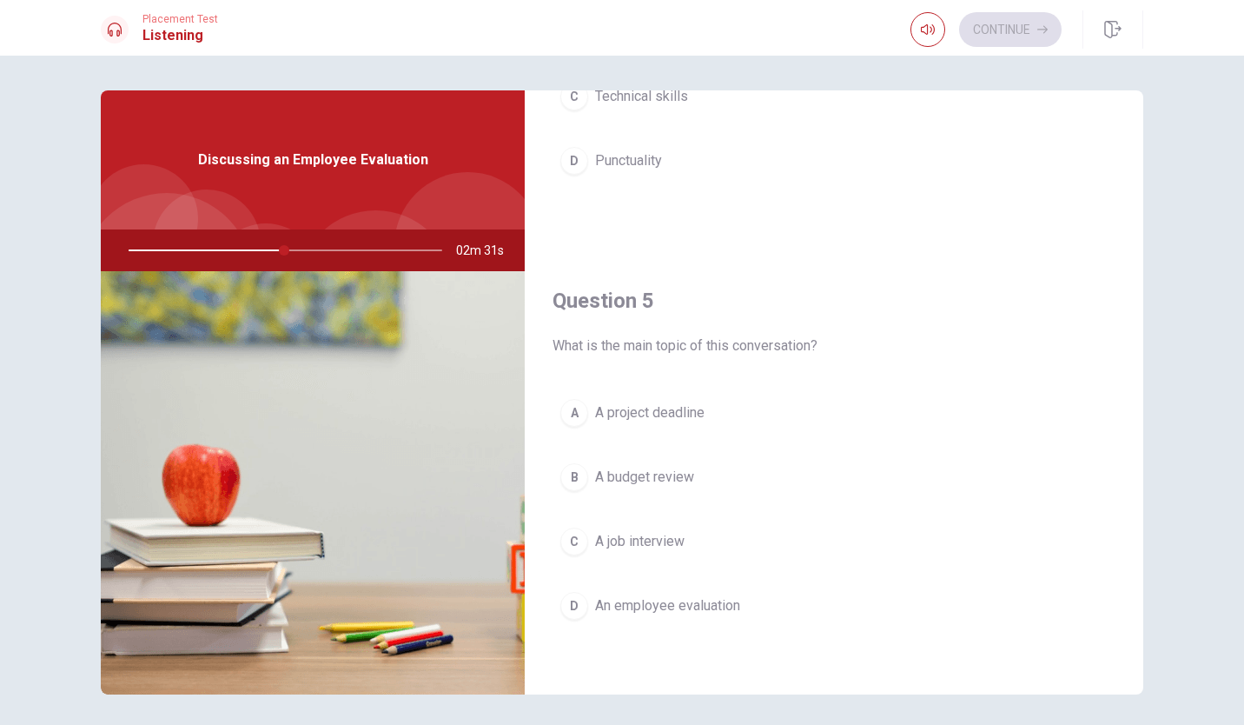
scroll to position [1621, 0]
click at [566, 596] on div "D" at bounding box center [575, 603] width 28 height 28
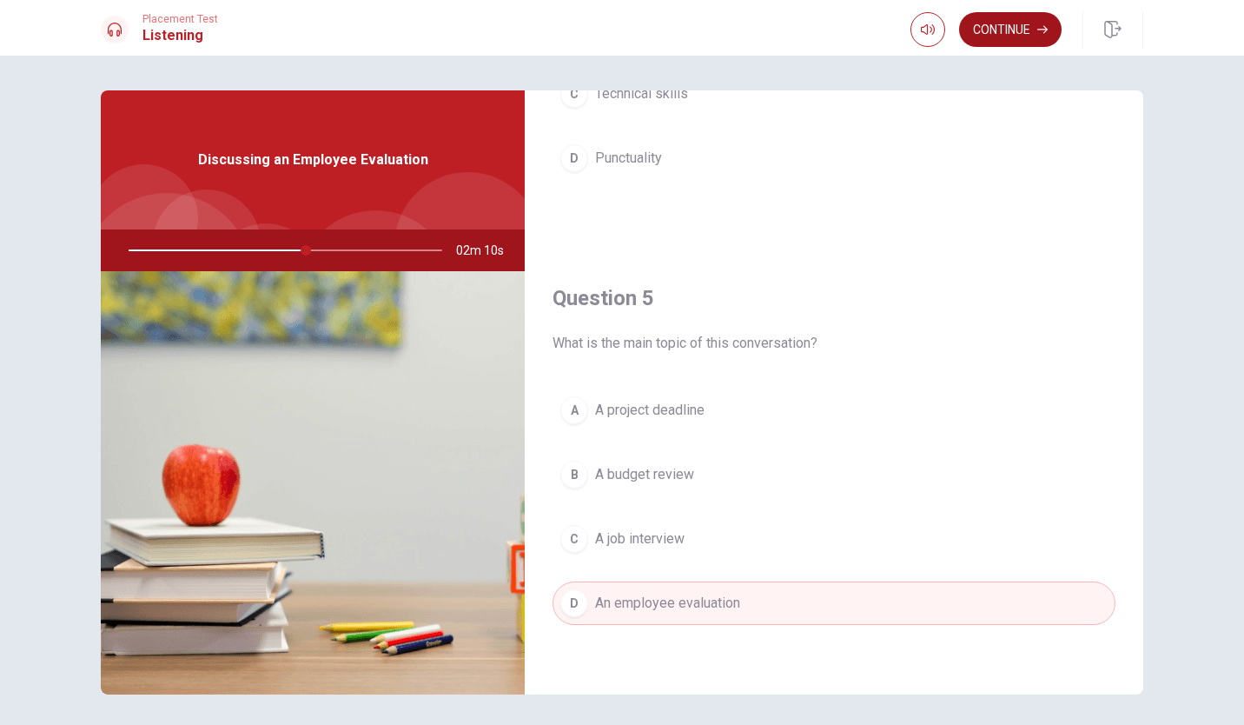
click at [1024, 34] on button "Continue" at bounding box center [1010, 29] width 103 height 35
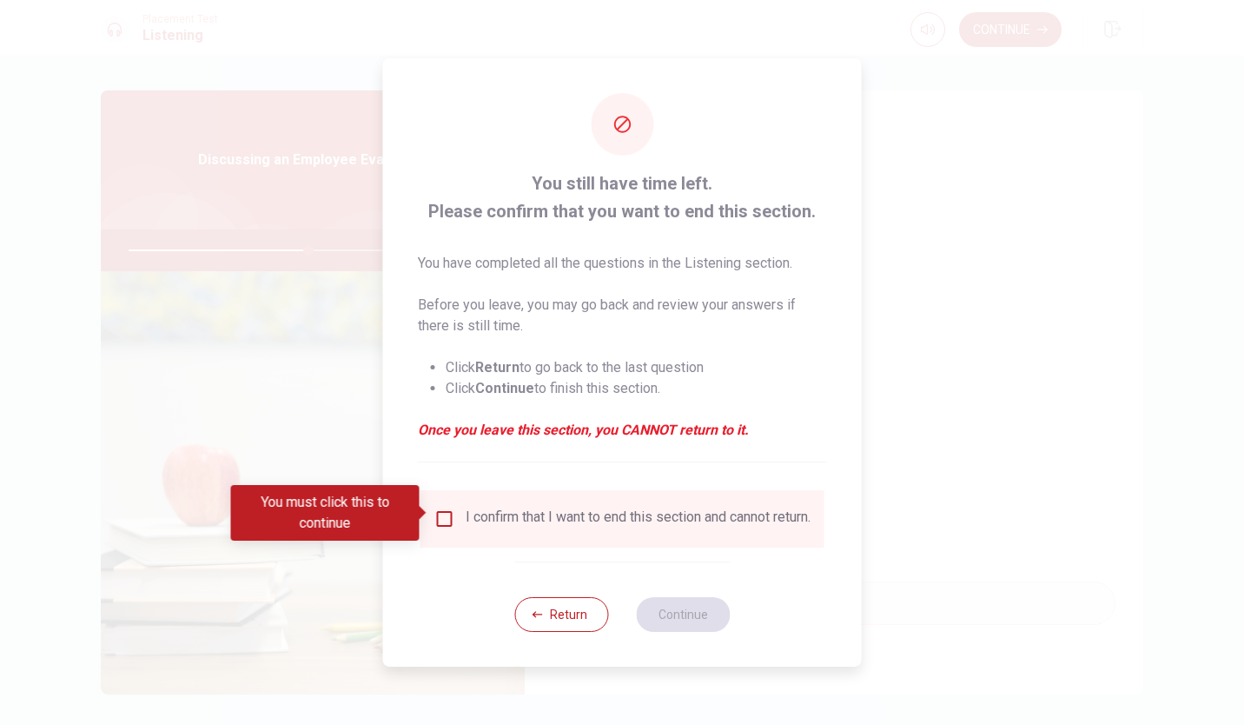
click at [441, 508] on input "You must click this to continue" at bounding box center [445, 518] width 21 height 21
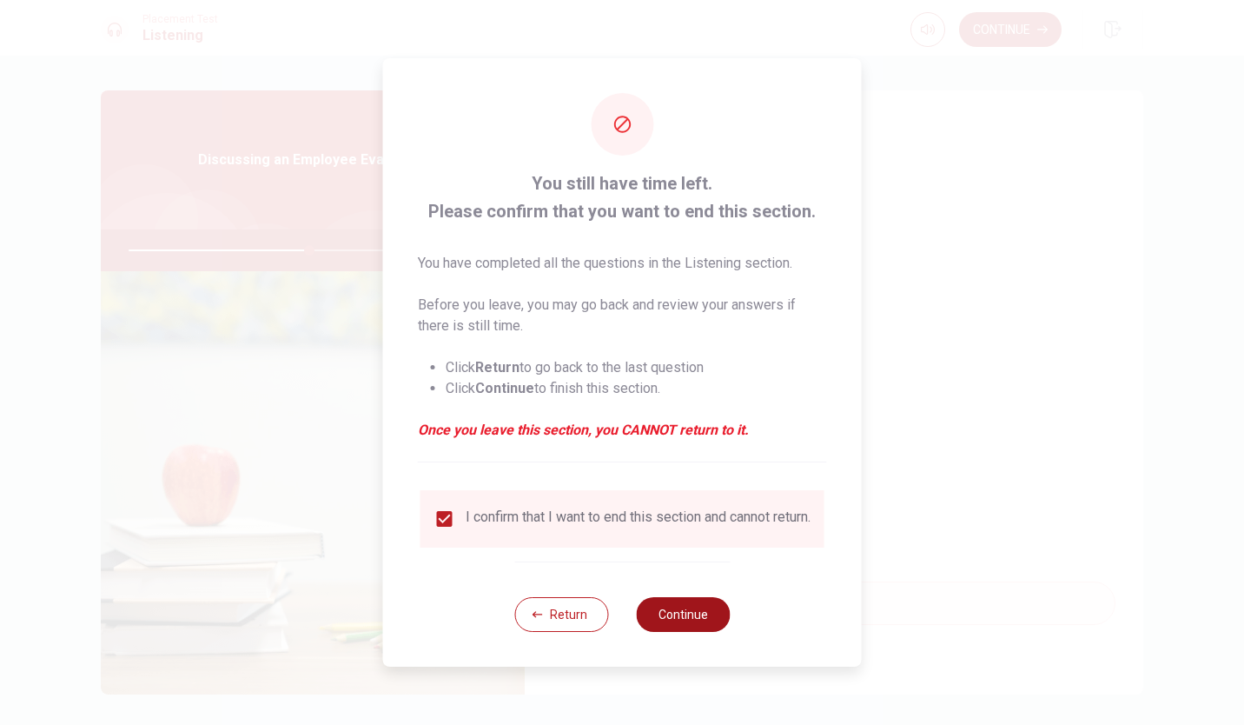
click at [681, 624] on button "Continue" at bounding box center [683, 614] width 94 height 35
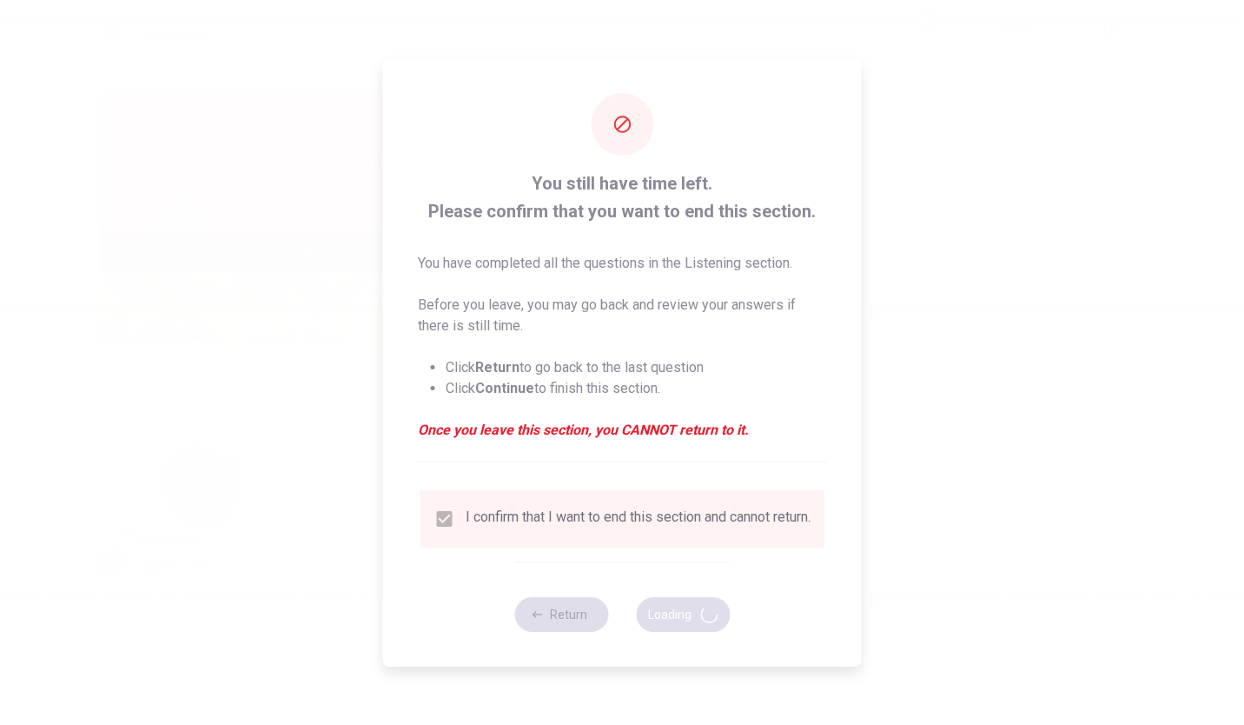
type input "58"
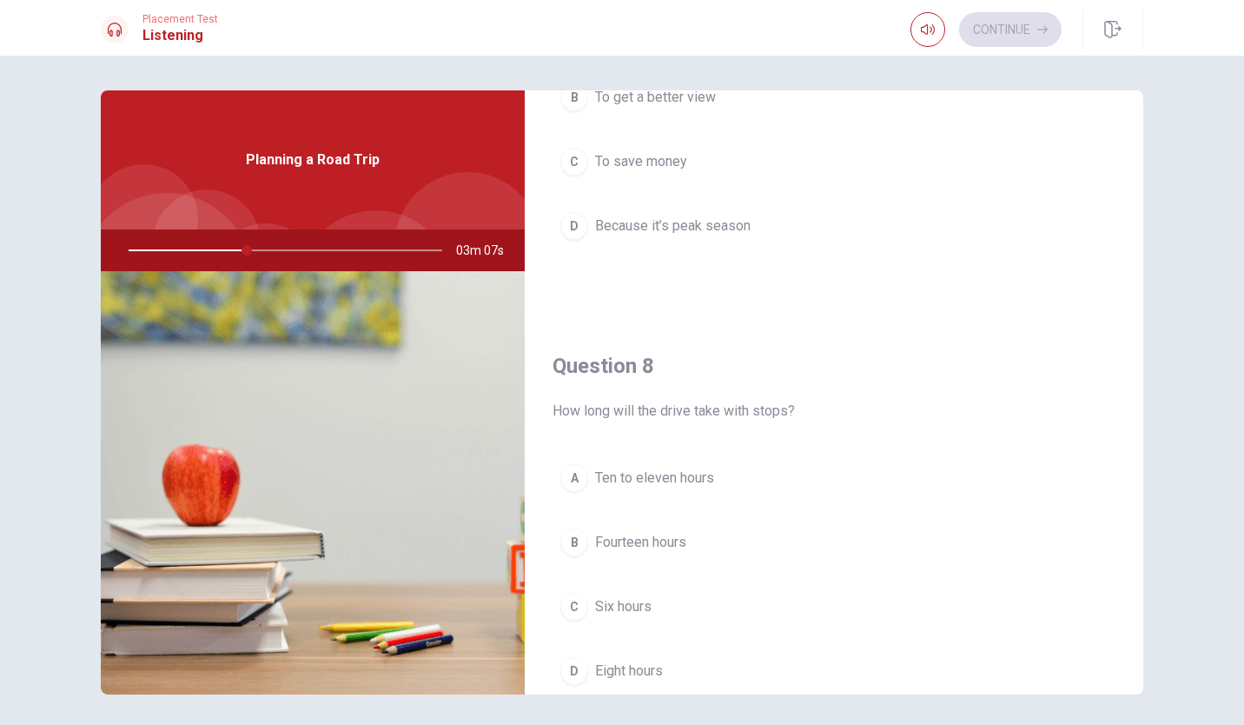
scroll to position [771, 0]
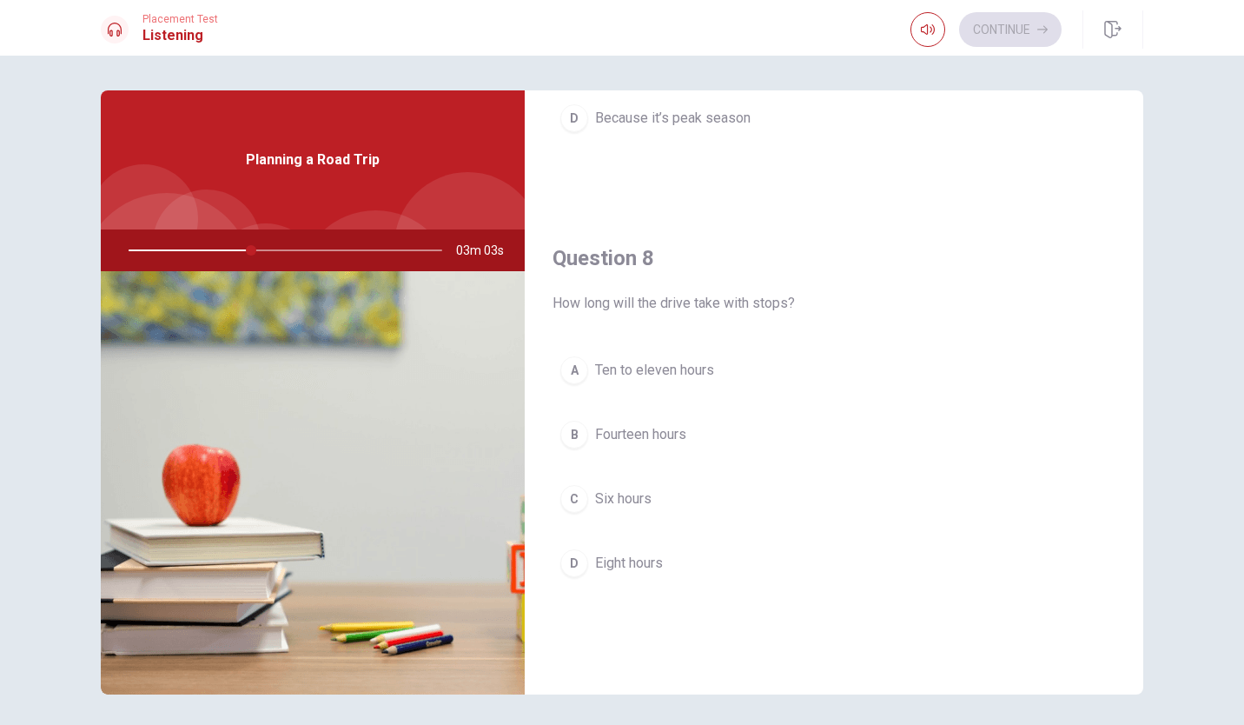
click at [571, 371] on div "A" at bounding box center [575, 370] width 28 height 28
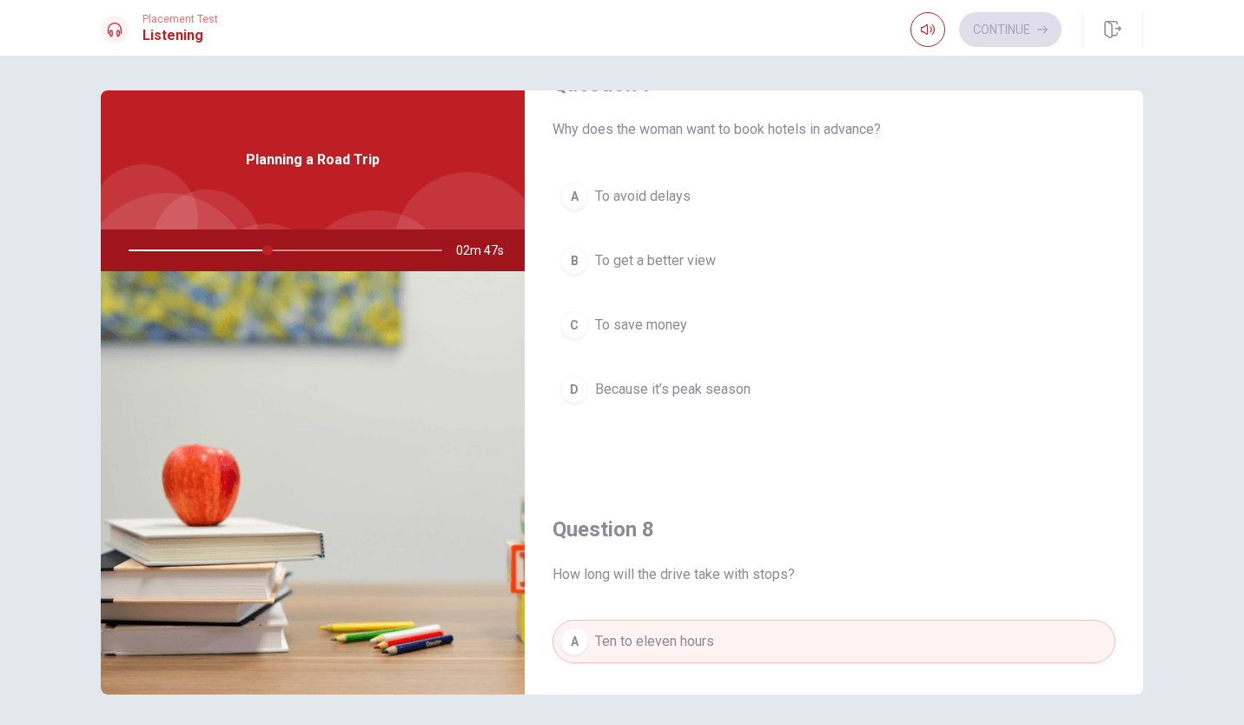
scroll to position [503, 0]
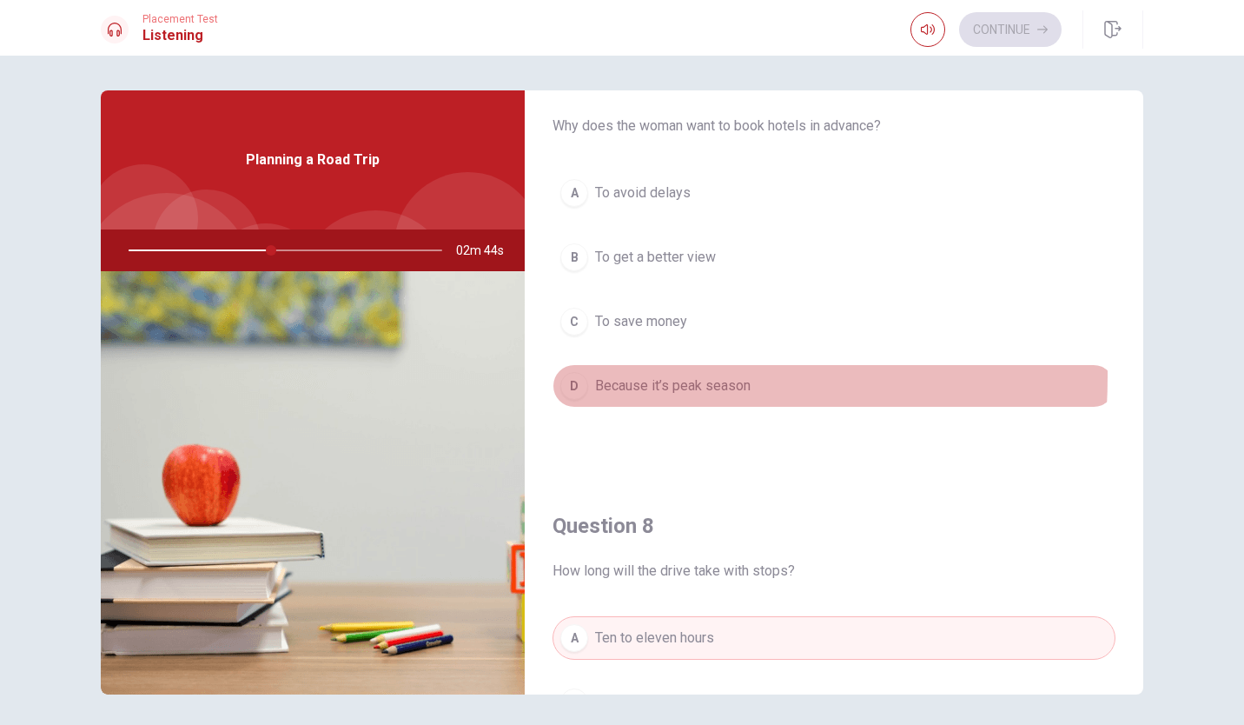
click at [563, 376] on div "D" at bounding box center [575, 386] width 28 height 28
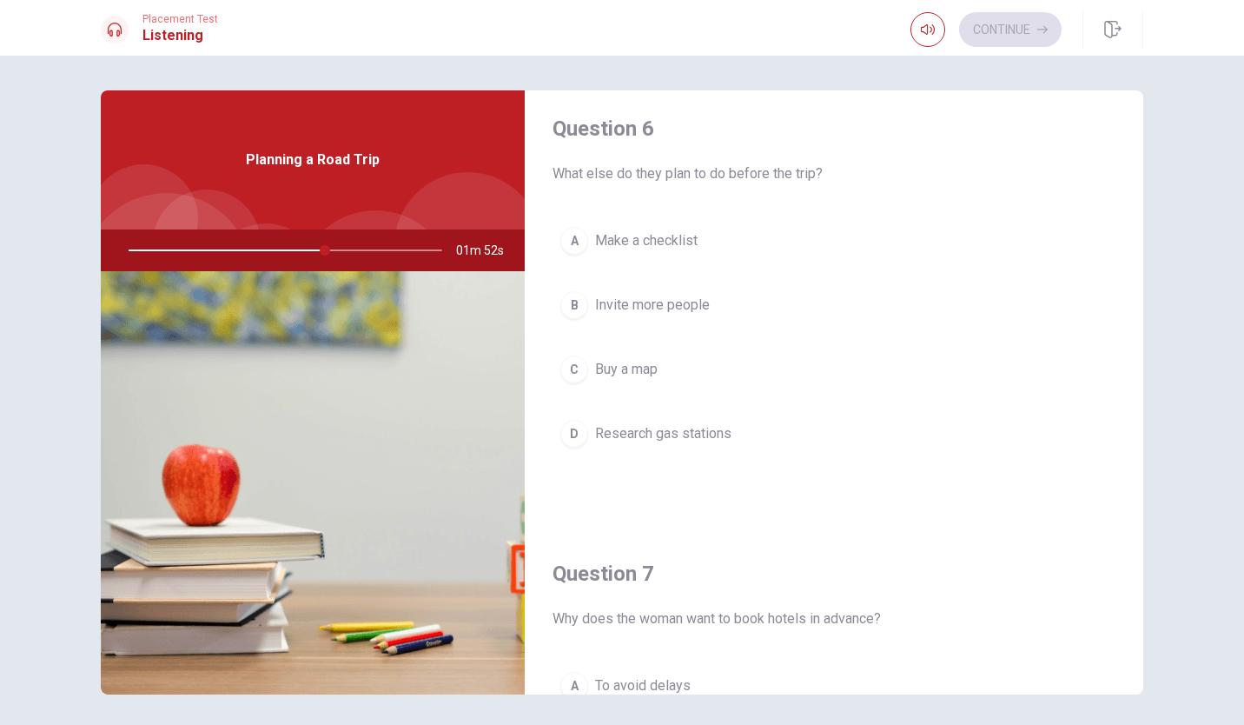
scroll to position [0, 0]
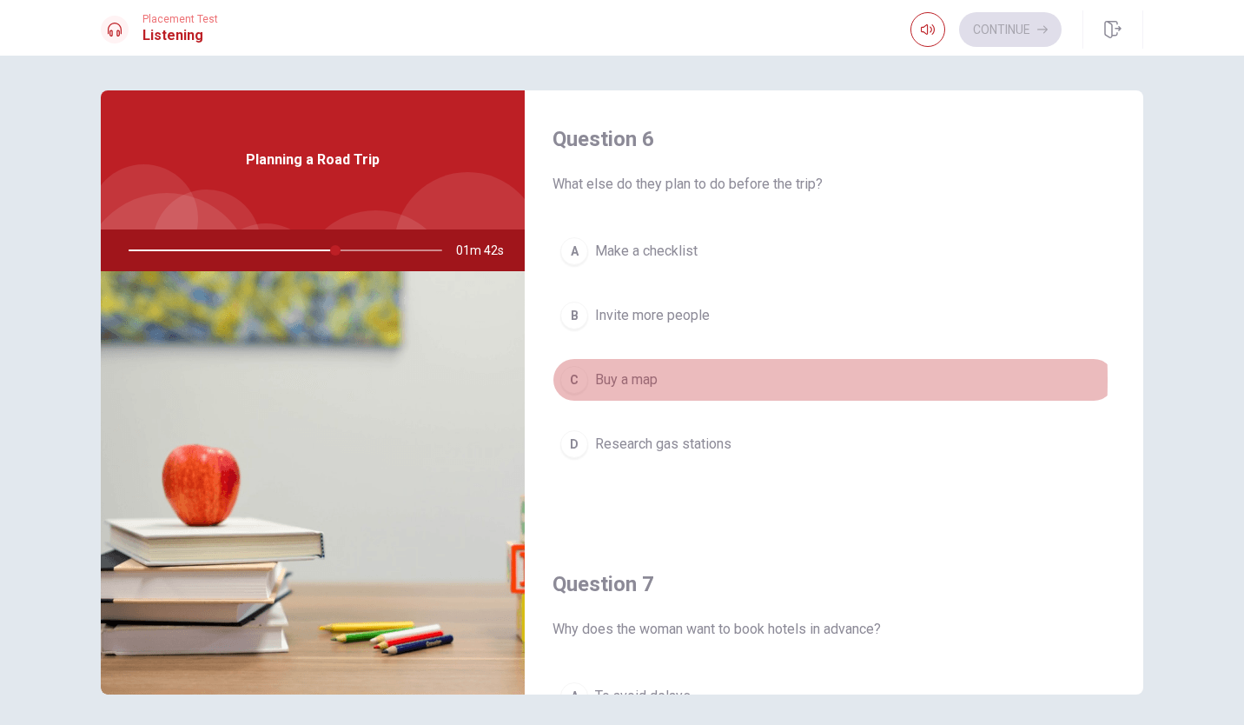
click at [582, 380] on div "C" at bounding box center [575, 380] width 28 height 28
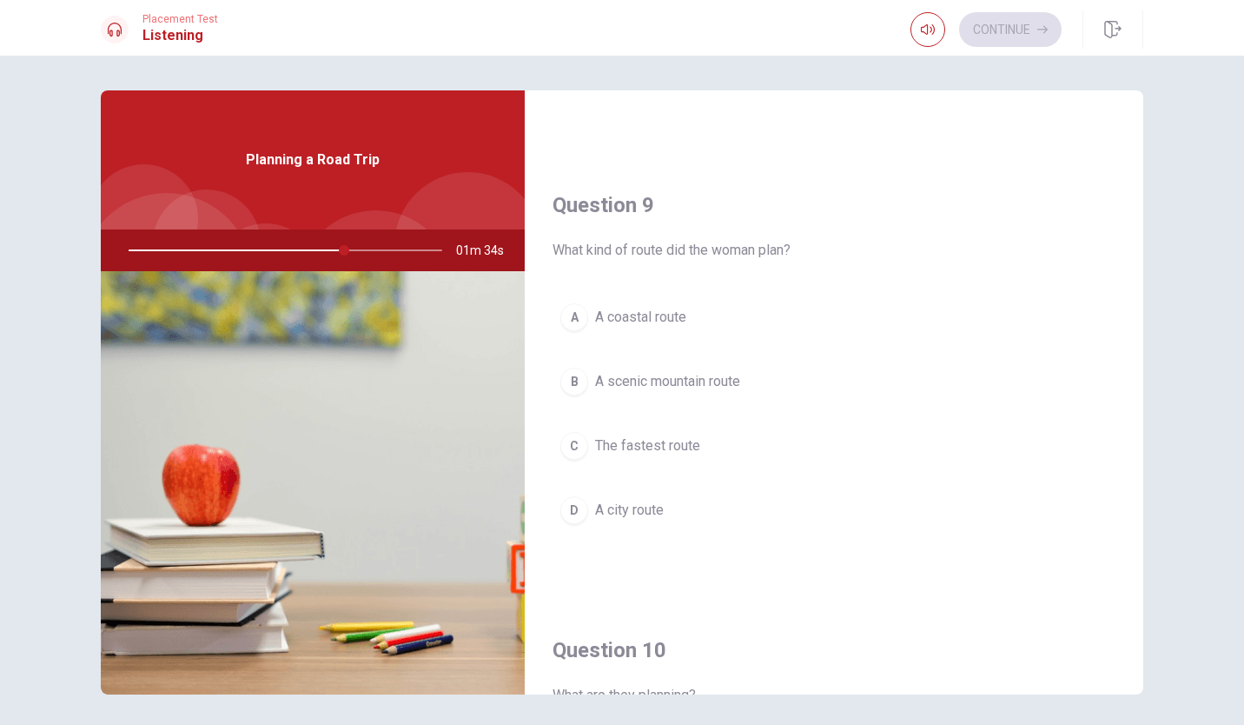
scroll to position [1267, 0]
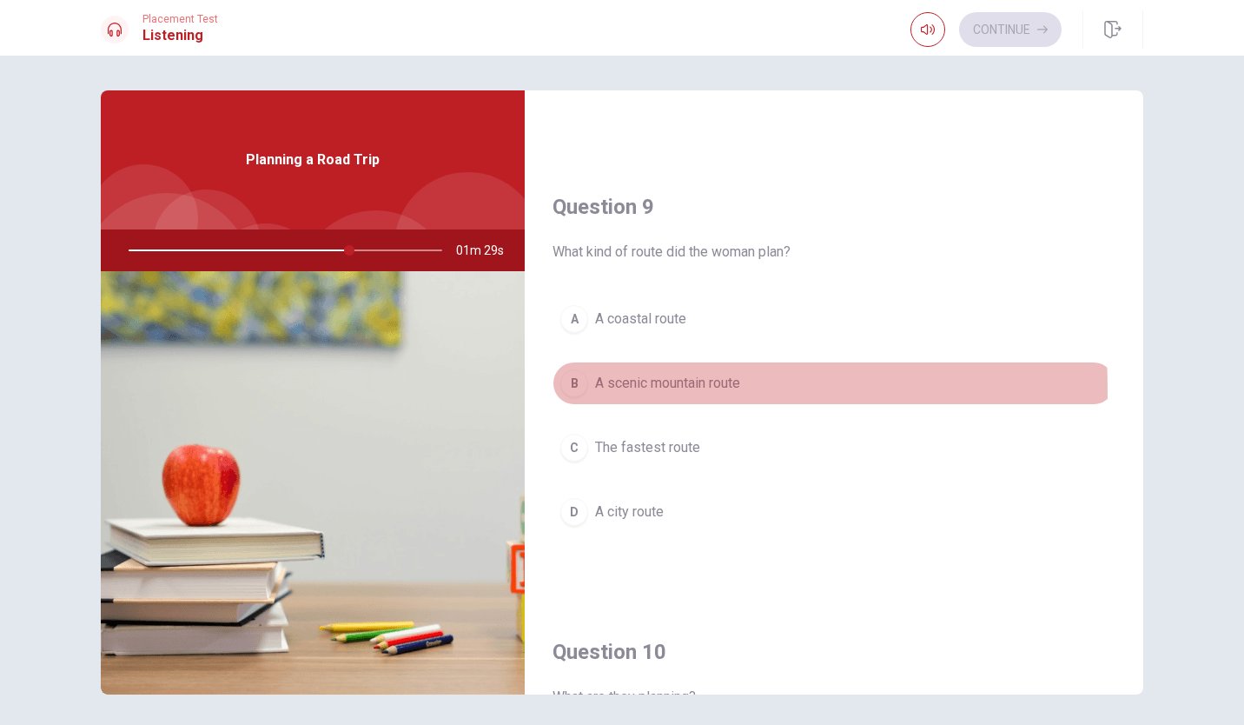
click at [569, 389] on div "B" at bounding box center [575, 383] width 28 height 28
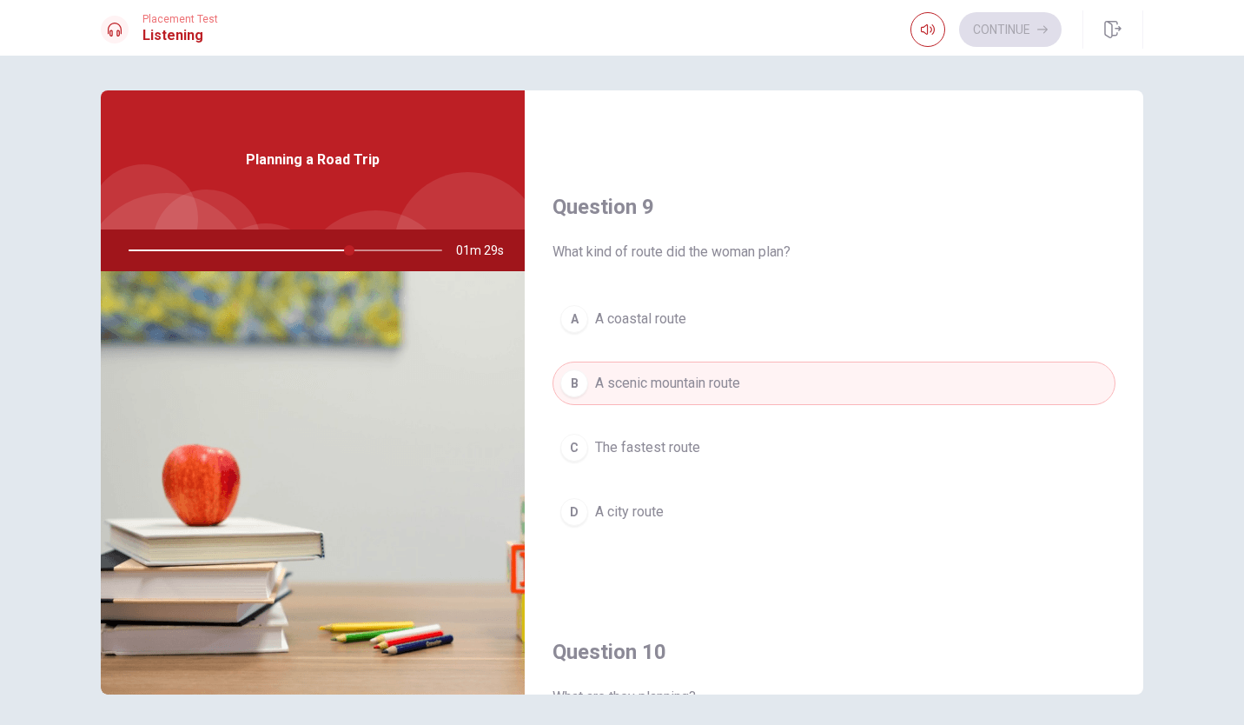
scroll to position [1621, 0]
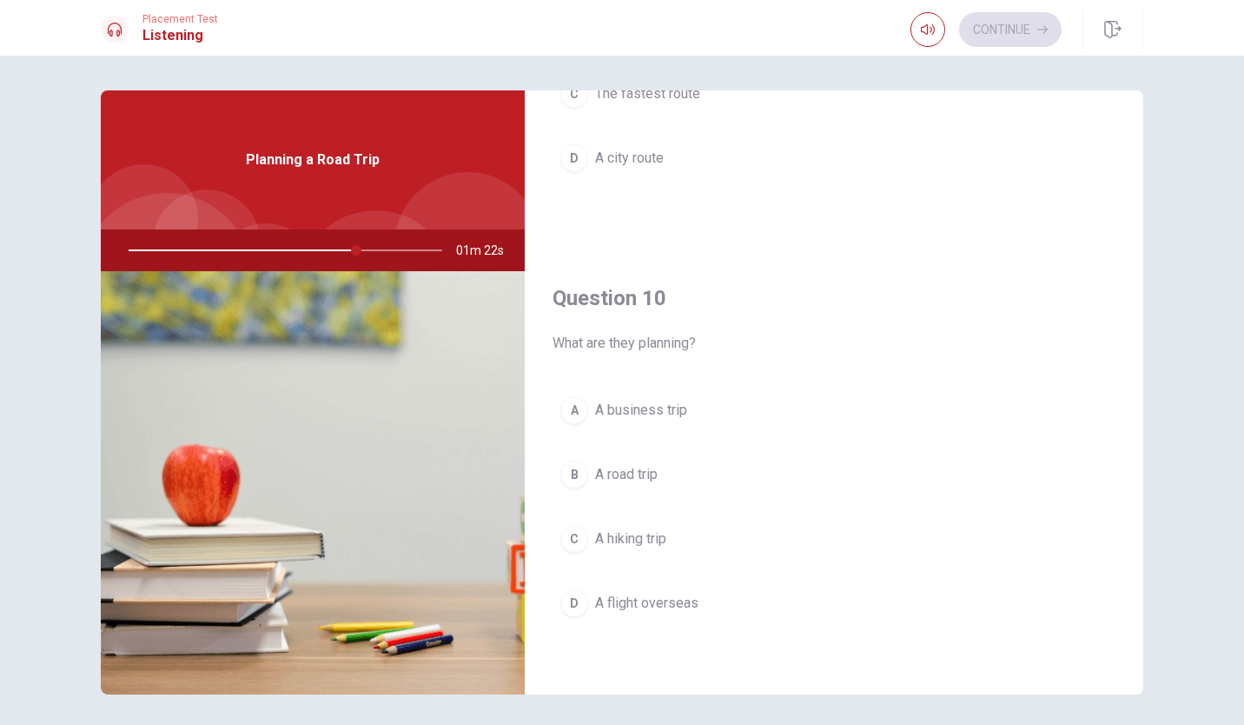
click at [571, 544] on div "C" at bounding box center [575, 539] width 28 height 28
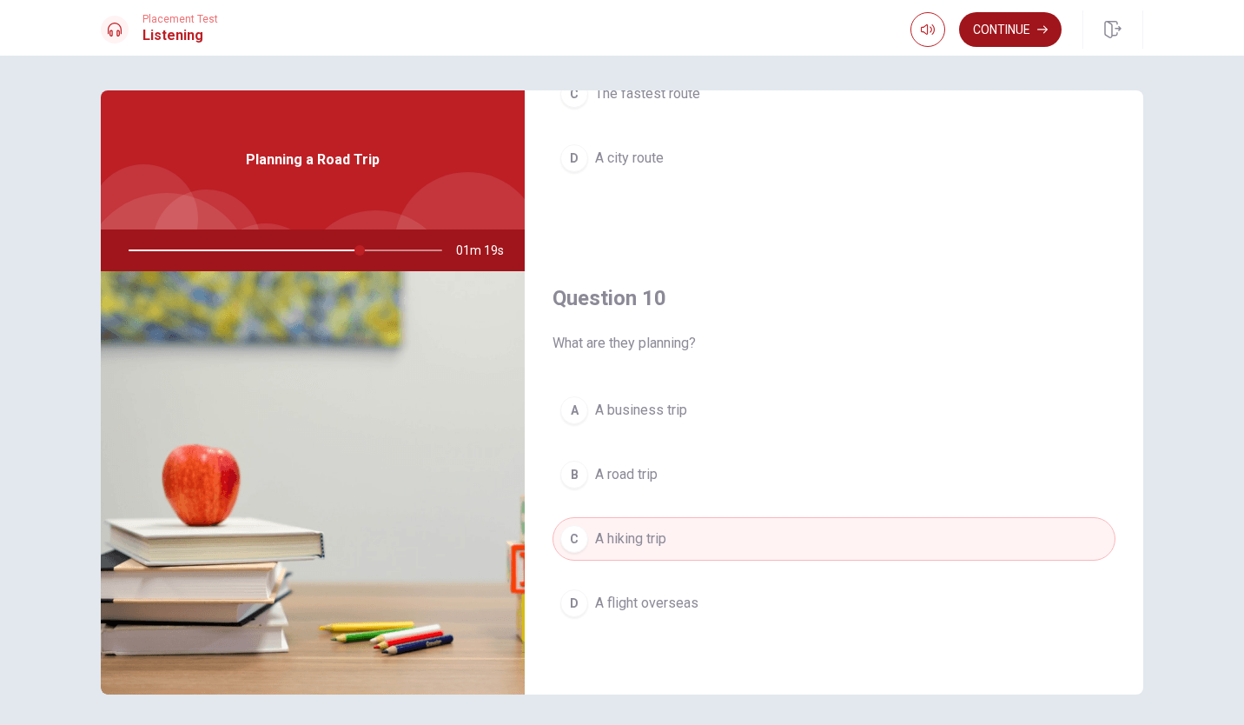
click at [1010, 25] on button "Continue" at bounding box center [1010, 29] width 103 height 35
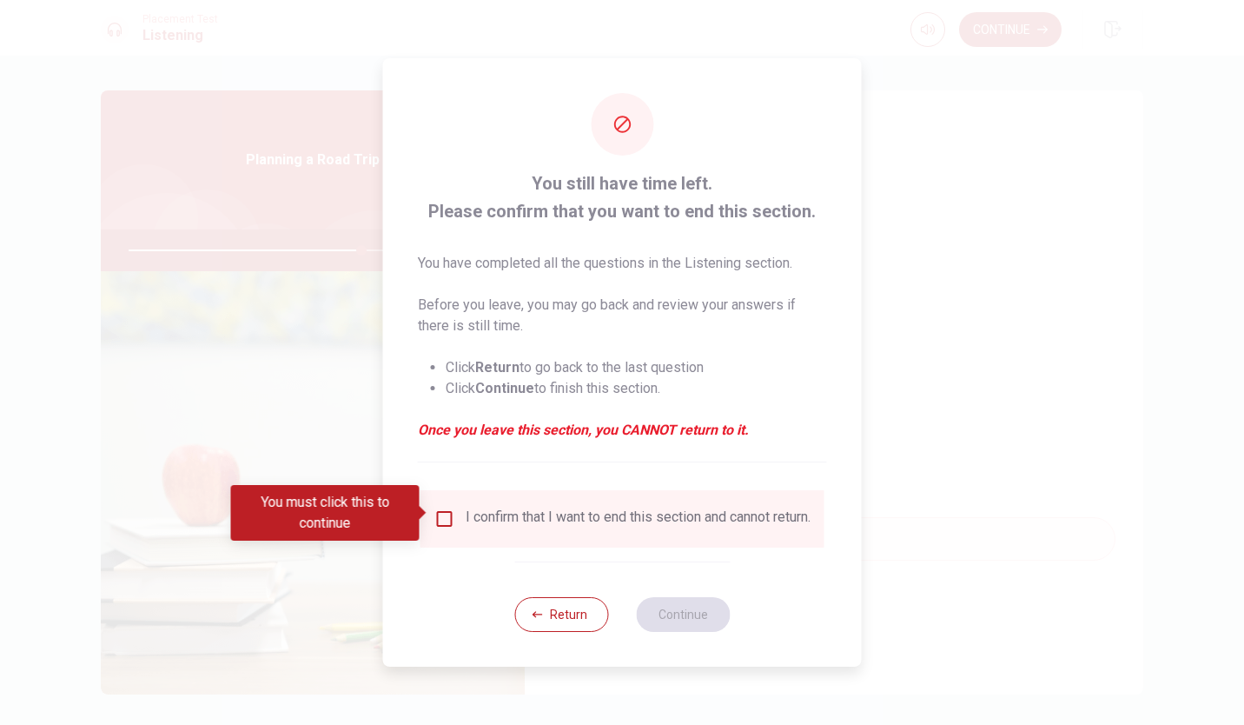
click at [446, 515] on input "You must click this to continue" at bounding box center [445, 518] width 21 height 21
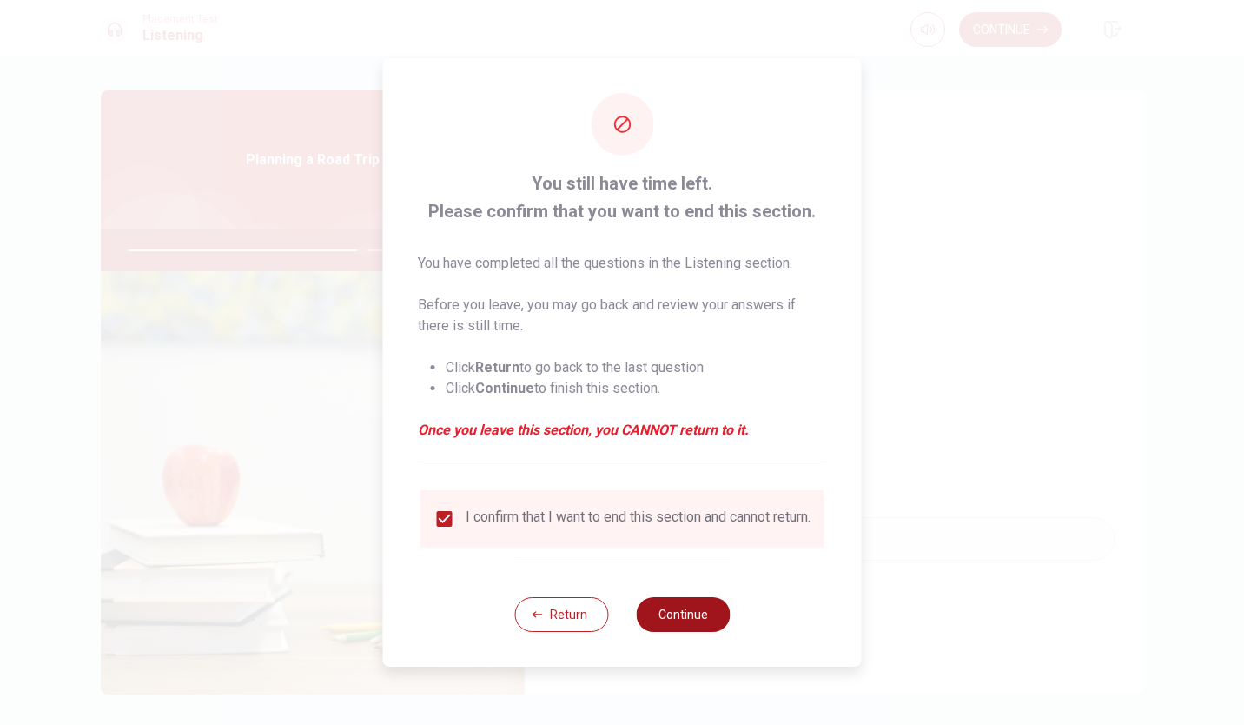
click at [699, 615] on button "Continue" at bounding box center [683, 614] width 94 height 35
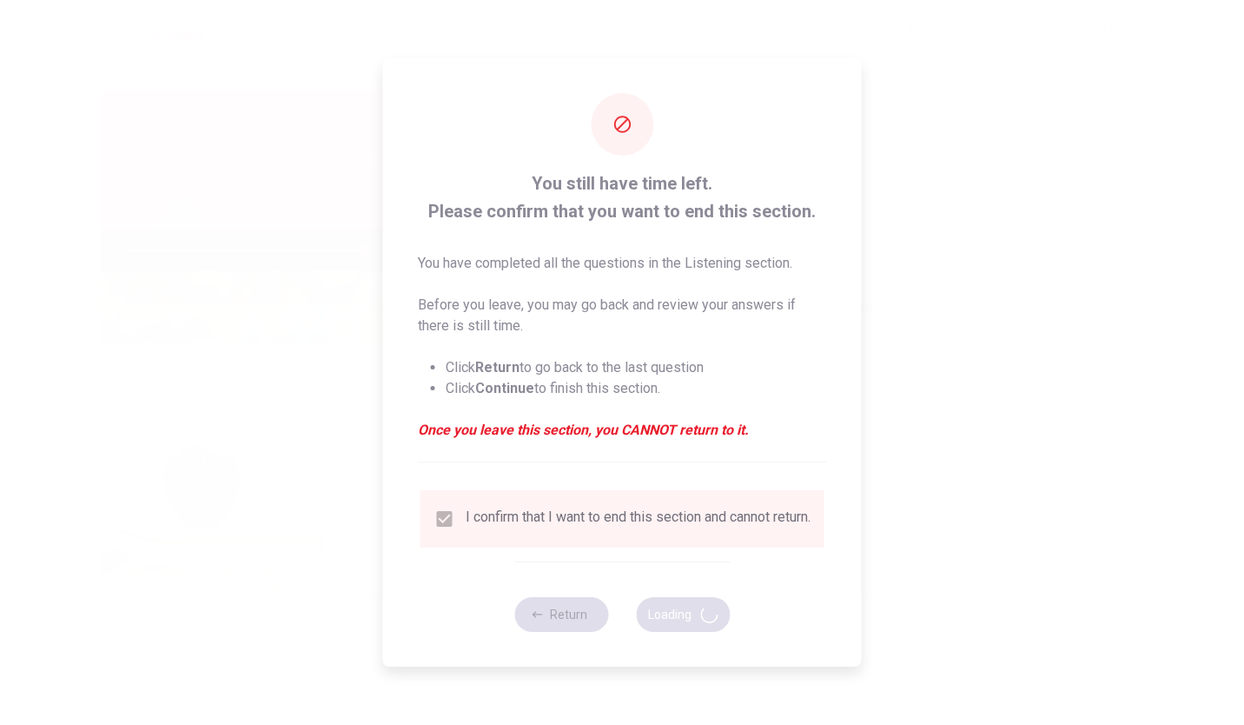
type input "75"
